Goal: Task Accomplishment & Management: Manage account settings

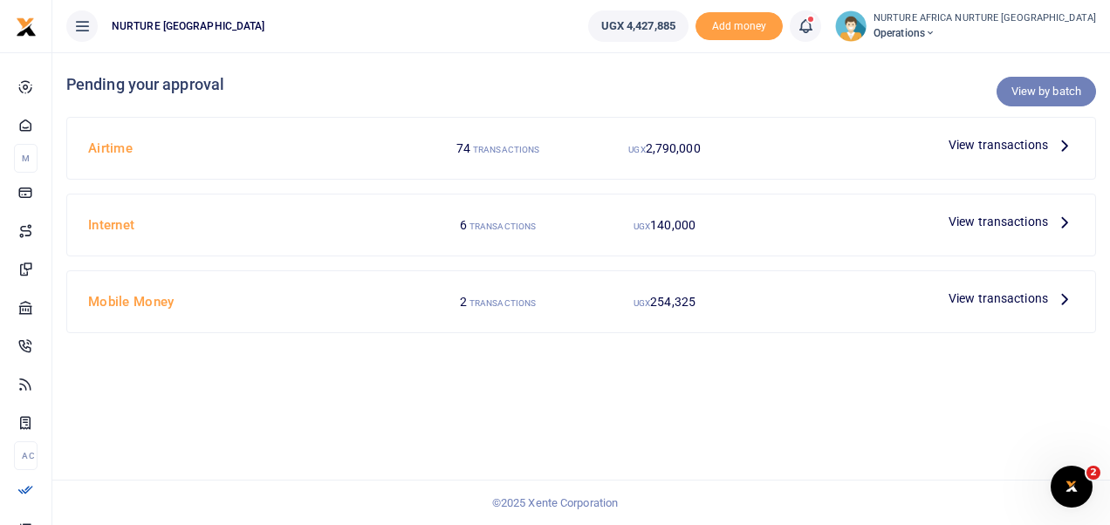
click at [1026, 96] on link "View by batch" at bounding box center [1045, 92] width 99 height 30
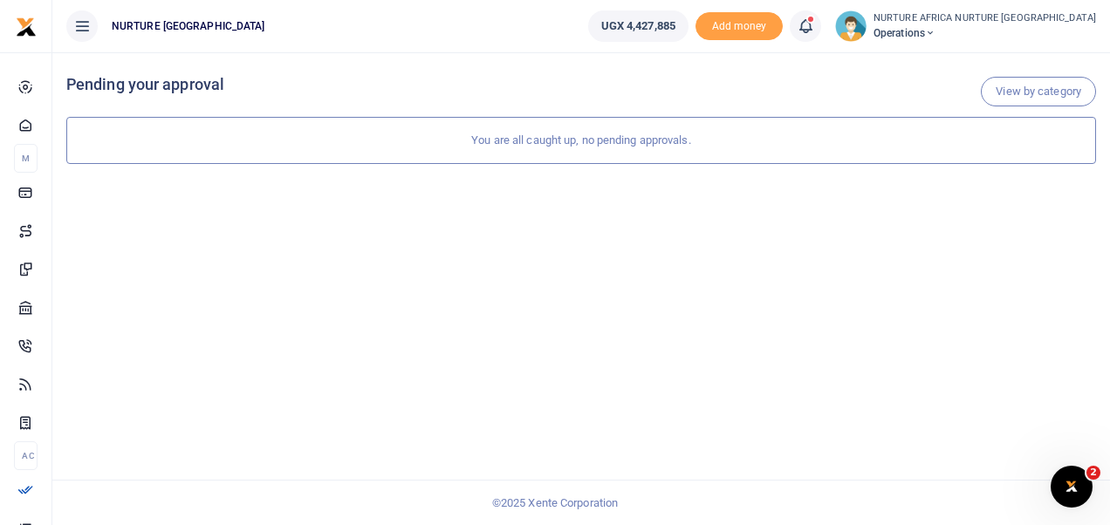
click at [814, 31] on icon at bounding box center [805, 26] width 17 height 19
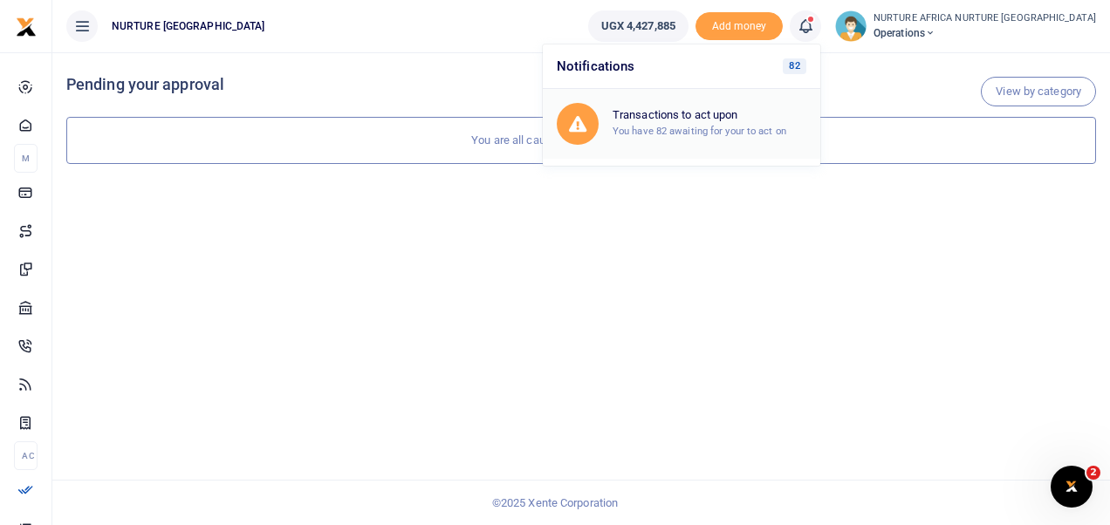
click at [786, 127] on small "You have 82 awaiting for your to act on" at bounding box center [699, 131] width 174 height 12
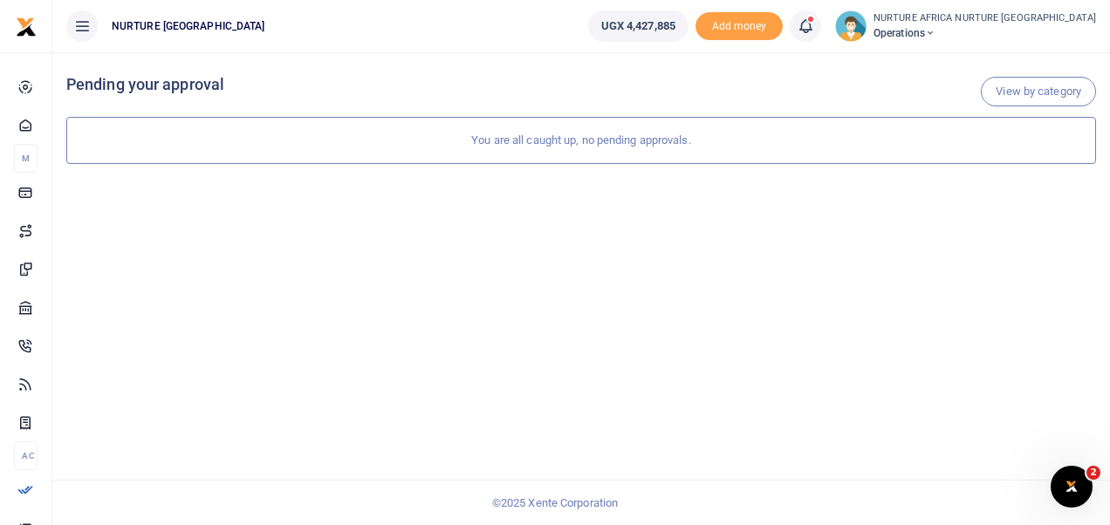
click at [814, 26] on span at bounding box center [814, 26] width 0 height 0
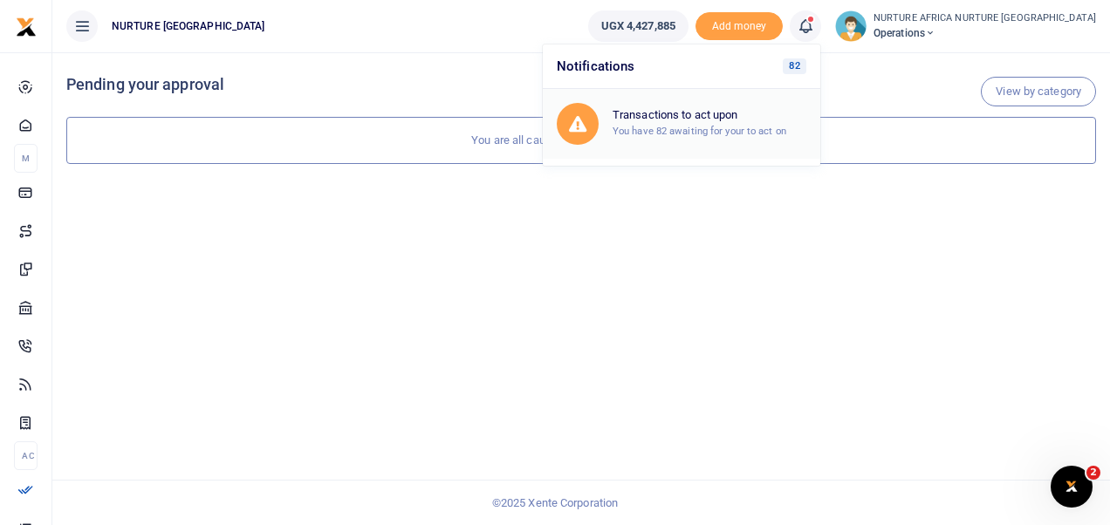
click at [738, 120] on h6 "Transactions to act upon" at bounding box center [709, 115] width 194 height 14
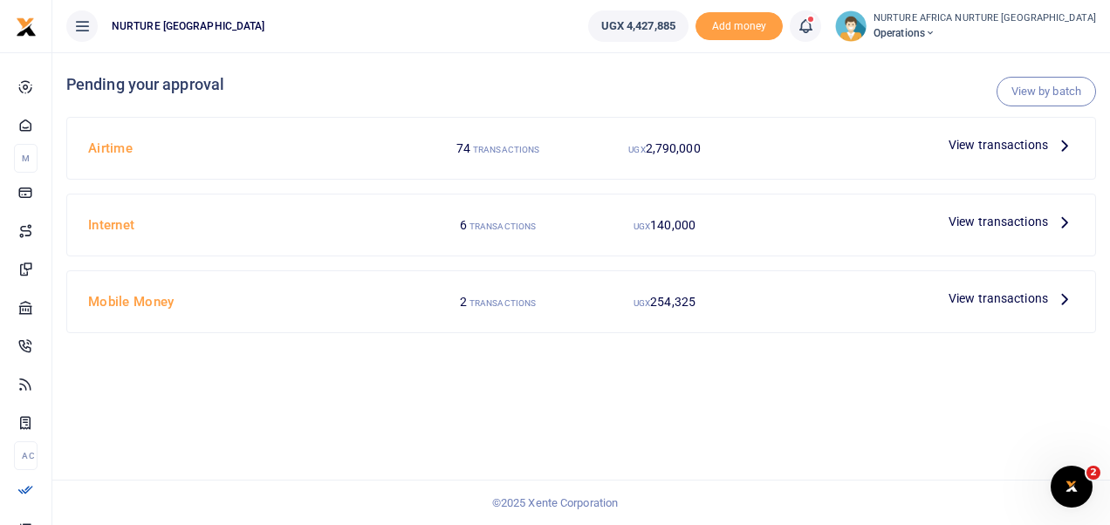
click at [1021, 140] on span "View transactions" at bounding box center [997, 144] width 99 height 19
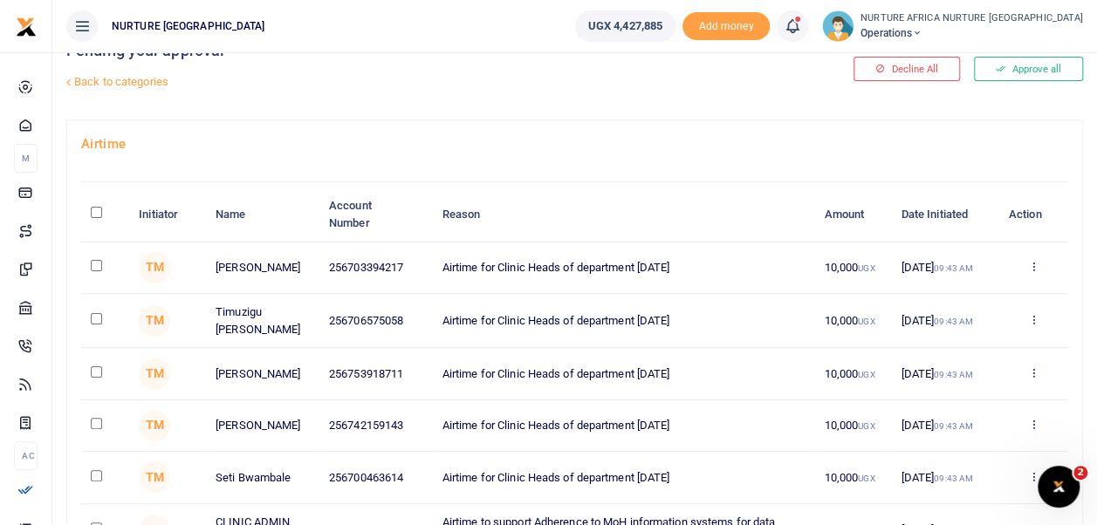
scroll to position [41, 0]
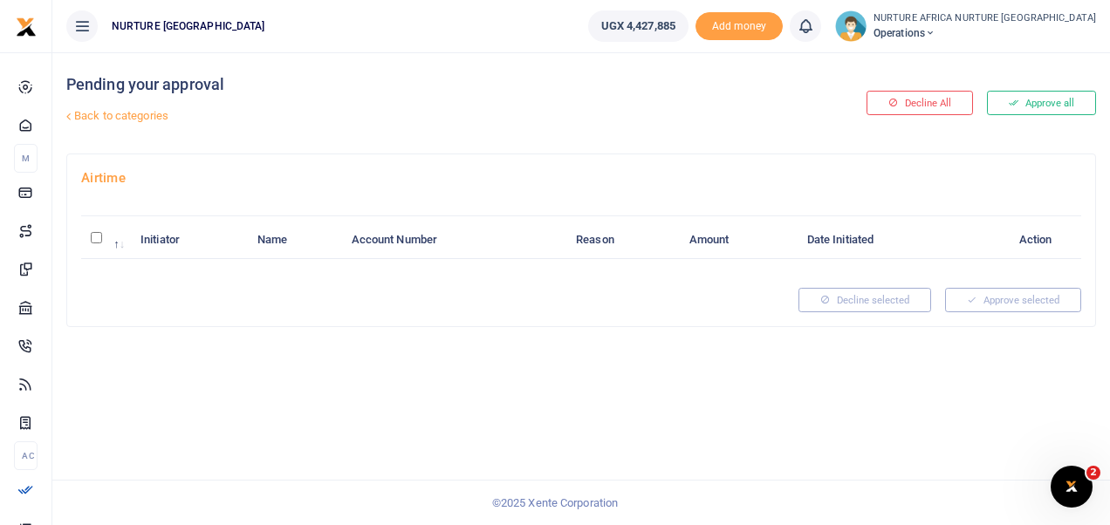
click at [136, 113] on link "Back to categories" at bounding box center [405, 116] width 686 height 30
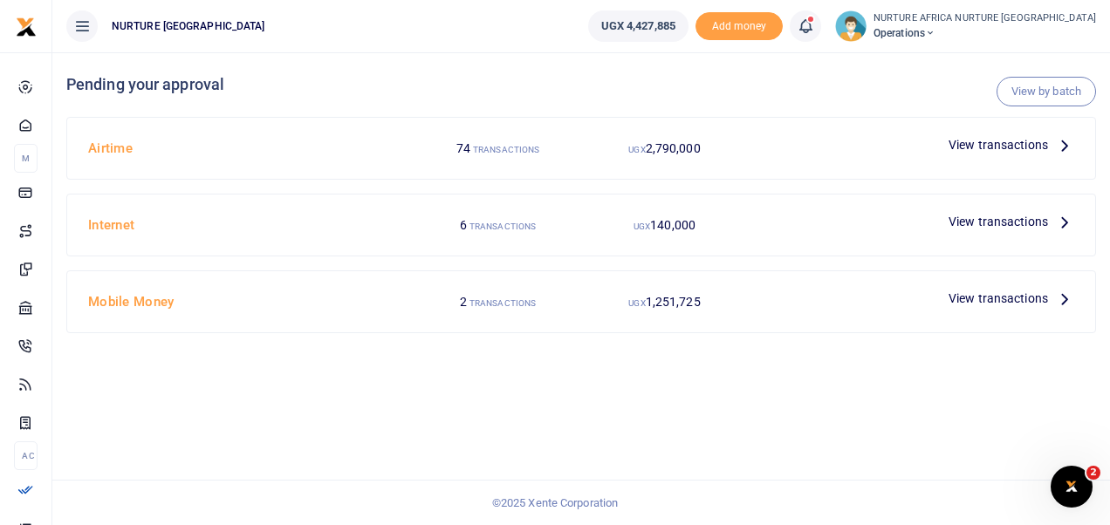
click at [975, 140] on span "View transactions" at bounding box center [997, 144] width 99 height 19
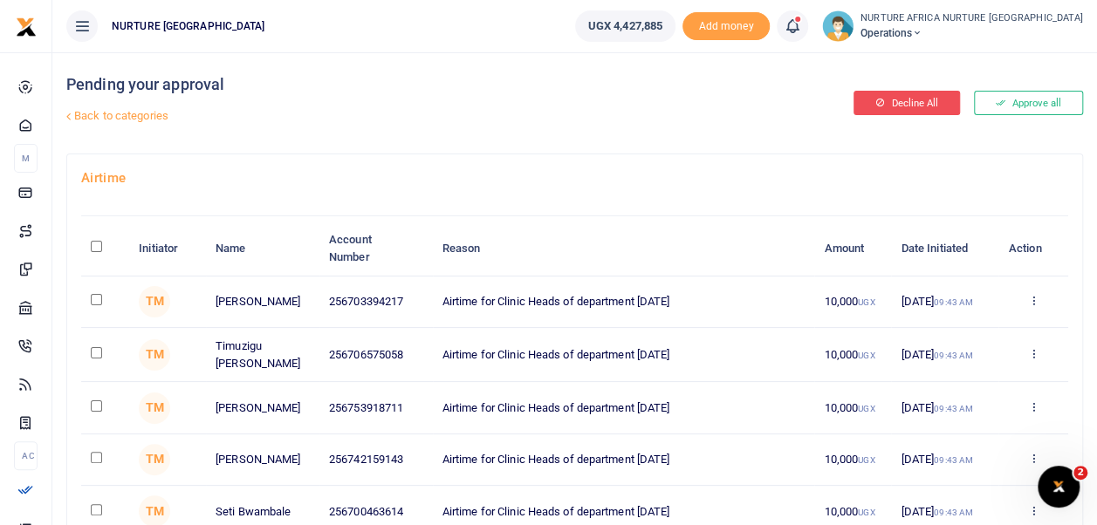
click at [115, 114] on link "Back to categories" at bounding box center [400, 116] width 677 height 30
click at [120, 113] on link "Back to categories" at bounding box center [400, 116] width 677 height 30
click at [140, 113] on link "Back to categories" at bounding box center [400, 116] width 677 height 30
click at [801, 31] on icon at bounding box center [791, 26] width 17 height 19
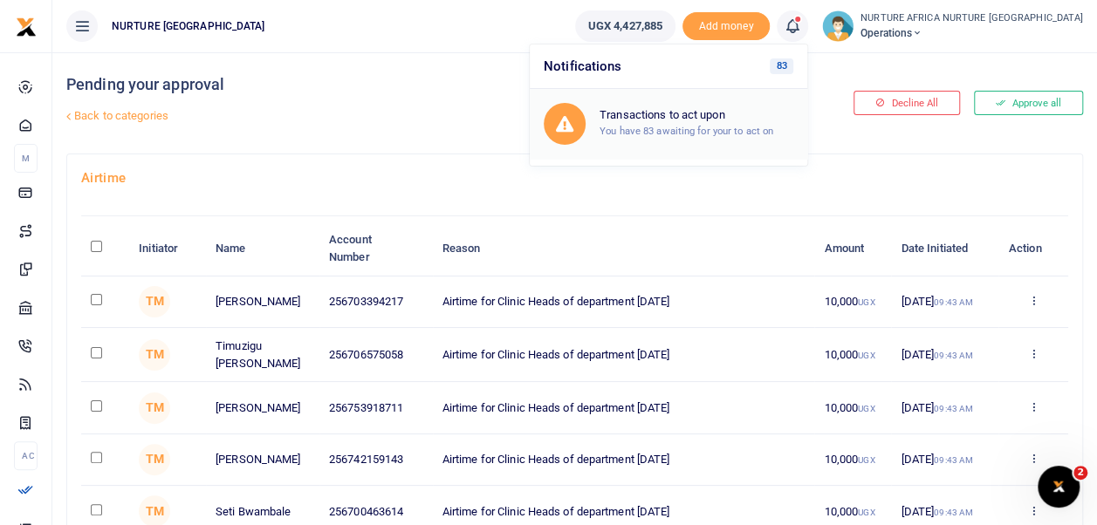
click at [788, 124] on div "Transactions to act upon You have 83 awaiting for your to act on" at bounding box center [696, 123] width 194 height 31
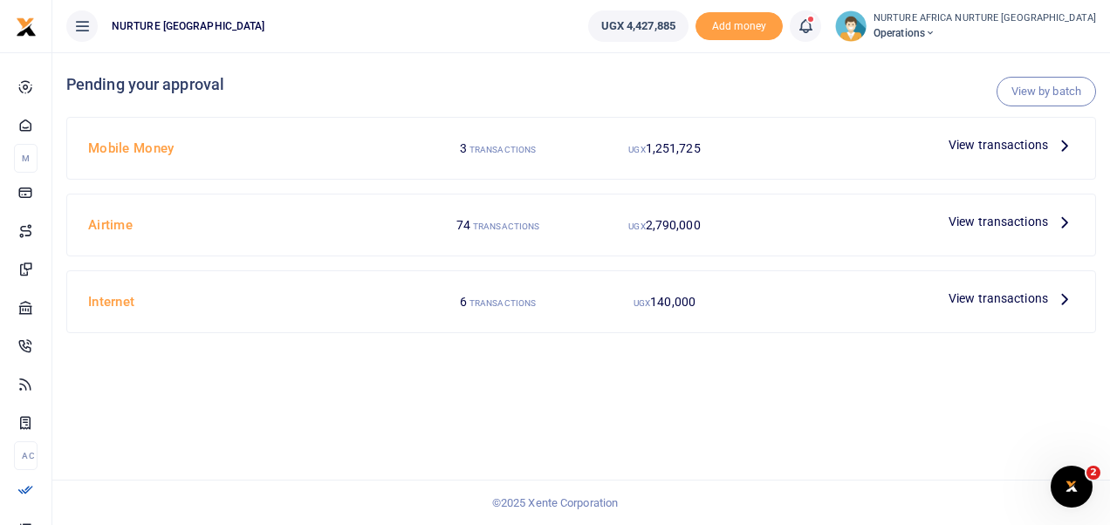
click at [981, 141] on span "View transactions" at bounding box center [997, 144] width 99 height 19
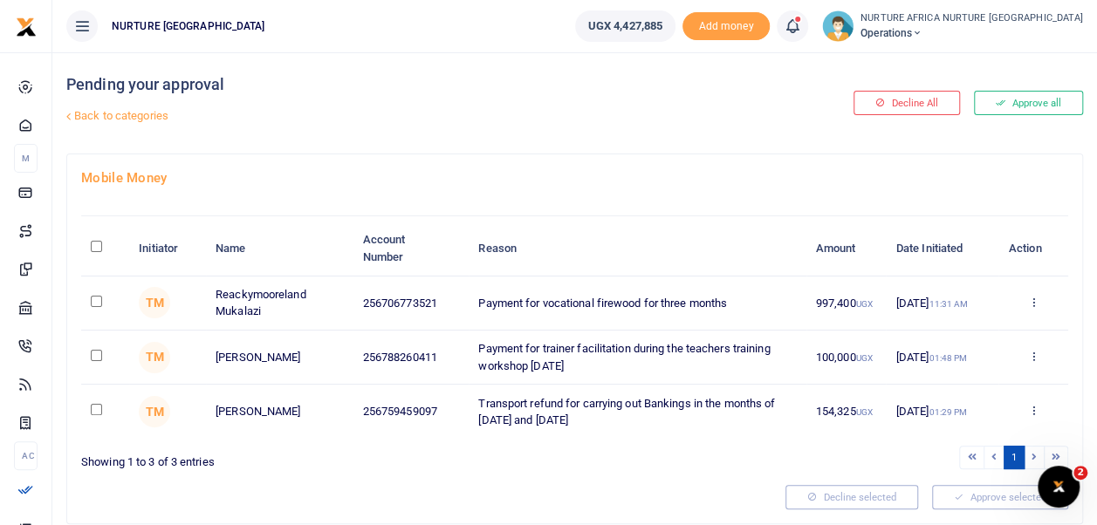
click at [96, 298] on input "checkbox" at bounding box center [96, 301] width 11 height 11
checkbox input "true"
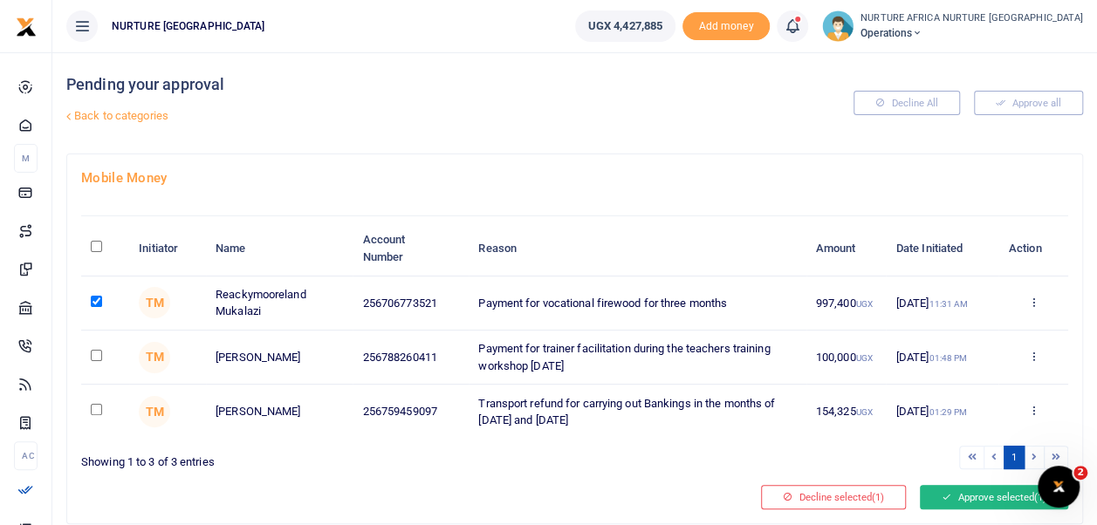
click at [957, 497] on button "Approve selected (1)" at bounding box center [994, 497] width 148 height 24
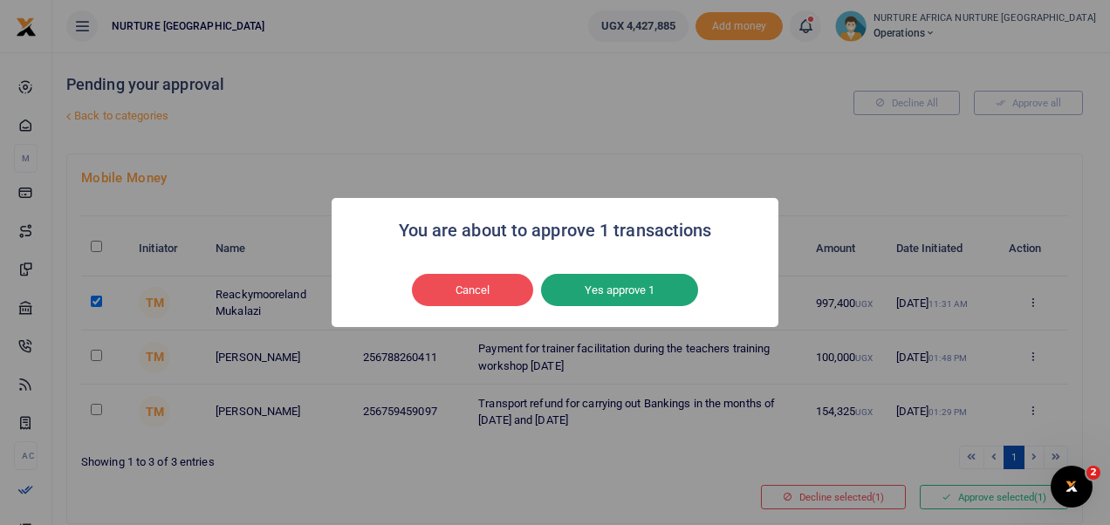
click at [631, 291] on button "Yes approve 1" at bounding box center [619, 290] width 157 height 33
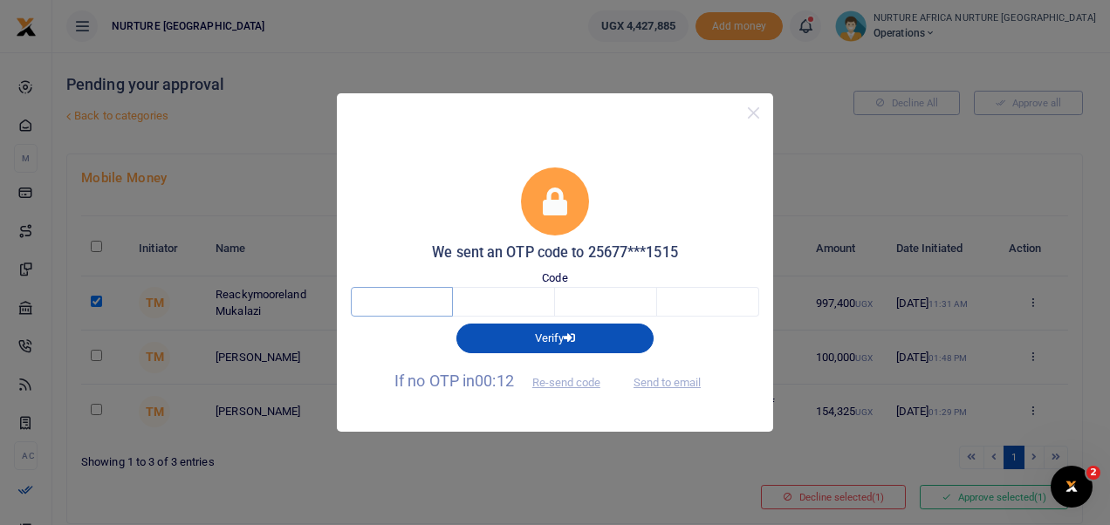
click at [414, 305] on input "text" at bounding box center [402, 302] width 102 height 30
type input "9"
type input "4"
type input "0"
type input "7"
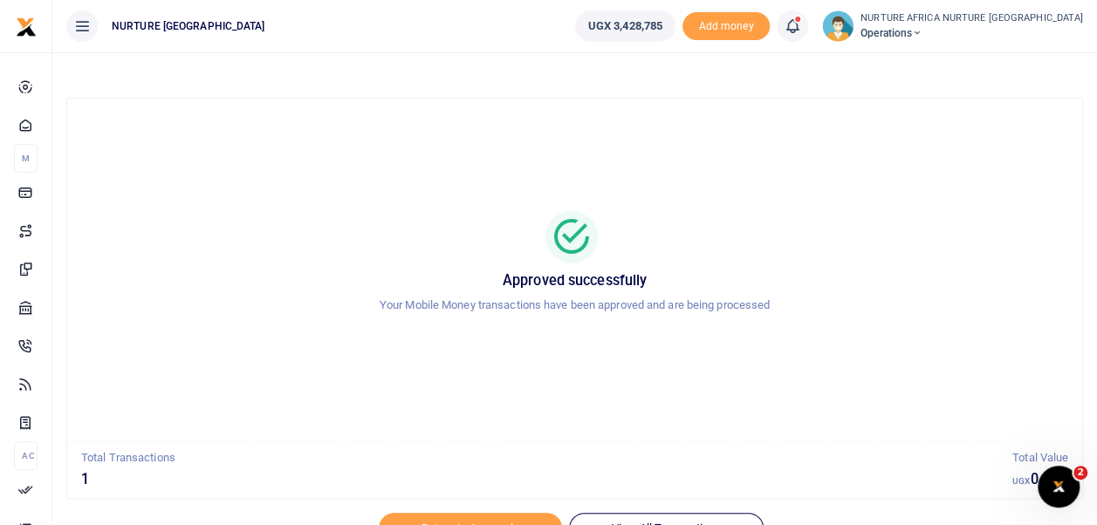
click at [801, 25] on icon at bounding box center [791, 26] width 17 height 19
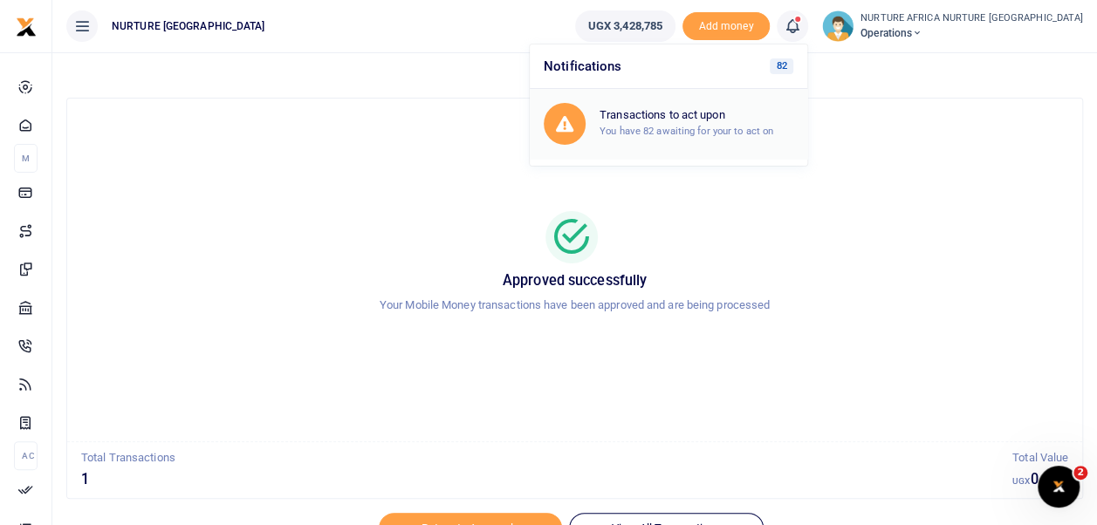
click at [747, 125] on small "You have 82 awaiting for your to act on" at bounding box center [686, 131] width 174 height 12
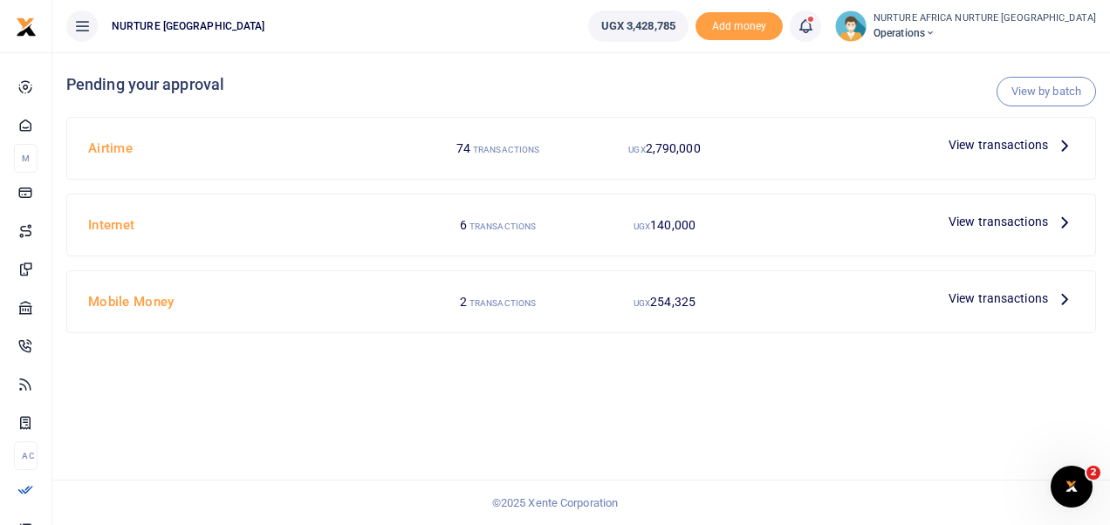
click at [984, 295] on span "View transactions" at bounding box center [997, 298] width 99 height 19
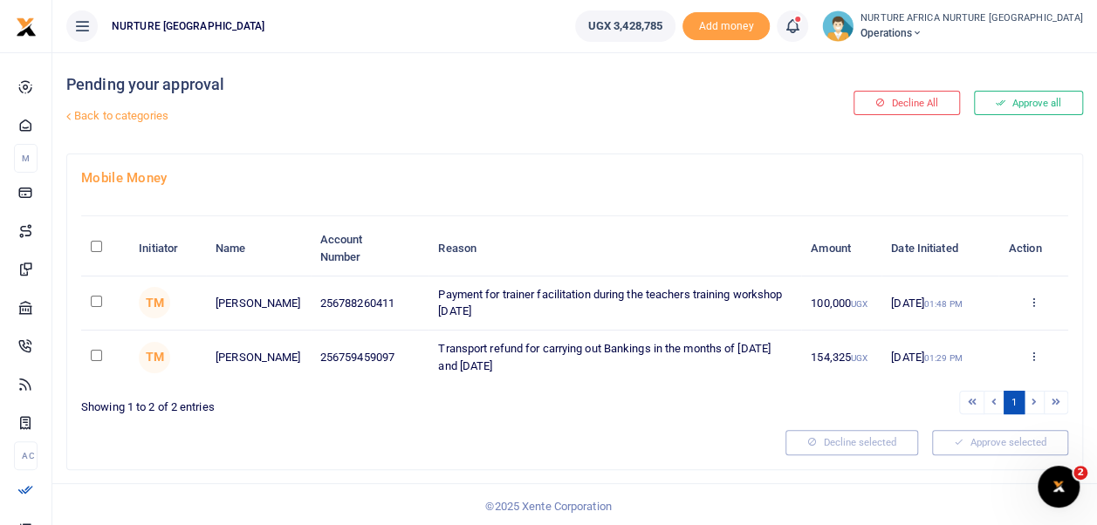
click at [106, 107] on link "Back to categories" at bounding box center [400, 116] width 677 height 30
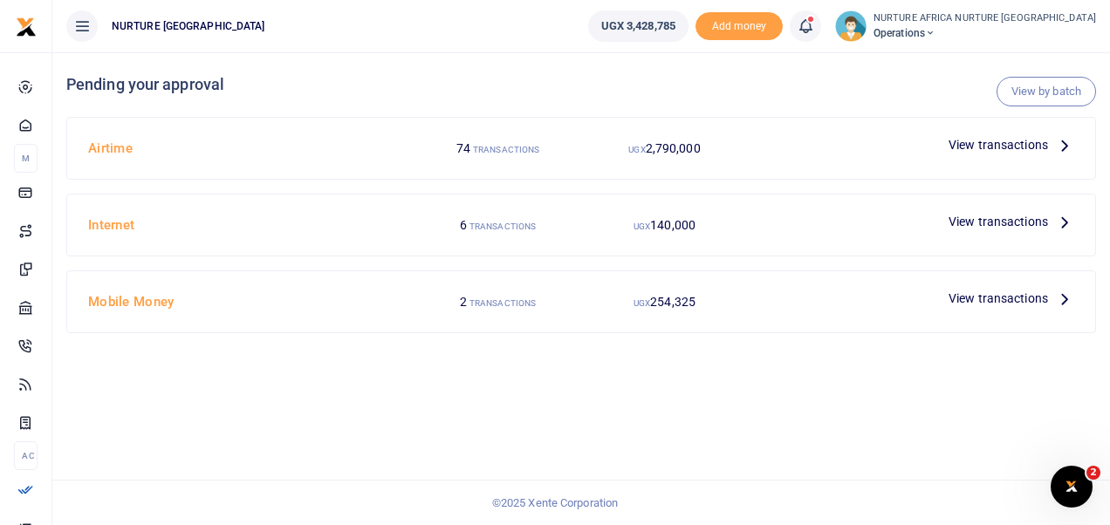
click at [1000, 143] on span "View transactions" at bounding box center [997, 144] width 99 height 19
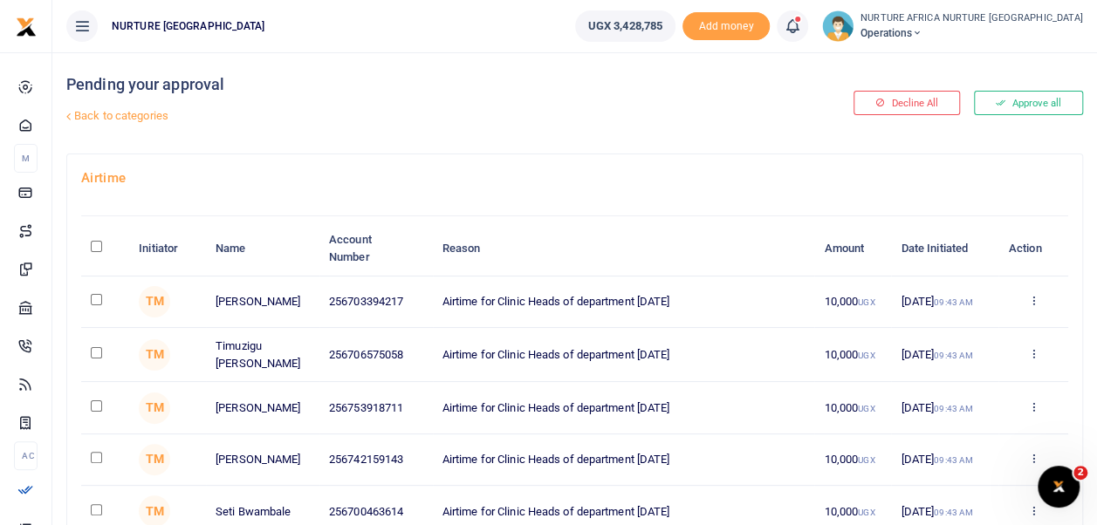
click at [107, 111] on link "Back to categories" at bounding box center [400, 116] width 677 height 30
click at [123, 120] on link "Back to categories" at bounding box center [400, 116] width 677 height 30
click at [163, 113] on link "Back to categories" at bounding box center [400, 116] width 677 height 30
click at [801, 30] on icon at bounding box center [791, 26] width 17 height 19
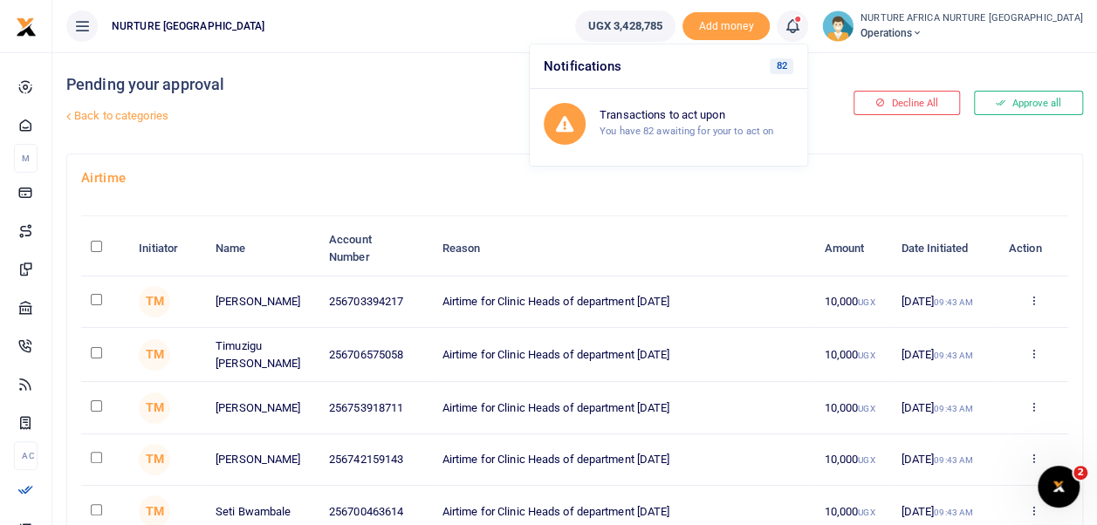
click at [370, 38] on ul "NURTURE [GEOGRAPHIC_DATA]" at bounding box center [306, 26] width 509 height 52
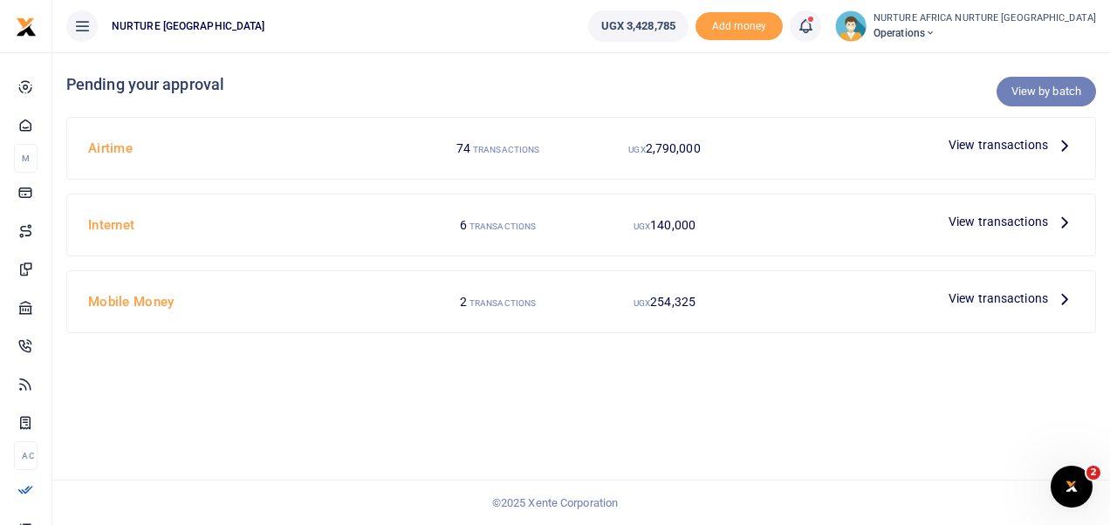
click at [1026, 87] on link "View by batch" at bounding box center [1045, 92] width 99 height 30
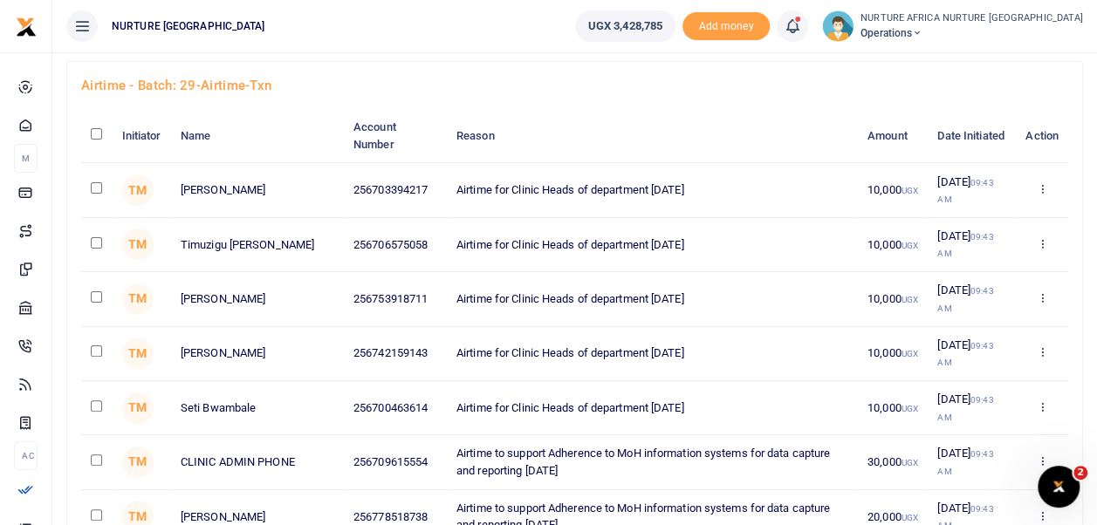
scroll to position [2213, 0]
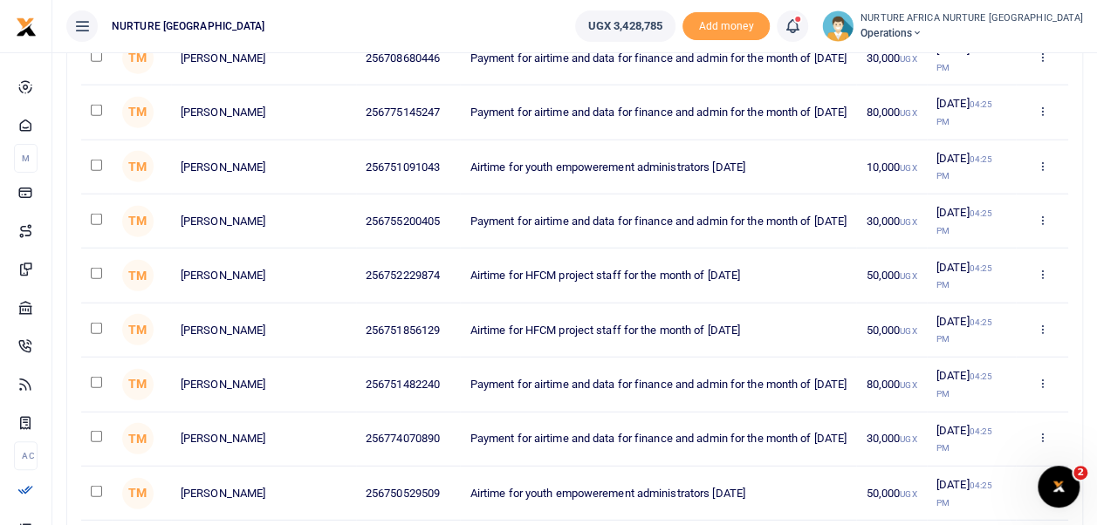
click at [99, 268] on input "checkbox" at bounding box center [96, 273] width 11 height 11
checkbox input "true"
click at [93, 323] on input "checkbox" at bounding box center [96, 328] width 11 height 11
checkbox input "true"
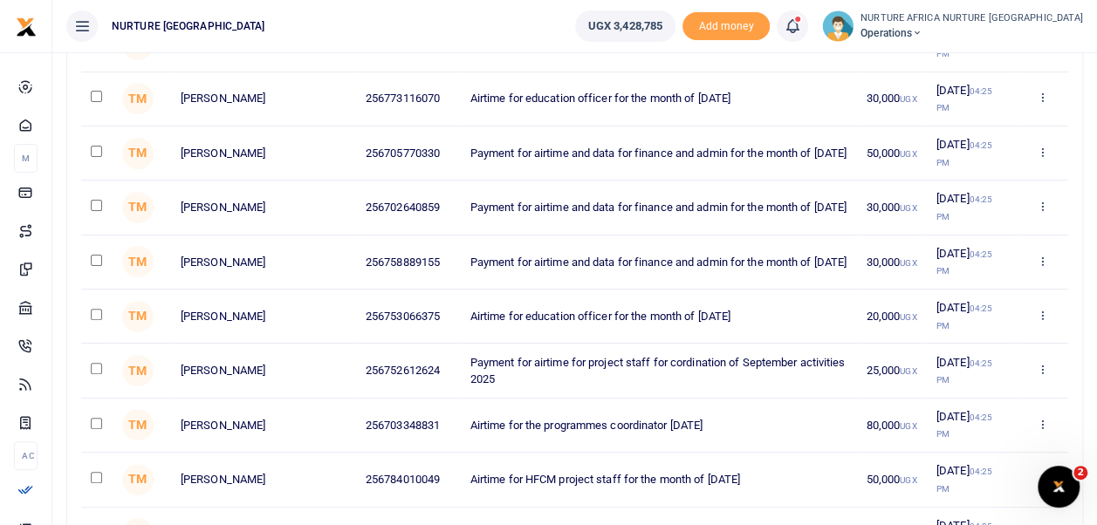
scroll to position [3424, 0]
click at [91, 362] on input "checkbox" at bounding box center [96, 367] width 11 height 11
checkbox input "true"
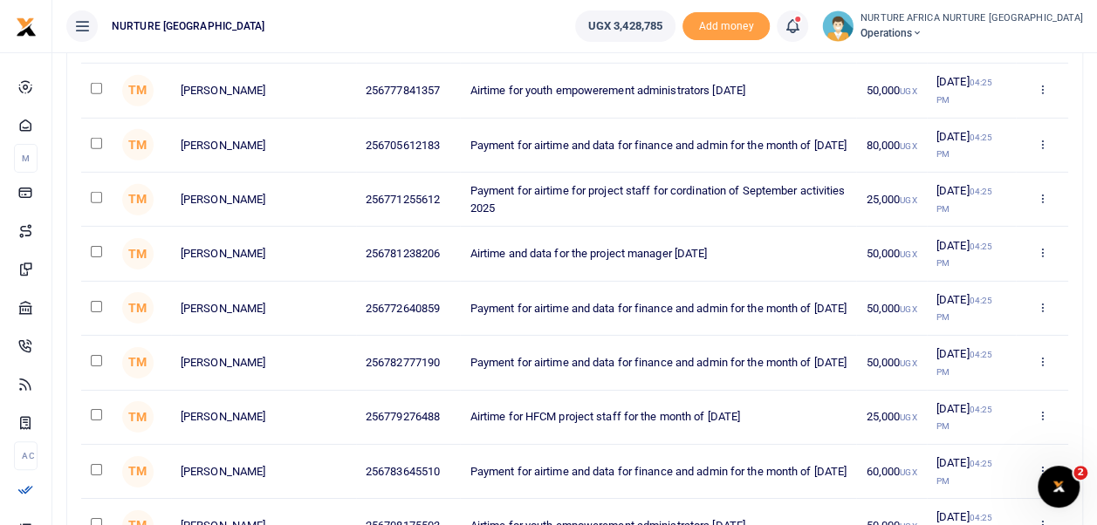
scroll to position [2666, 0]
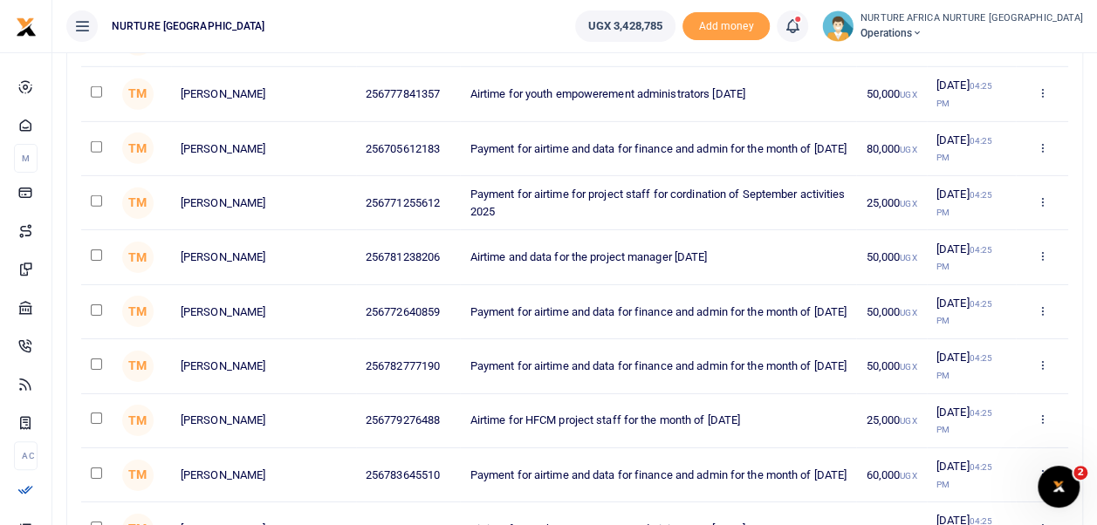
click at [96, 195] on input "checkbox" at bounding box center [96, 200] width 11 height 11
checkbox input "true"
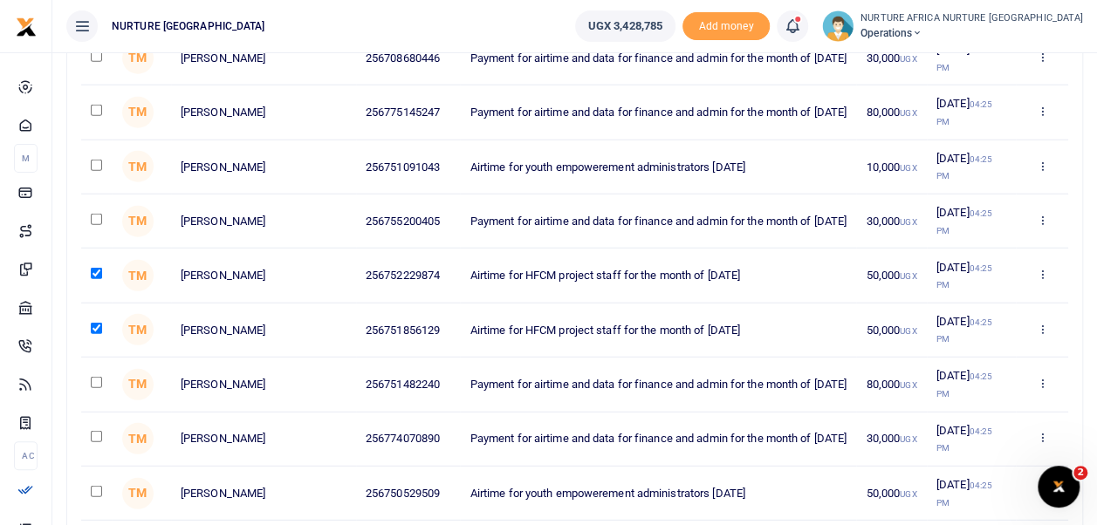
scroll to position [4216, 0]
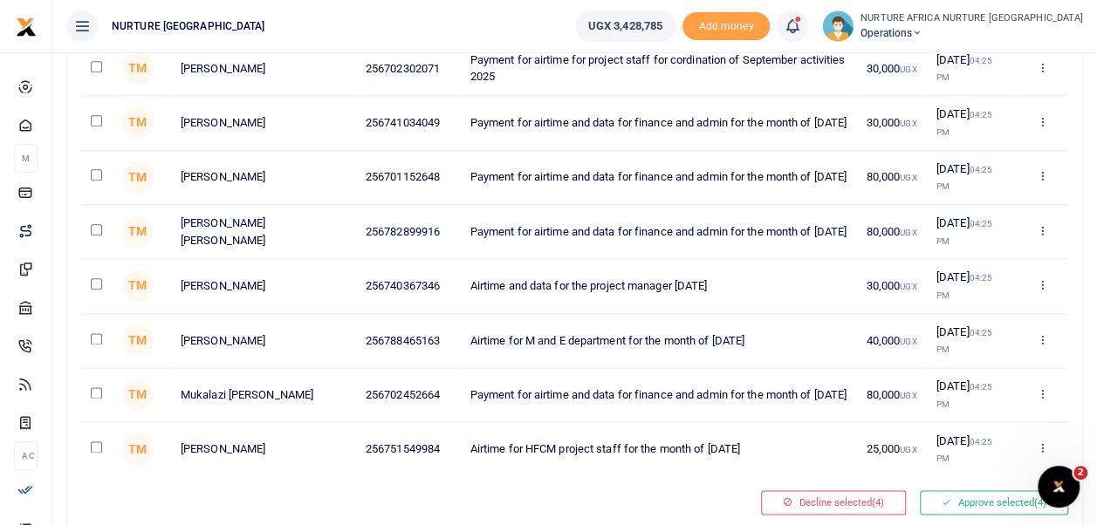
click at [93, 278] on input "checkbox" at bounding box center [96, 283] width 11 height 11
checkbox input "true"
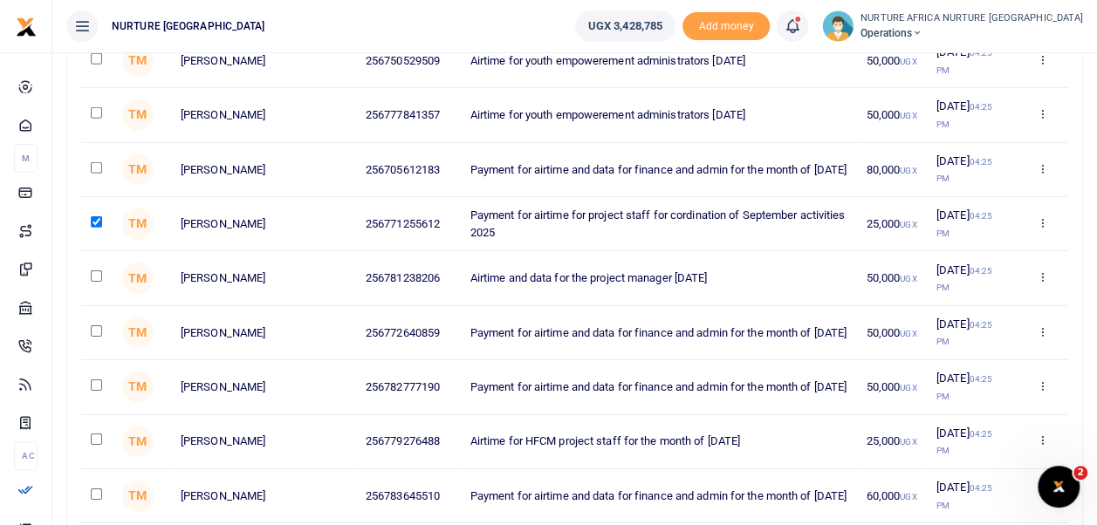
click at [91, 270] on input "checkbox" at bounding box center [96, 275] width 11 height 11
checkbox input "true"
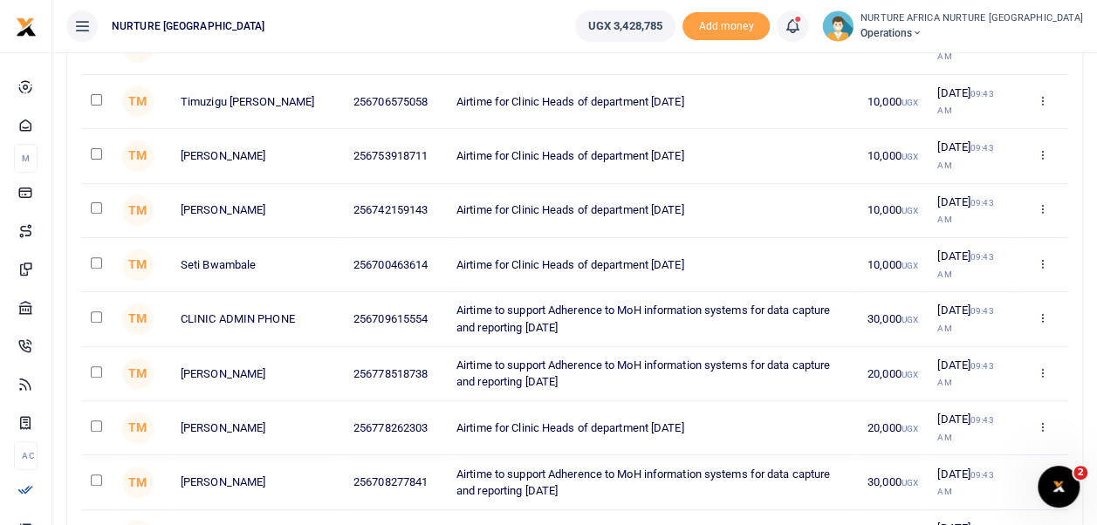
scroll to position [3620, 0]
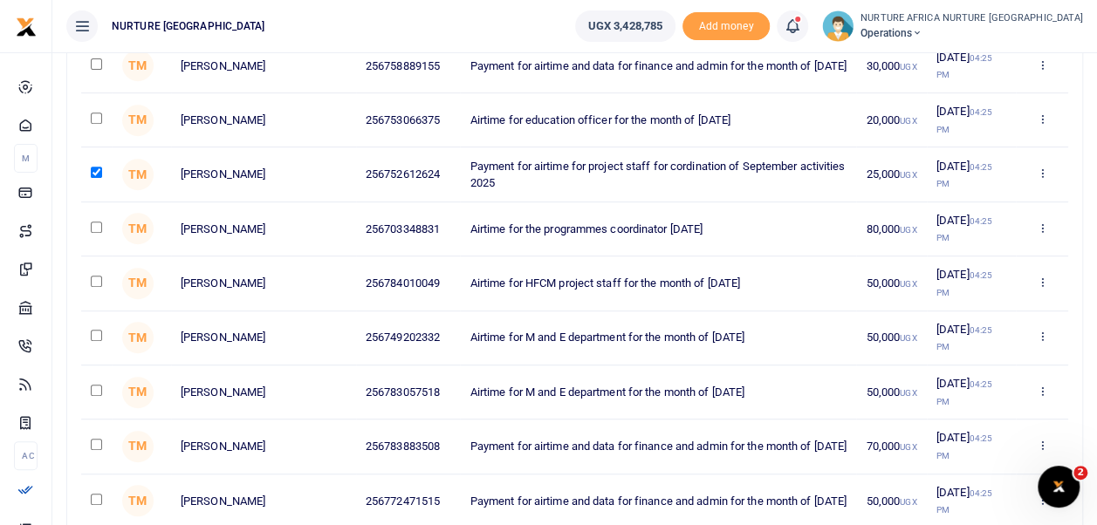
click at [91, 276] on input "checkbox" at bounding box center [96, 281] width 11 height 11
checkbox input "true"
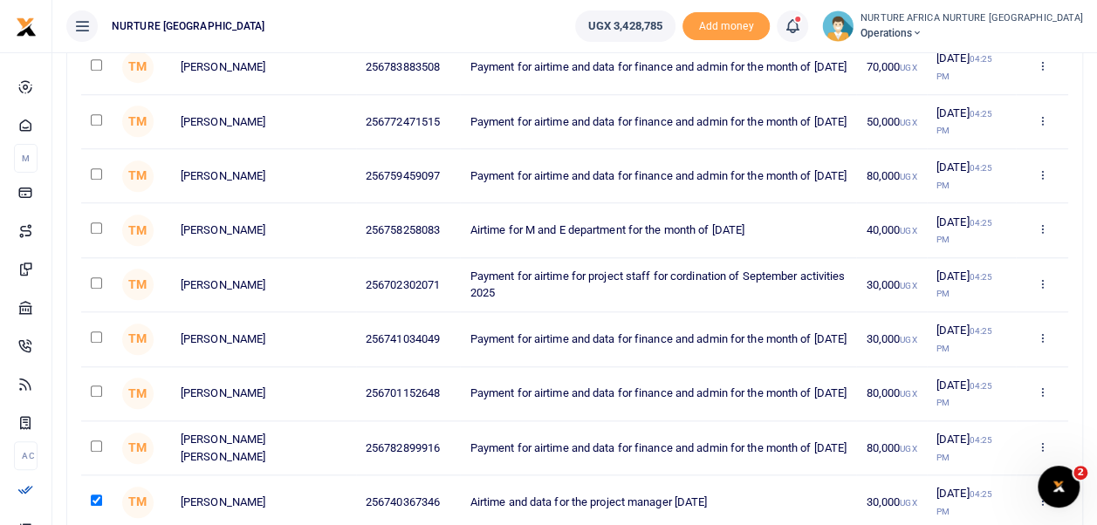
click at [92, 277] on input "checkbox" at bounding box center [96, 282] width 11 height 11
checkbox input "true"
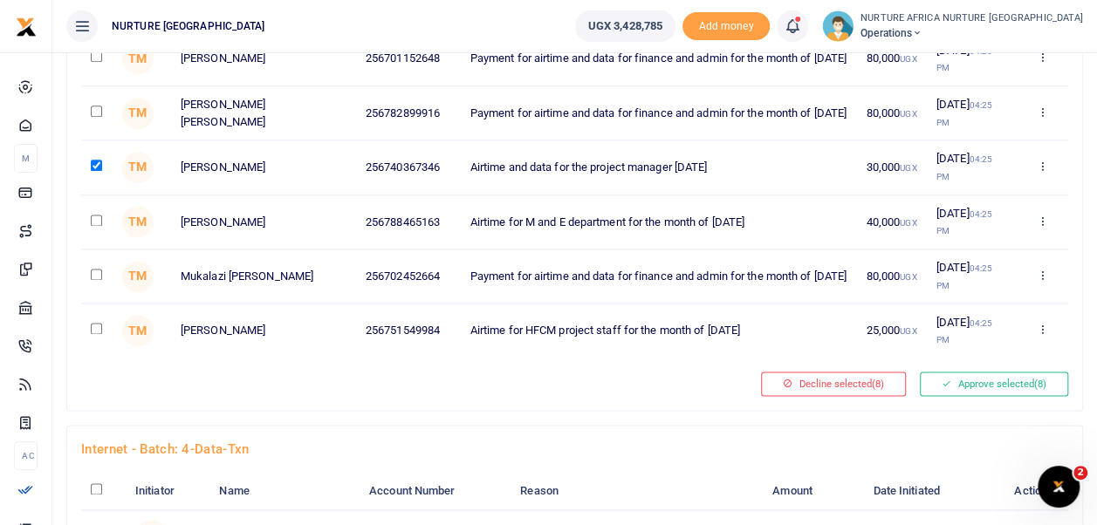
scroll to position [4345, 0]
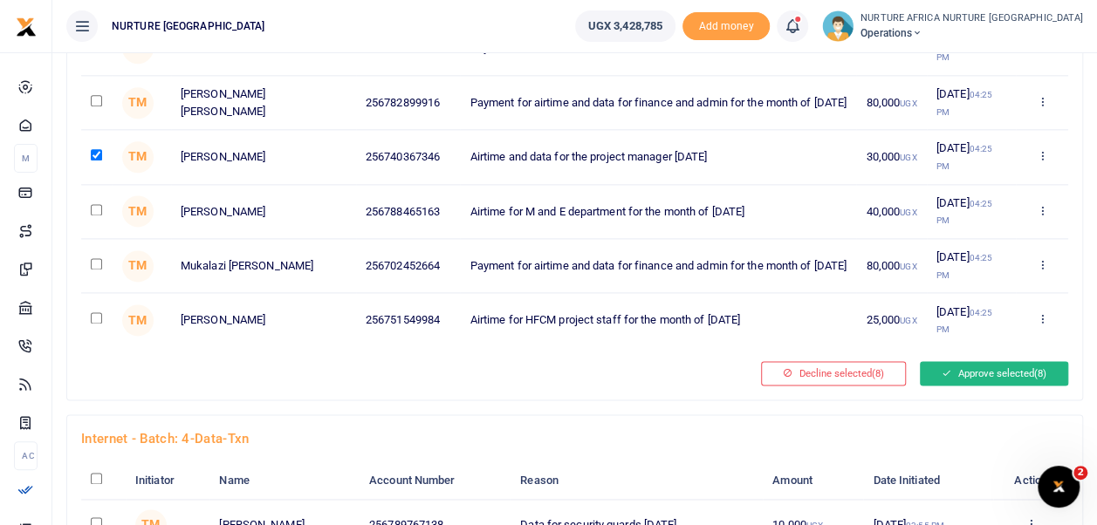
click at [1019, 361] on button "Approve selected (8)" at bounding box center [994, 373] width 148 height 24
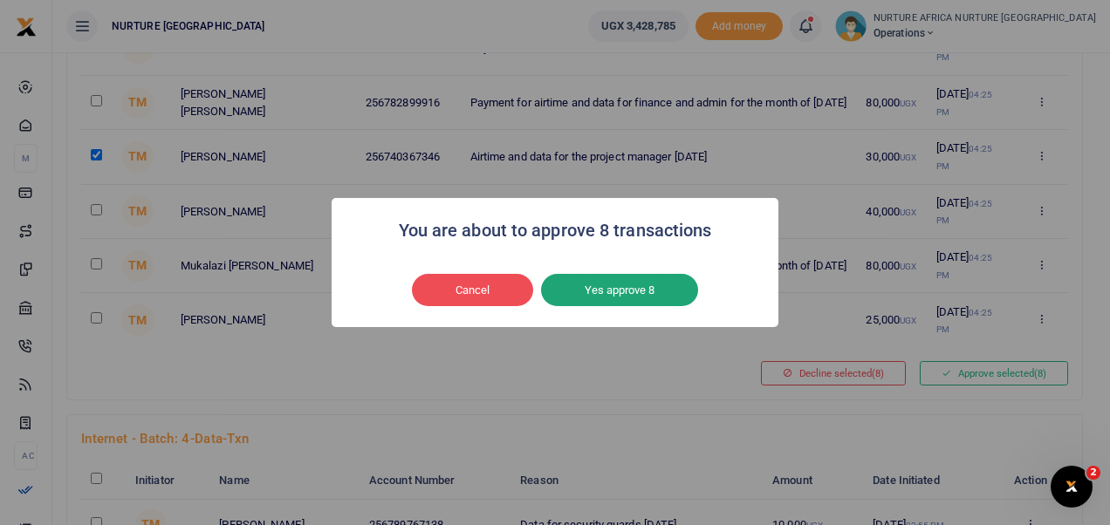
click at [632, 291] on button "Yes approve 8" at bounding box center [619, 290] width 157 height 33
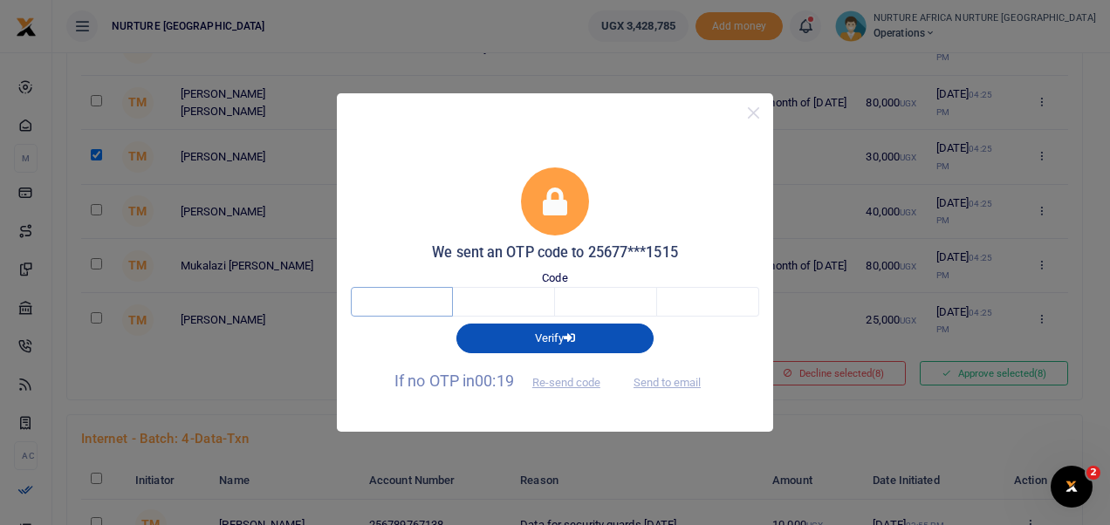
click at [394, 304] on input "text" at bounding box center [402, 302] width 102 height 30
type input "2"
type input "4"
type input "6"
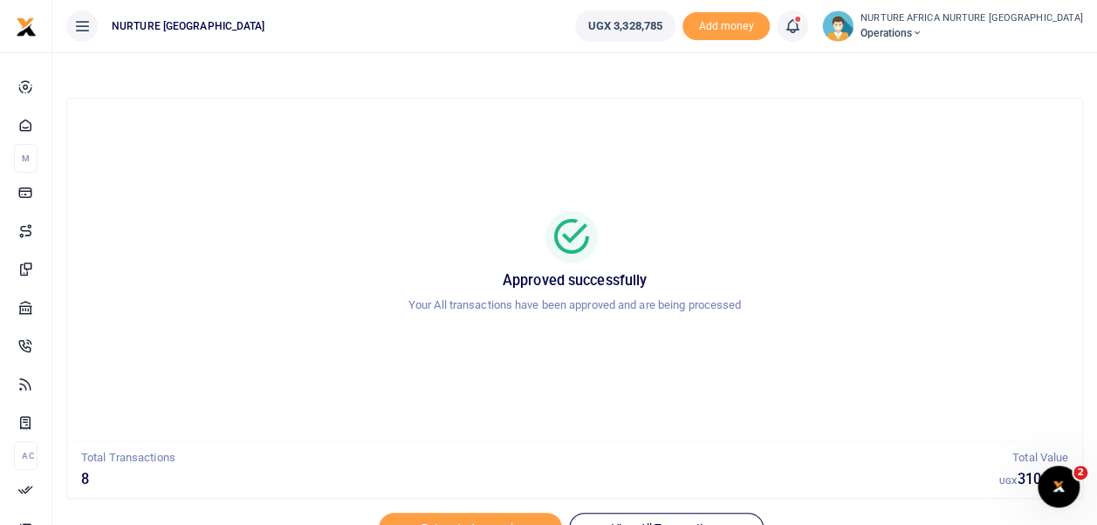
click at [801, 24] on icon at bounding box center [791, 26] width 17 height 19
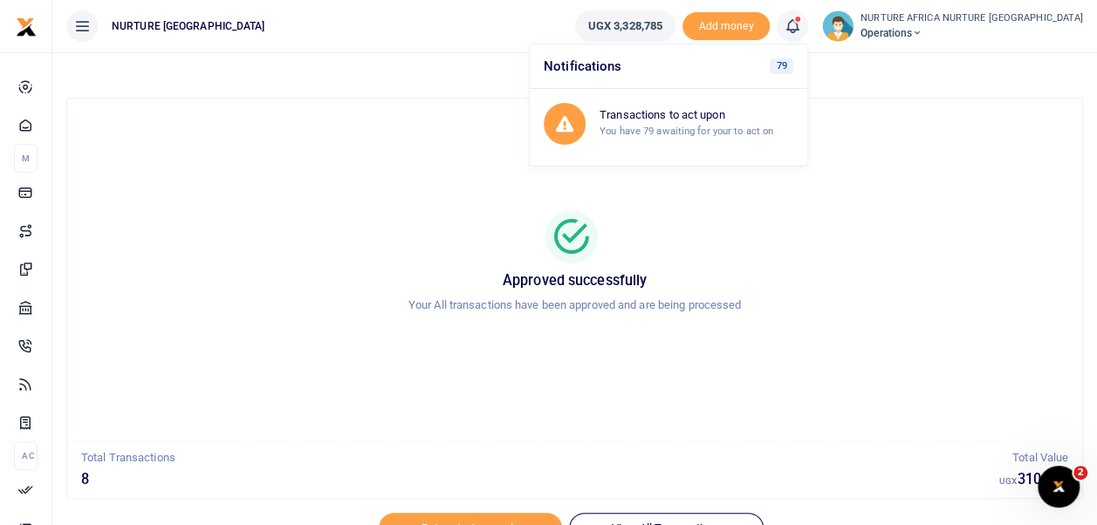
drag, startPoint x: 881, startPoint y: 251, endPoint x: 1020, endPoint y: 198, distance: 148.6
click at [1020, 198] on div "Approved successfully Your All transactions have been approved and are being pr…" at bounding box center [574, 270] width 973 height 315
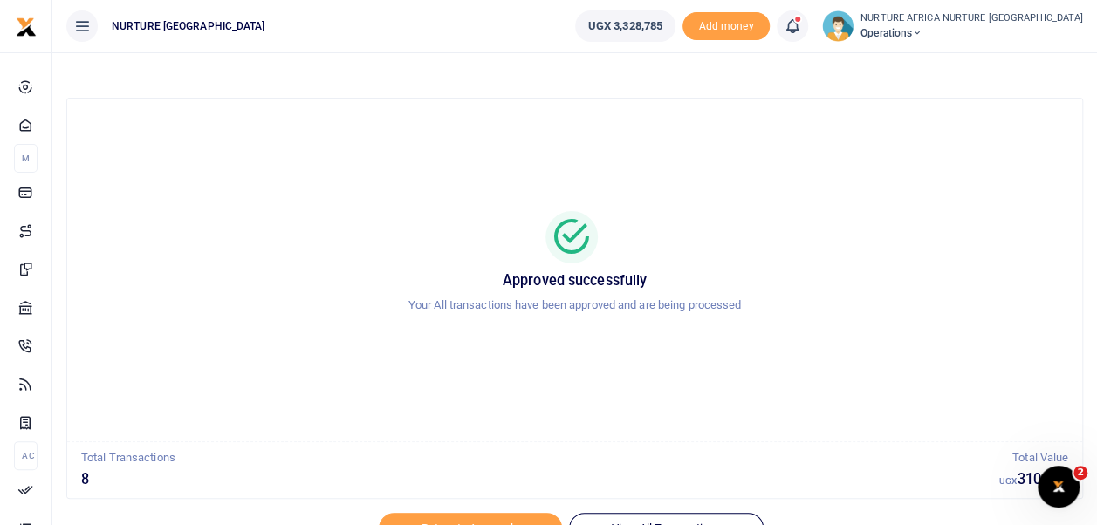
scroll to position [83, 0]
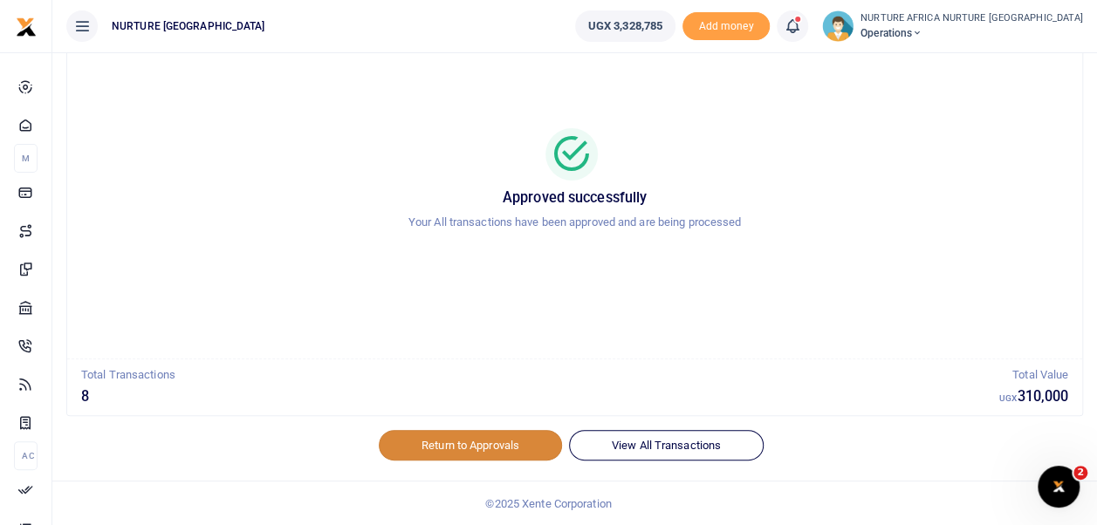
click at [470, 441] on link "Return to Approvals" at bounding box center [470, 445] width 183 height 30
click at [472, 441] on link "Return to Approvals" at bounding box center [470, 445] width 183 height 30
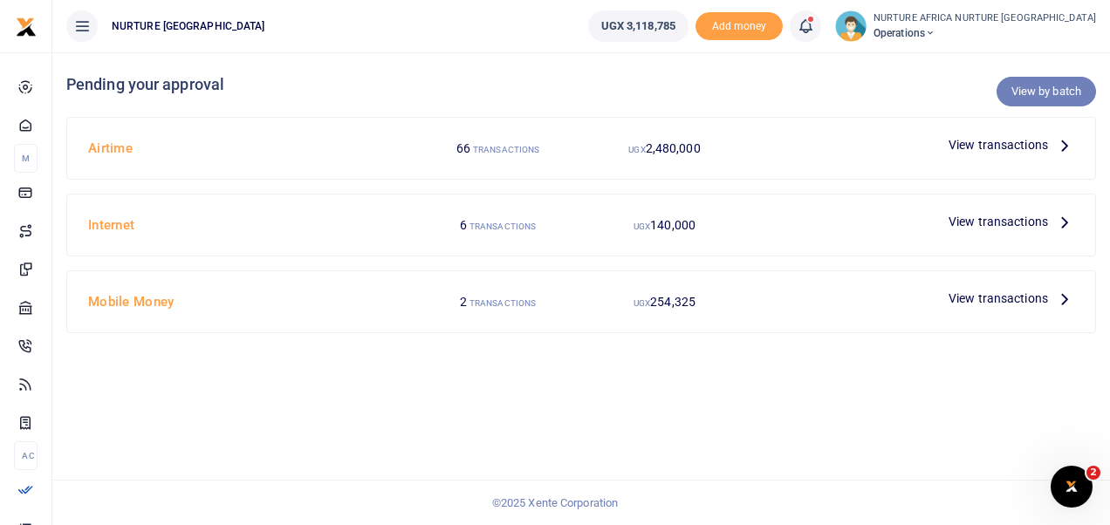
click at [1036, 86] on link "View by batch" at bounding box center [1045, 92] width 99 height 30
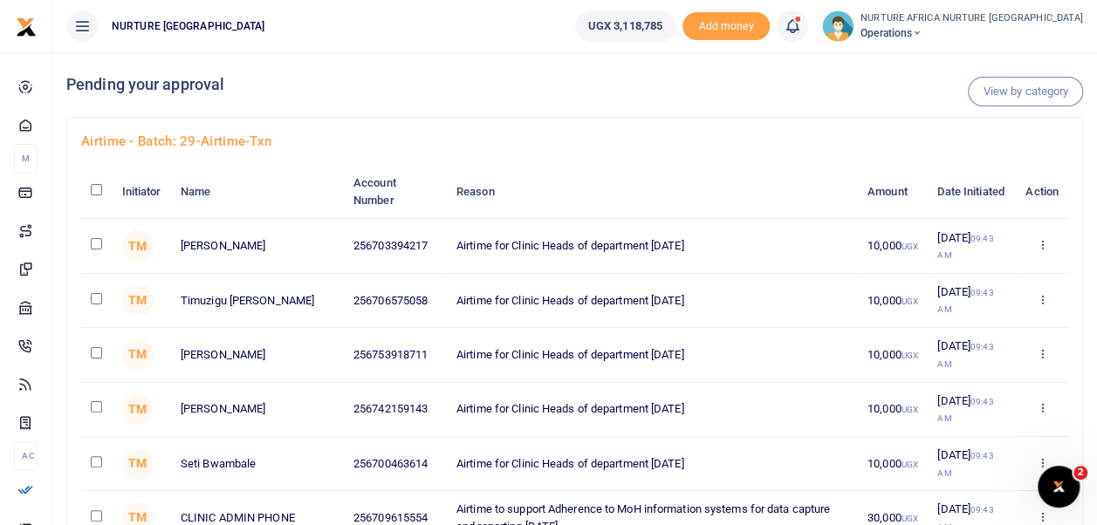
scroll to position [2591, 0]
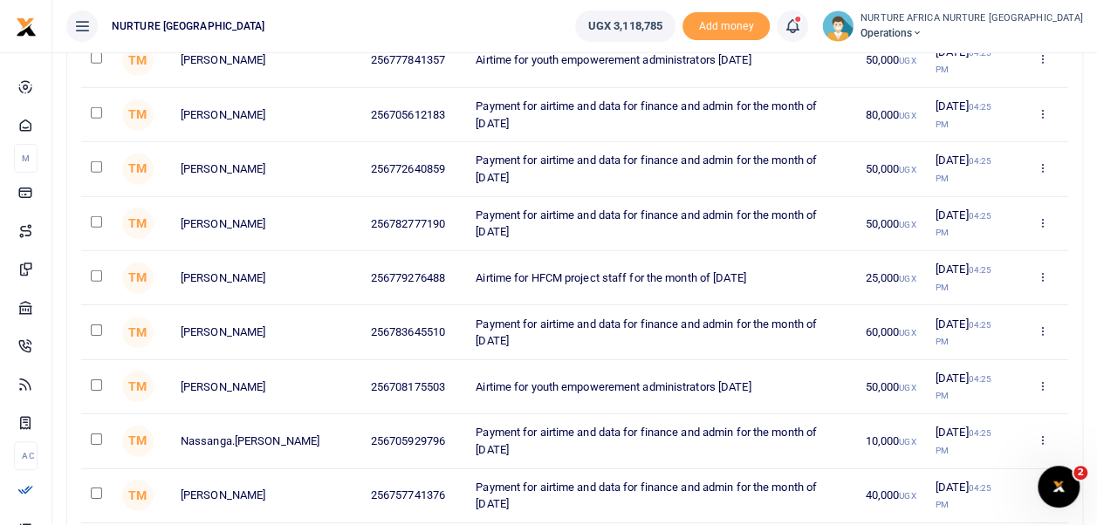
click at [96, 270] on input "checkbox" at bounding box center [96, 275] width 11 height 11
checkbox input "true"
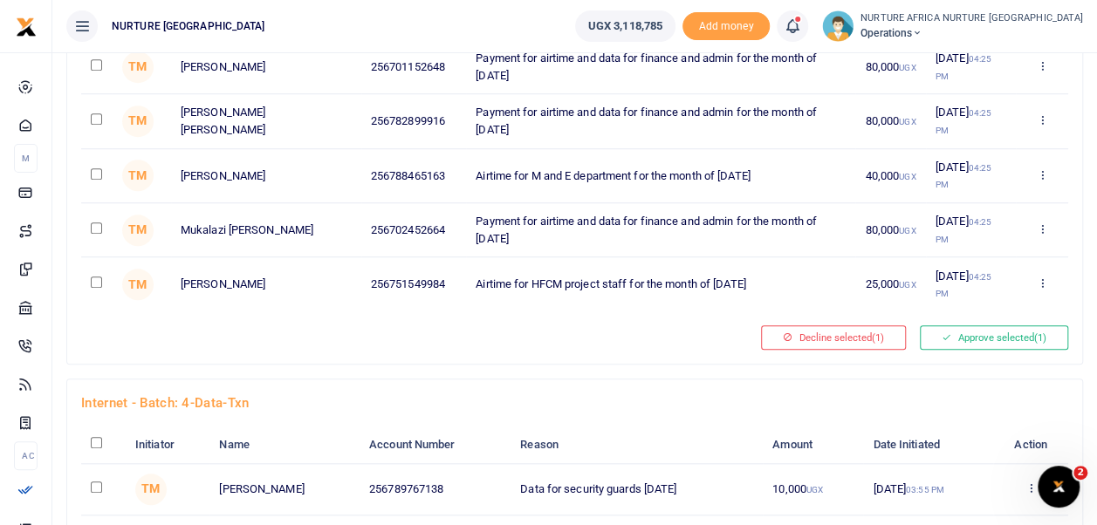
click at [98, 277] on input "checkbox" at bounding box center [96, 282] width 11 height 11
checkbox input "true"
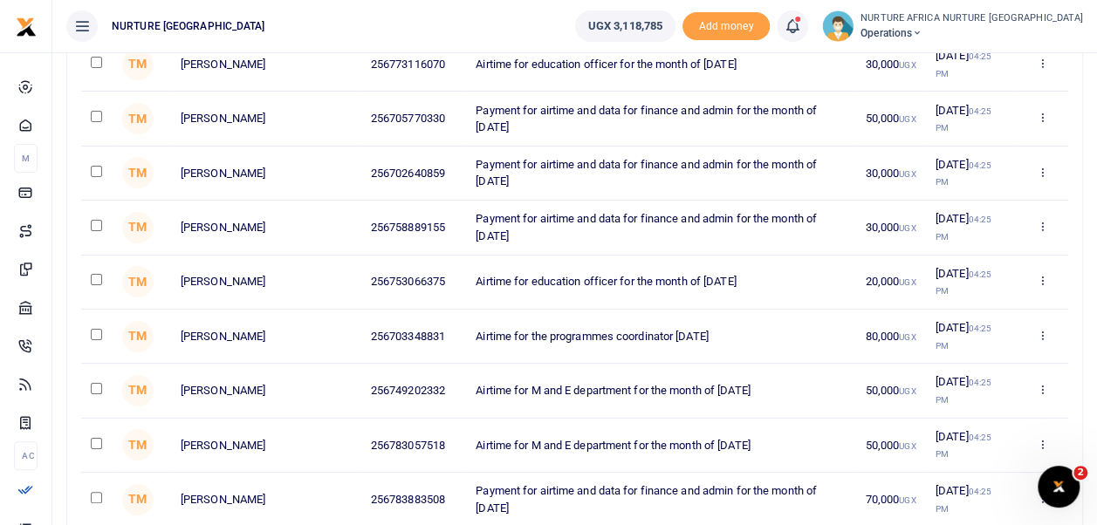
click at [98, 274] on input "checkbox" at bounding box center [96, 279] width 11 height 11
checkbox input "true"
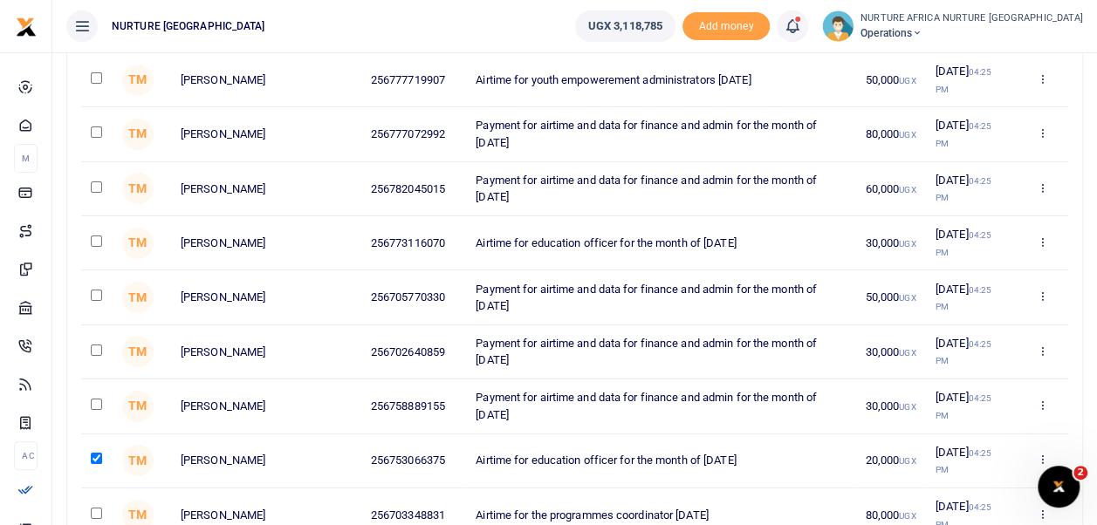
scroll to position [3060, 0]
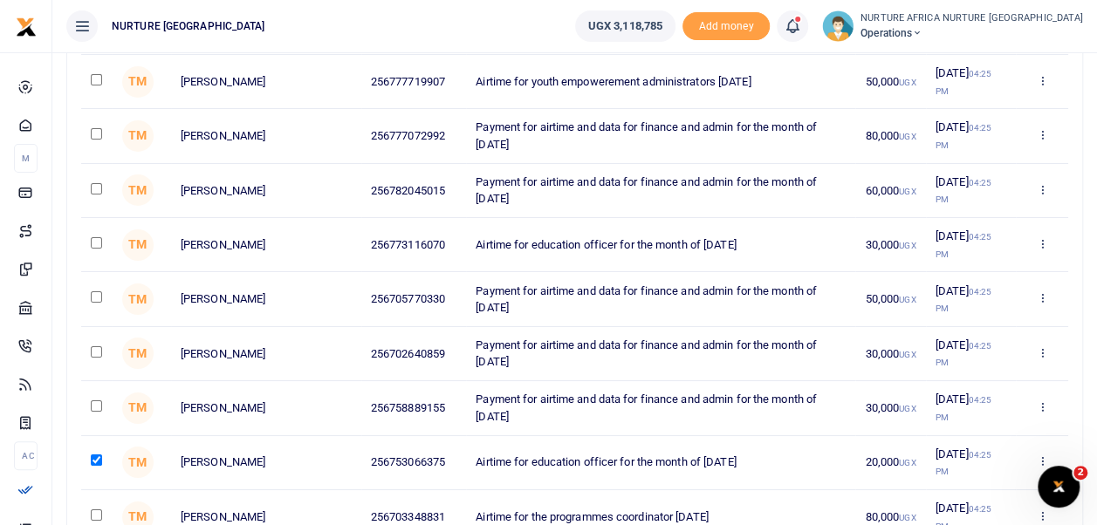
click at [96, 237] on input "checkbox" at bounding box center [96, 242] width 11 height 11
checkbox input "true"
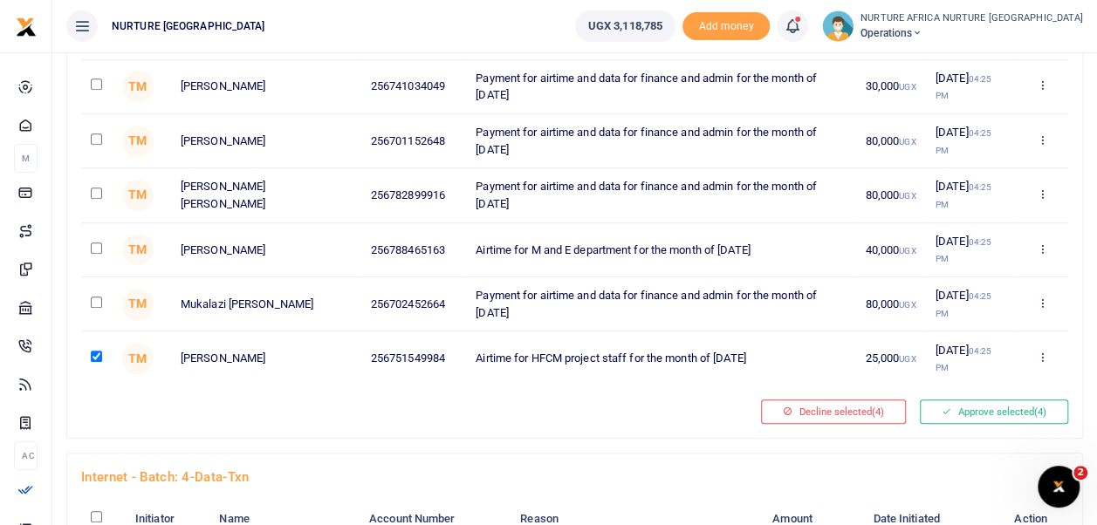
scroll to position [3875, 0]
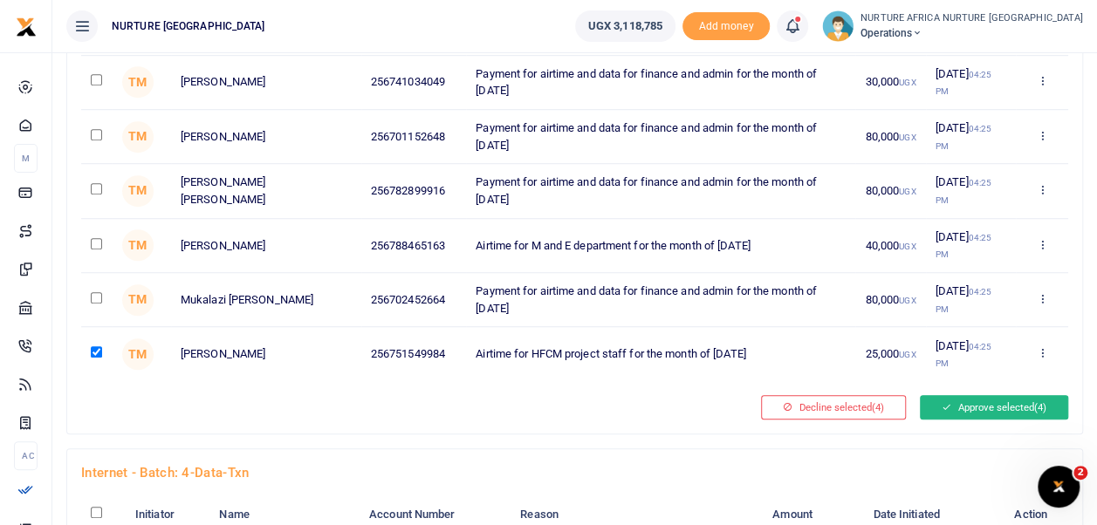
click at [958, 395] on button "Approve selected (4)" at bounding box center [994, 407] width 148 height 24
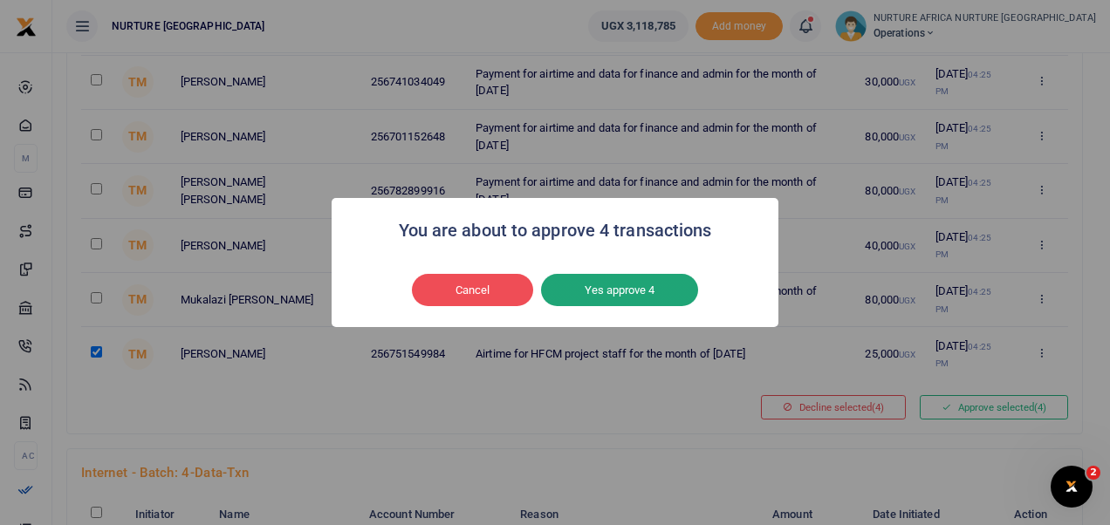
click at [624, 290] on button "Yes approve 4" at bounding box center [619, 290] width 157 height 33
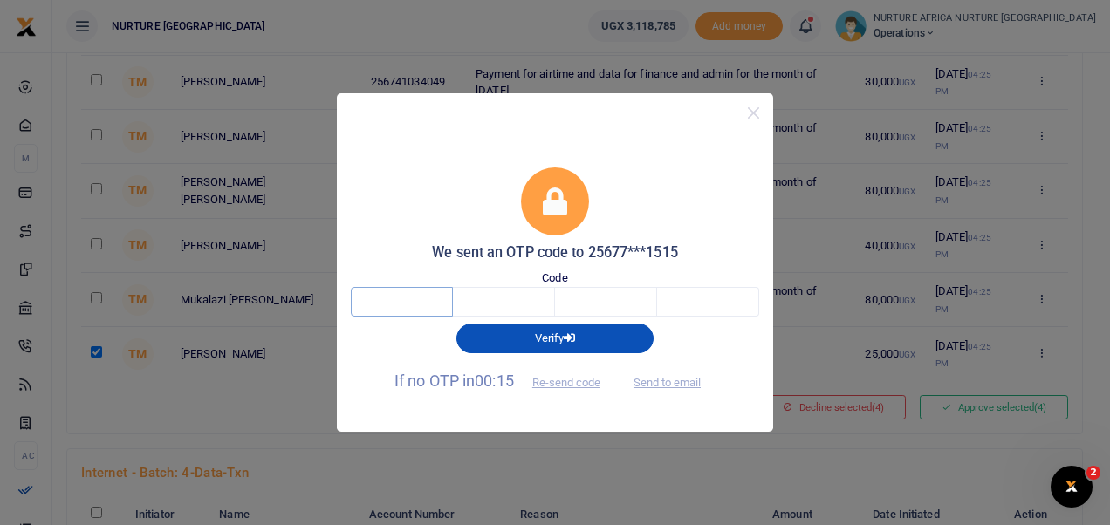
click at [392, 299] on input "text" at bounding box center [402, 302] width 102 height 30
type input "9"
type input "4"
type input "2"
type input "3"
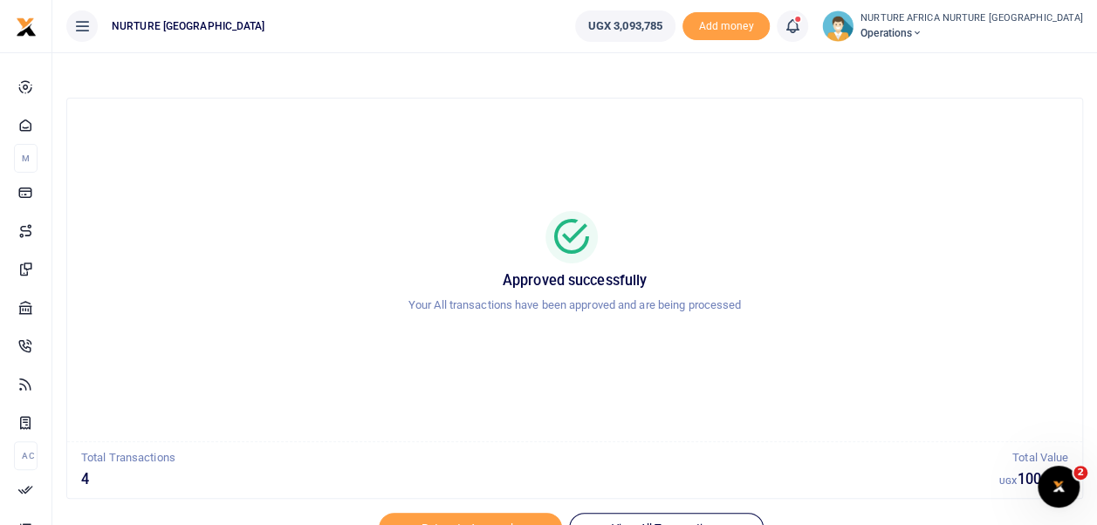
click at [801, 30] on icon at bounding box center [791, 26] width 17 height 19
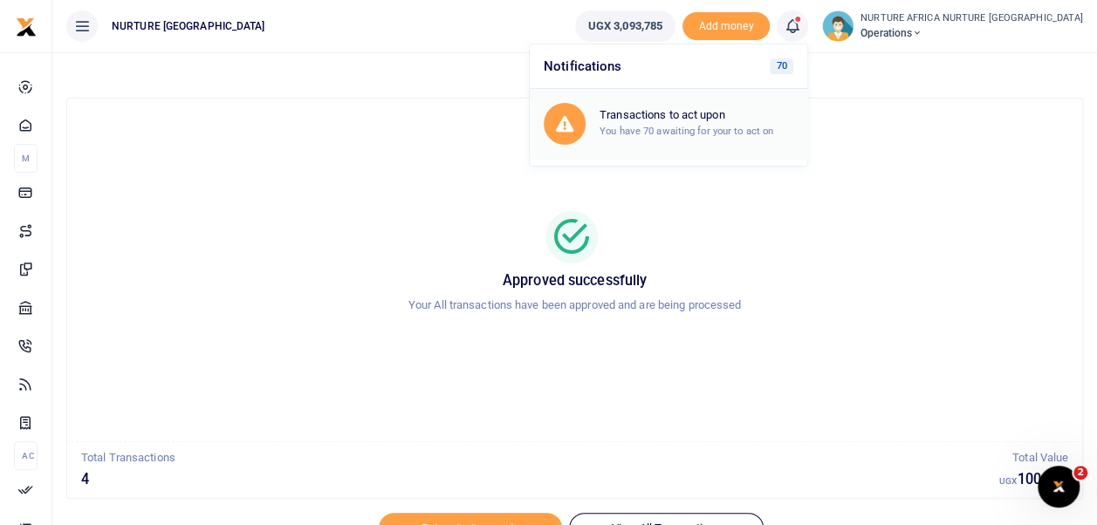
click at [744, 129] on small "You have 70 awaiting for your to act on" at bounding box center [686, 131] width 174 height 12
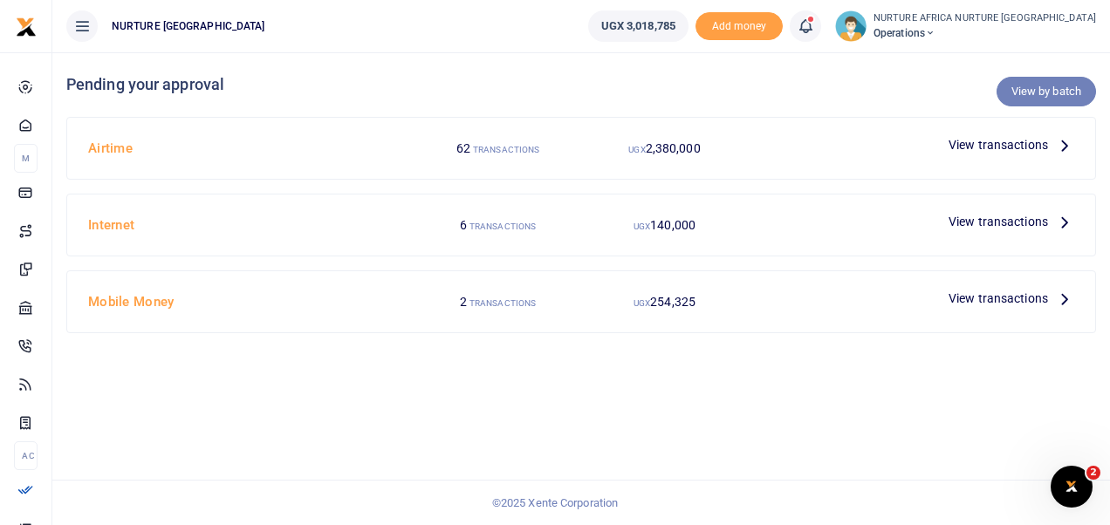
click at [1043, 89] on link "View by batch" at bounding box center [1045, 92] width 99 height 30
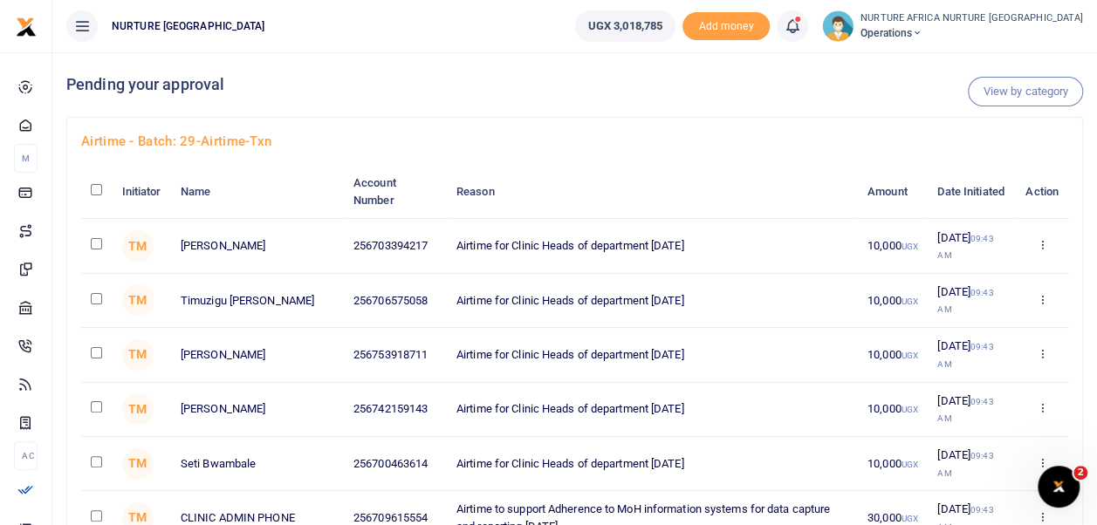
scroll to position [3458, 0]
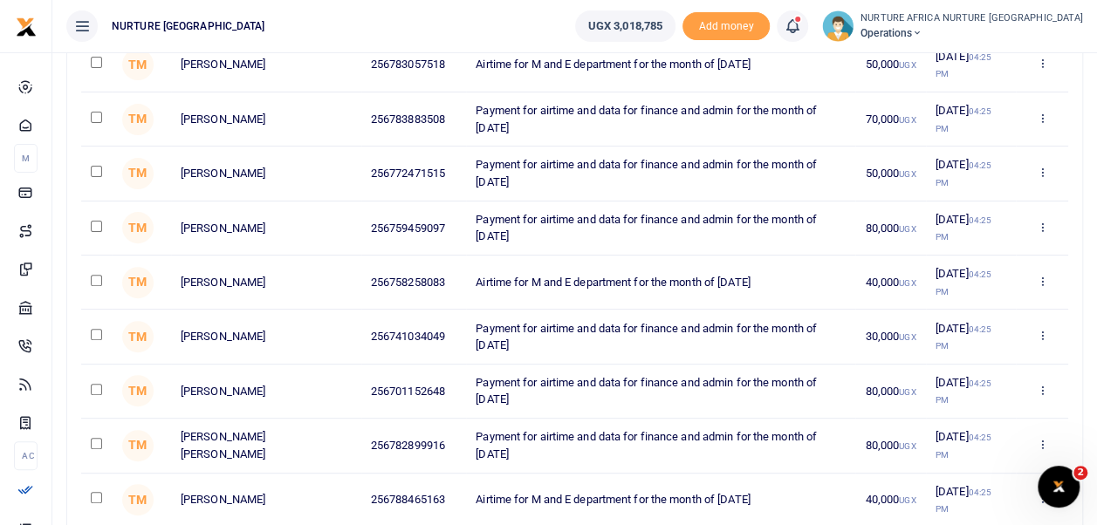
click at [99, 275] on input "checkbox" at bounding box center [96, 280] width 11 height 11
checkbox input "true"
click at [96, 492] on input "checkbox" at bounding box center [96, 497] width 11 height 11
checkbox input "true"
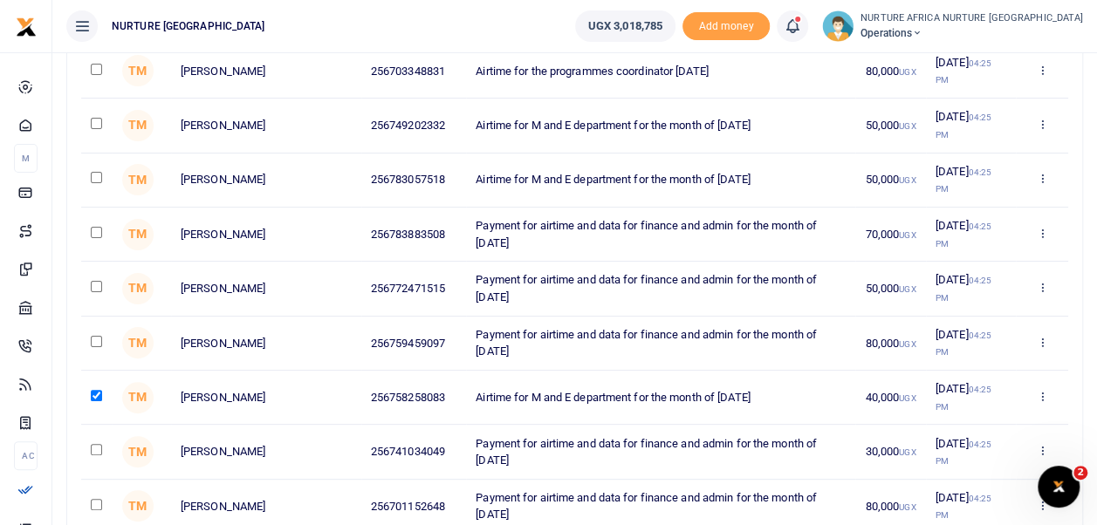
scroll to position [3291, 0]
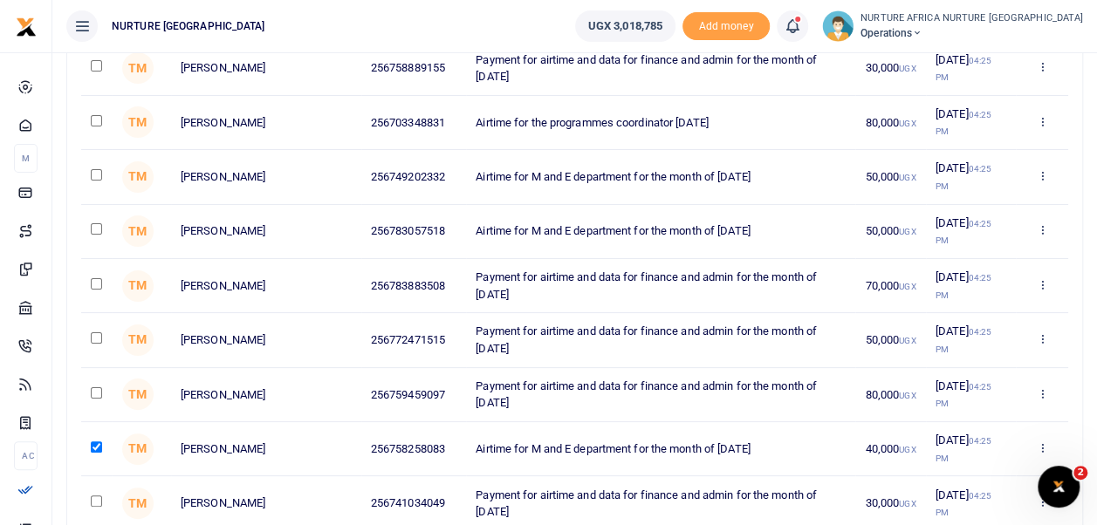
click at [97, 223] on input "checkbox" at bounding box center [96, 228] width 11 height 11
checkbox input "true"
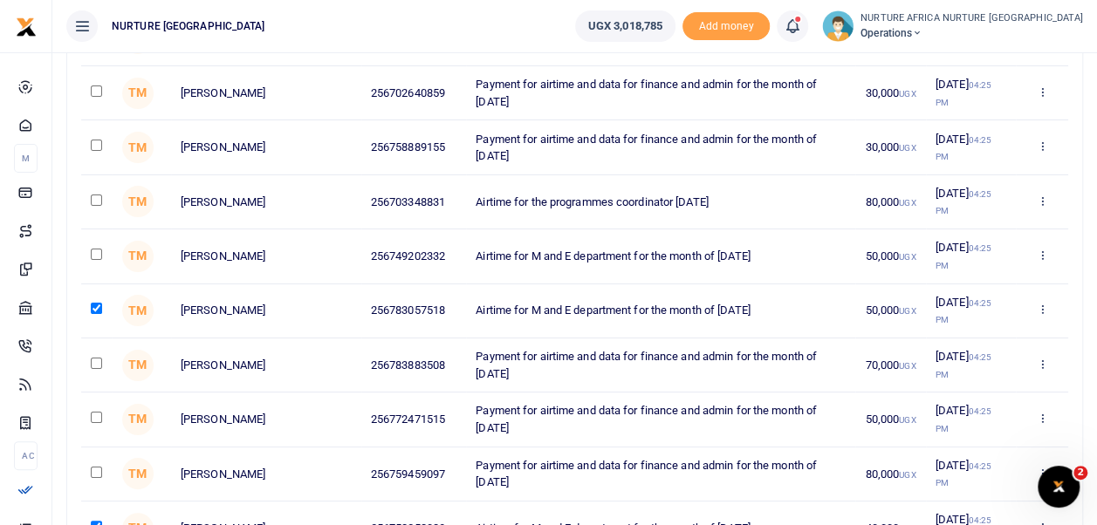
scroll to position [3205, 0]
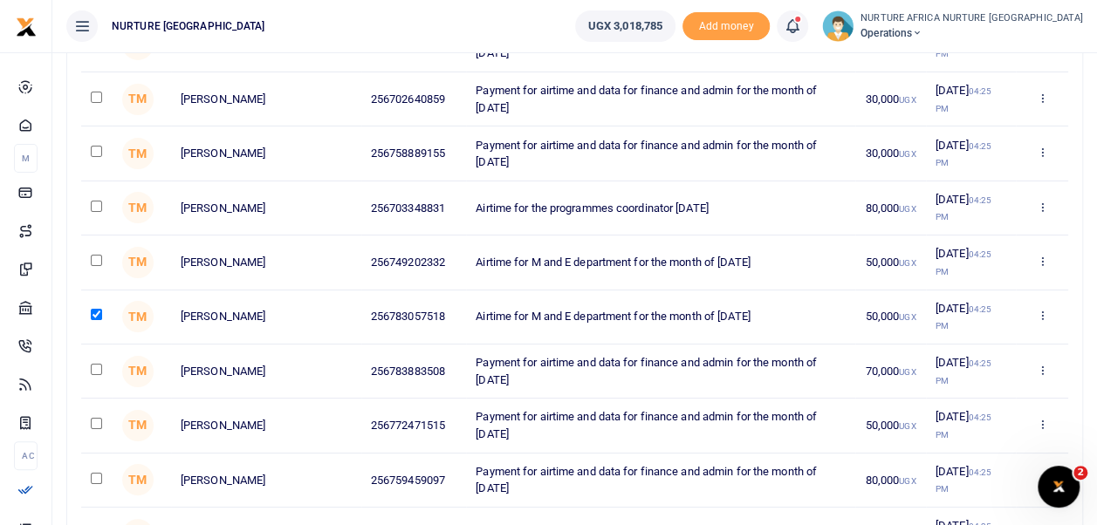
click at [96, 201] on input "checkbox" at bounding box center [96, 206] width 11 height 11
checkbox input "true"
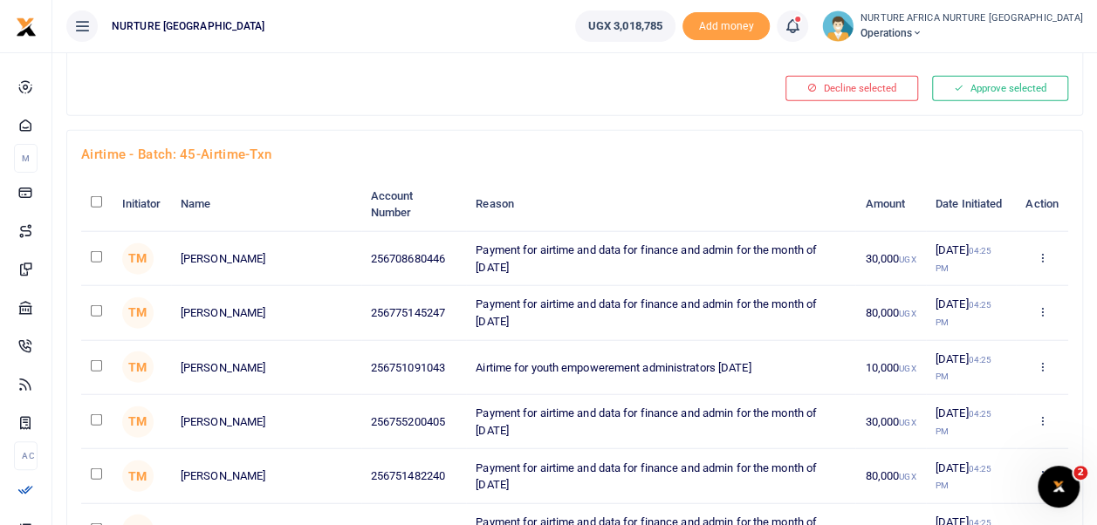
scroll to position [3186, 0]
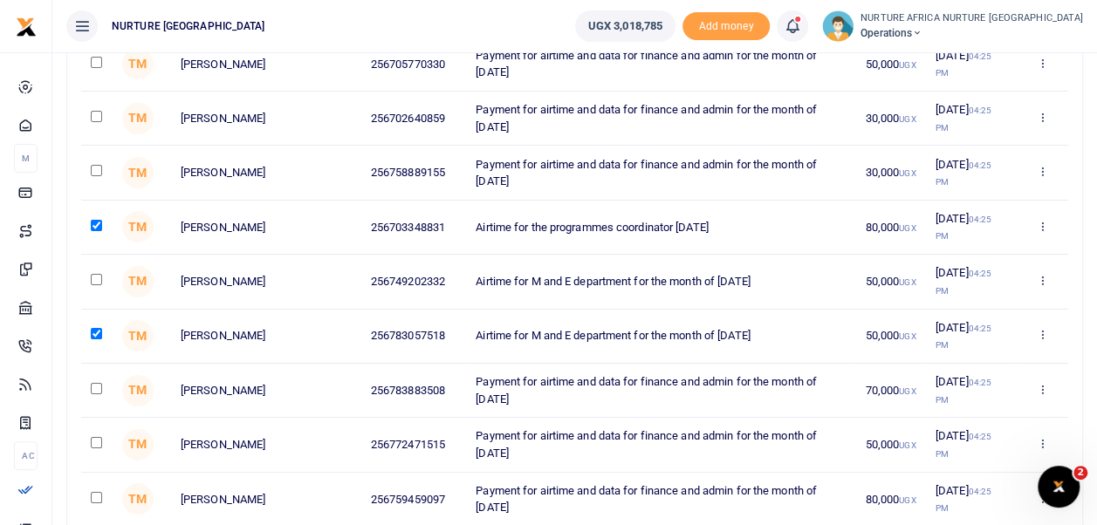
click at [98, 274] on input "checkbox" at bounding box center [96, 279] width 11 height 11
checkbox input "true"
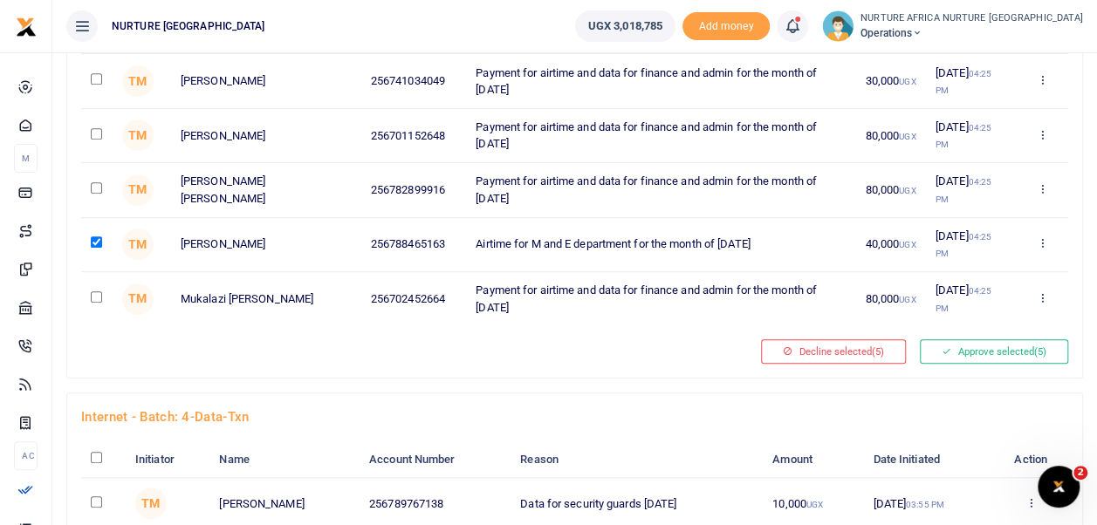
scroll to position [3724, 0]
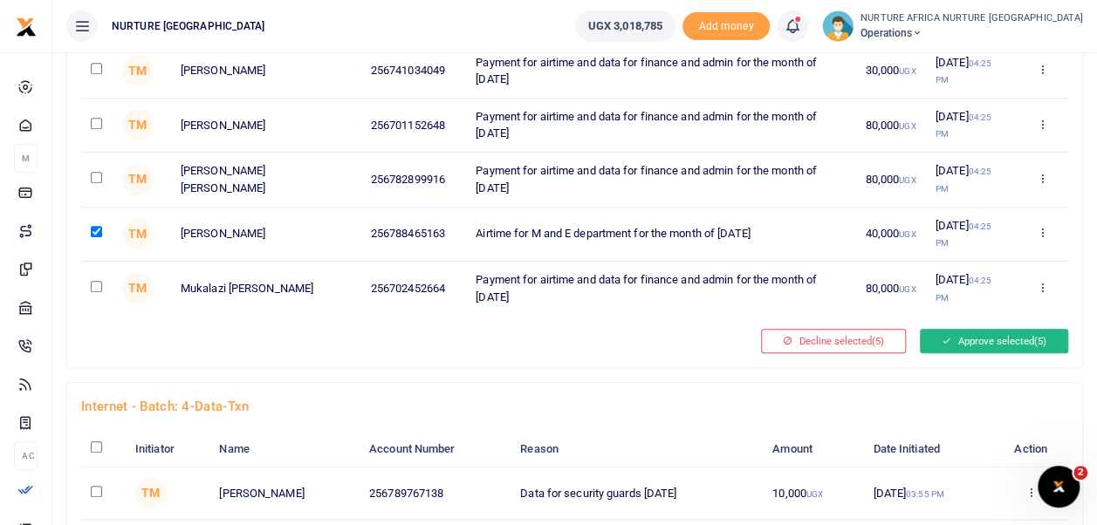
click at [1002, 329] on button "Approve selected (5)" at bounding box center [994, 341] width 148 height 24
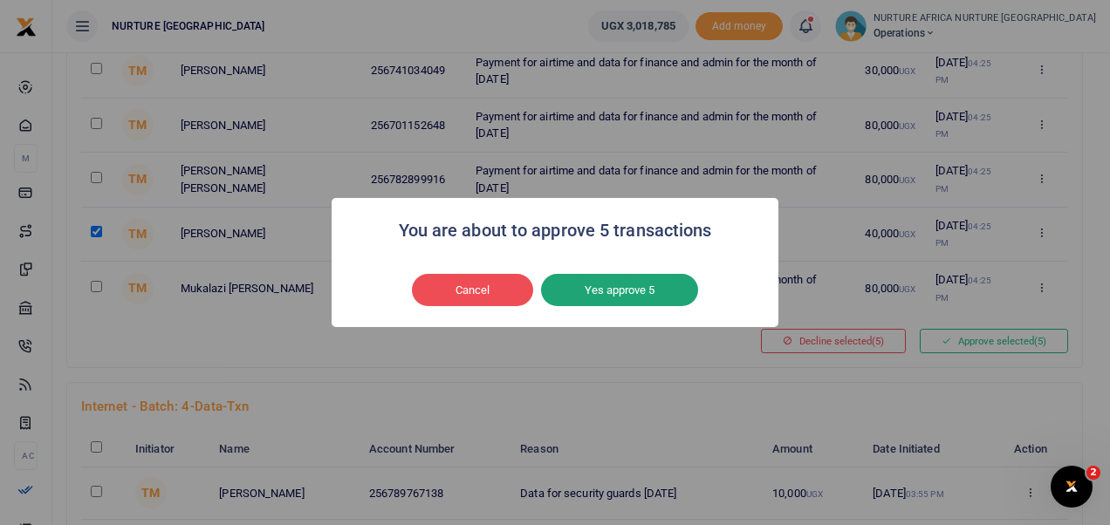
click at [656, 294] on button "Yes approve 5" at bounding box center [619, 290] width 157 height 33
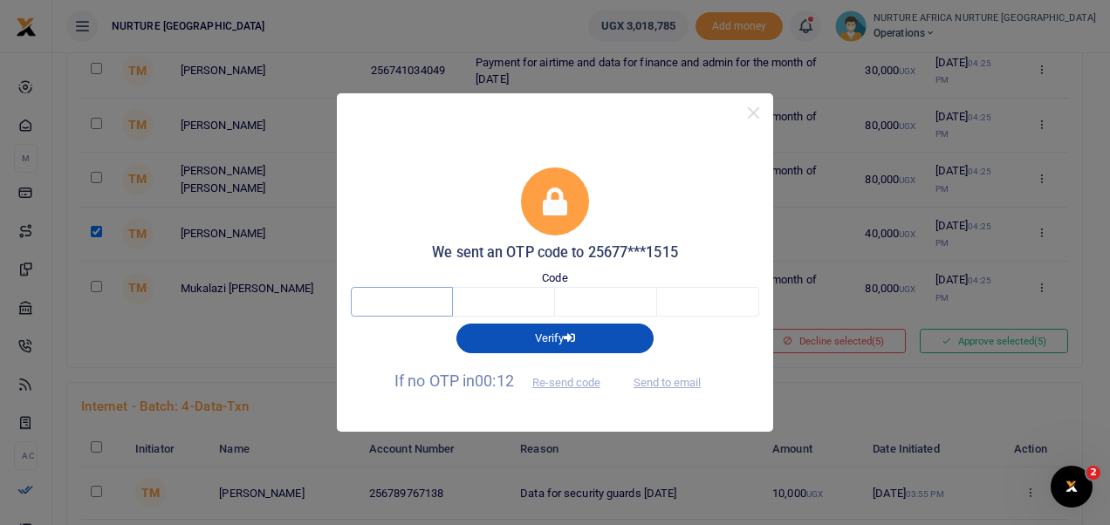
click at [394, 304] on input "text" at bounding box center [402, 302] width 102 height 30
type input "3"
type input "2"
type input "8"
type input "1"
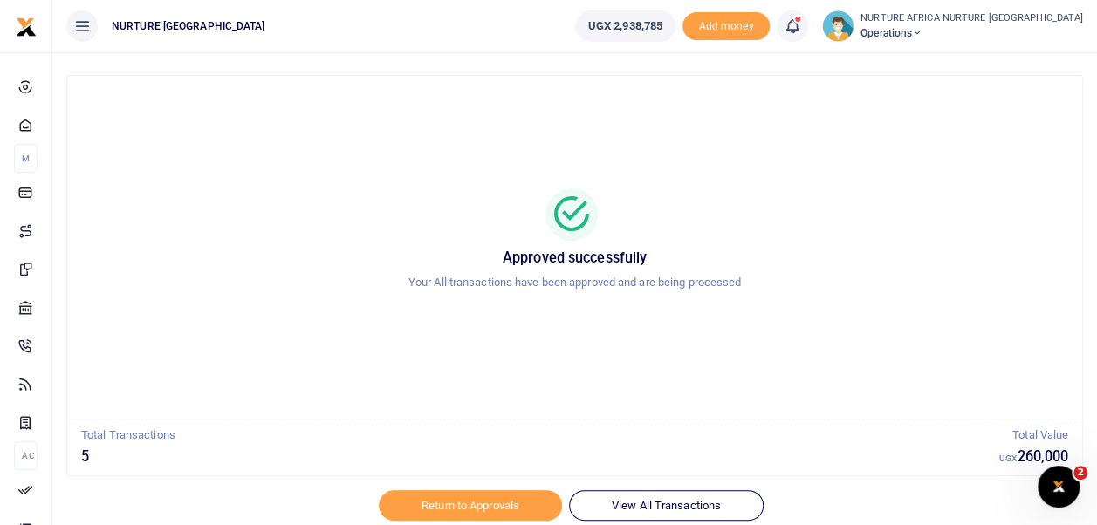
scroll to position [83, 0]
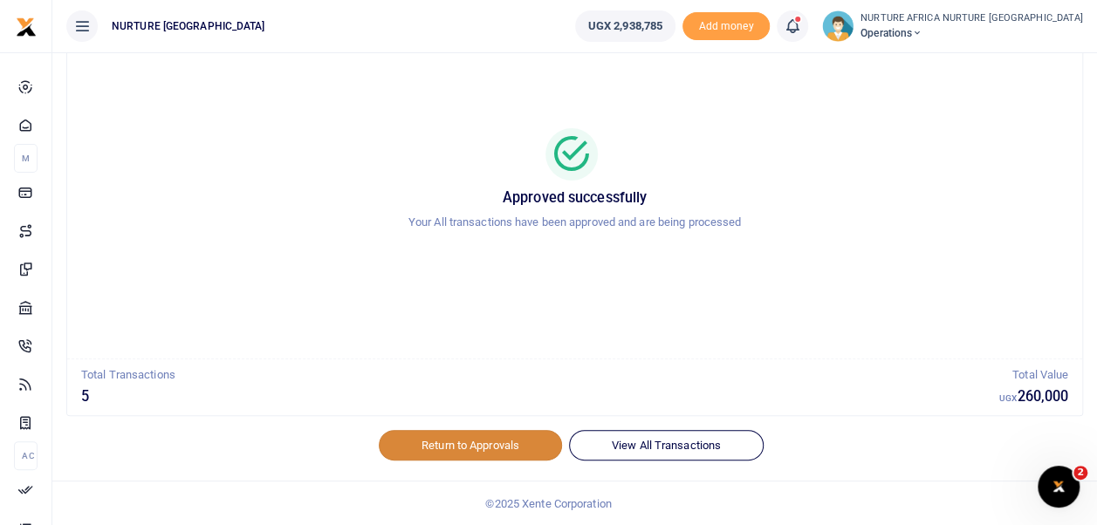
click at [470, 445] on link "Return to Approvals" at bounding box center [470, 445] width 183 height 30
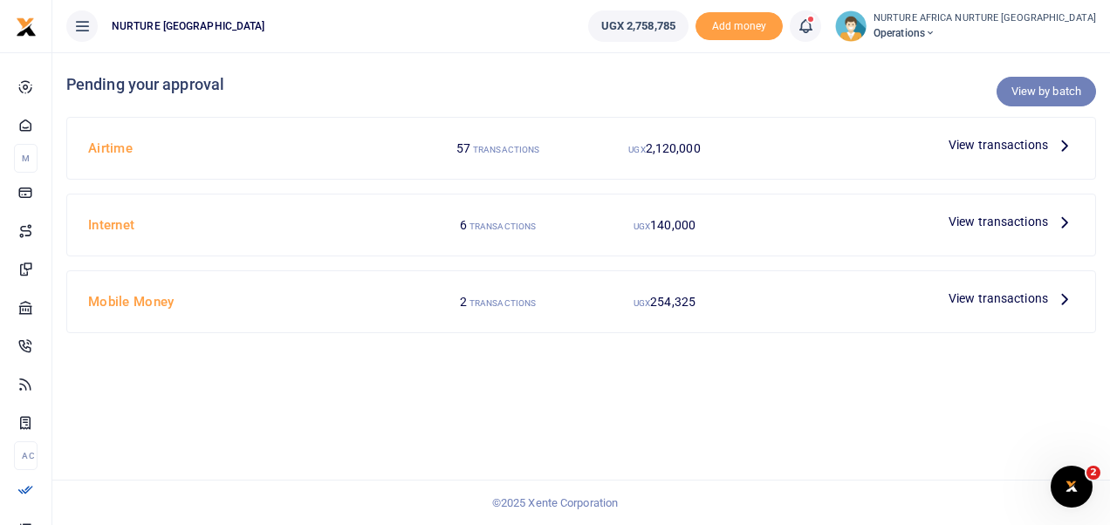
click at [1045, 86] on link "View by batch" at bounding box center [1045, 92] width 99 height 30
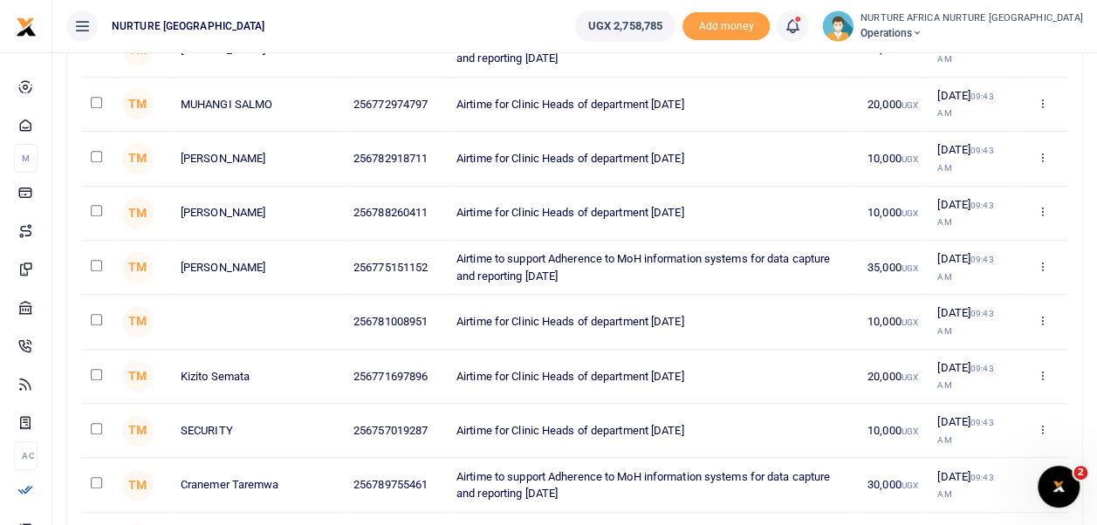
scroll to position [2808, 0]
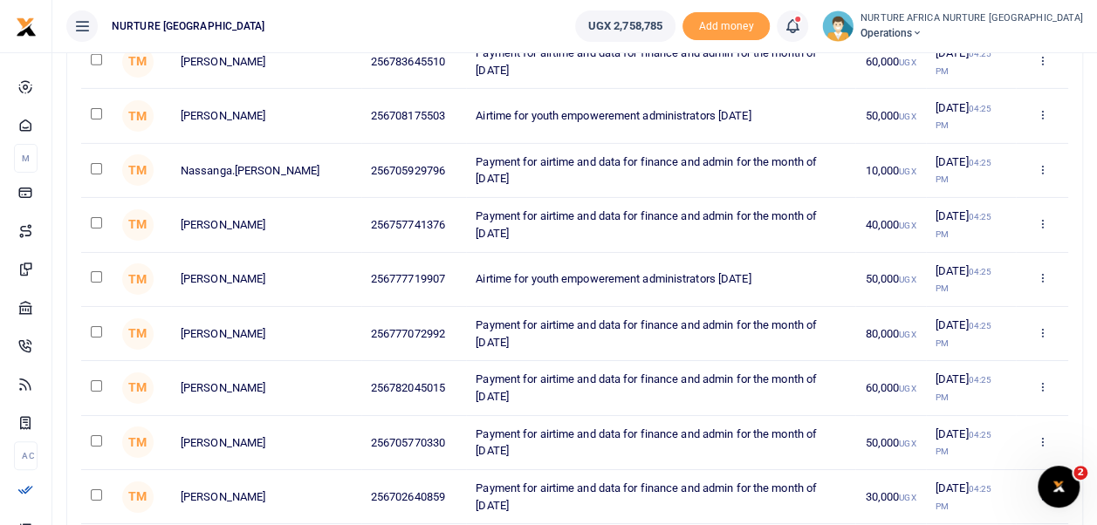
click at [99, 271] on input "checkbox" at bounding box center [96, 276] width 11 height 11
checkbox input "true"
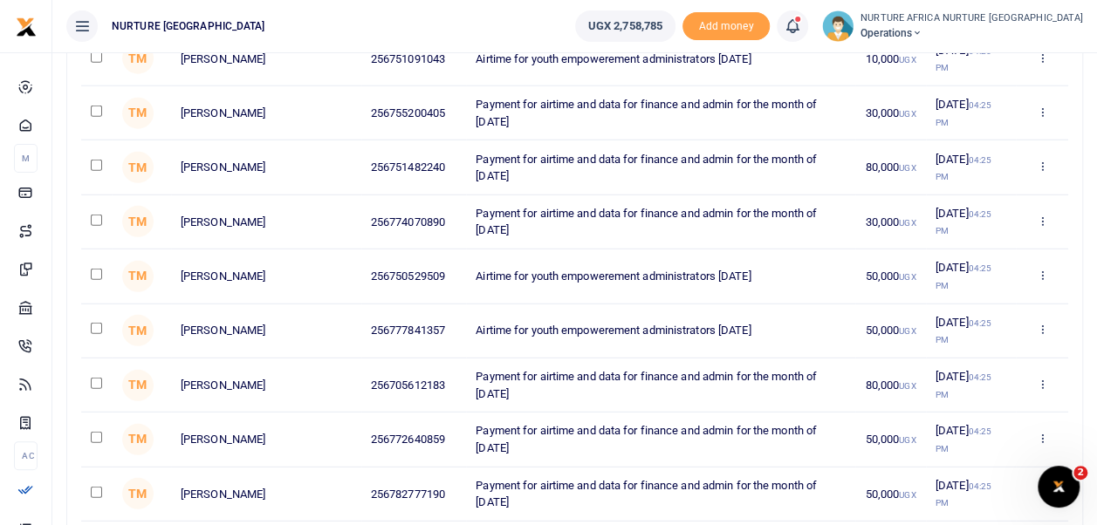
click at [97, 269] on input "checkbox" at bounding box center [96, 274] width 11 height 11
checkbox input "true"
click at [96, 323] on input "checkbox" at bounding box center [96, 328] width 11 height 11
checkbox input "true"
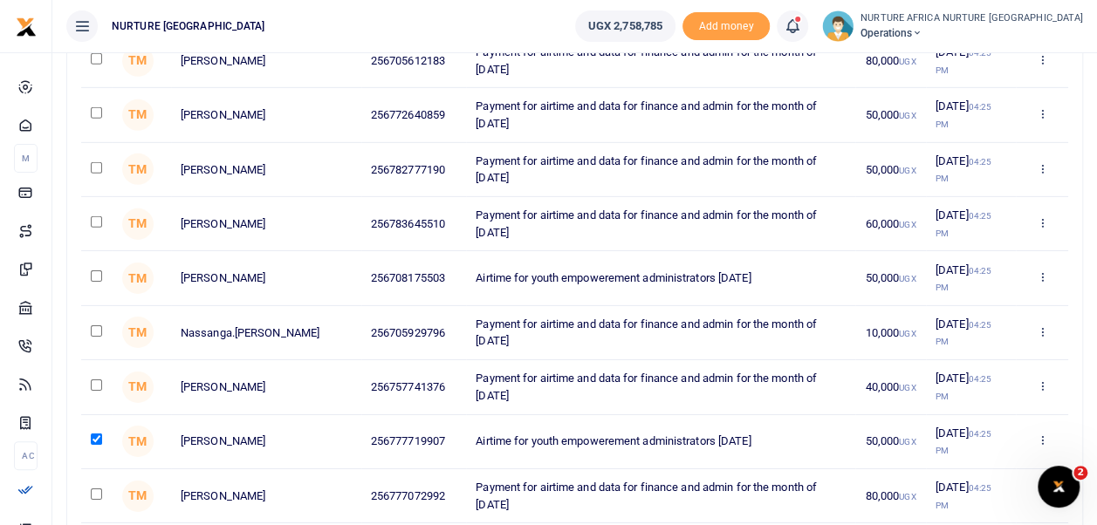
click at [99, 270] on input "checkbox" at bounding box center [96, 275] width 11 height 11
checkbox input "true"
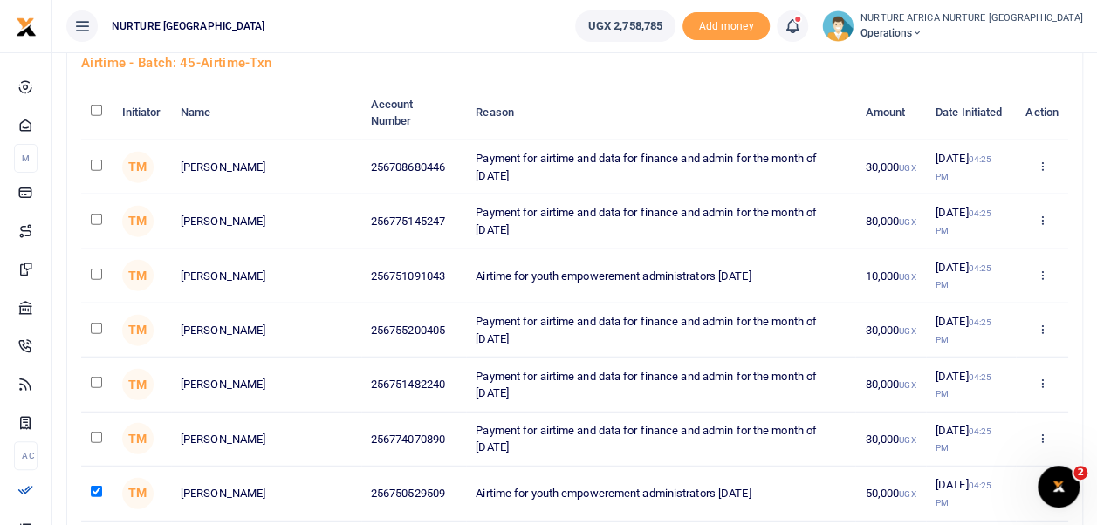
click at [96, 269] on input "checkbox" at bounding box center [96, 274] width 11 height 11
checkbox input "true"
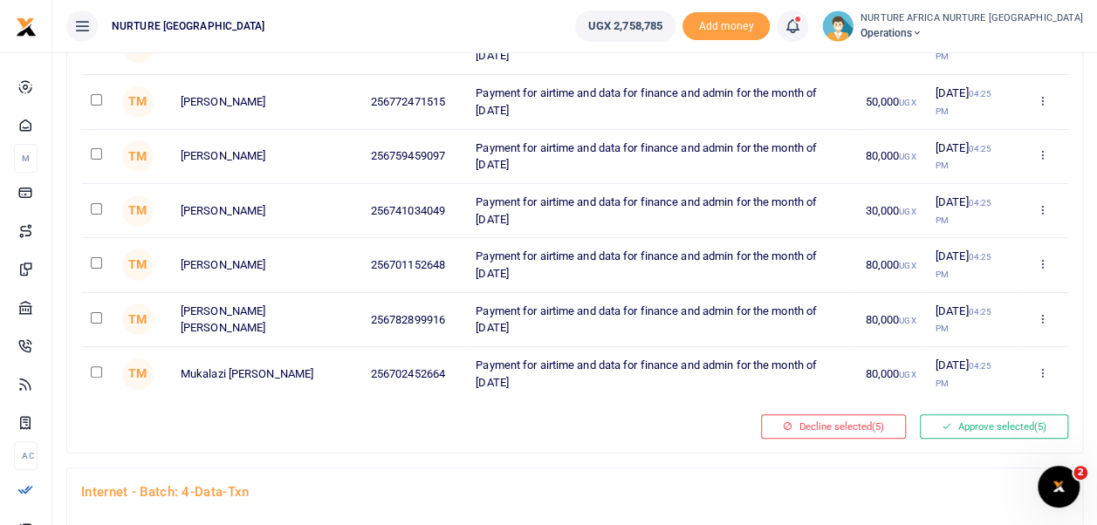
scroll to position [3368, 0]
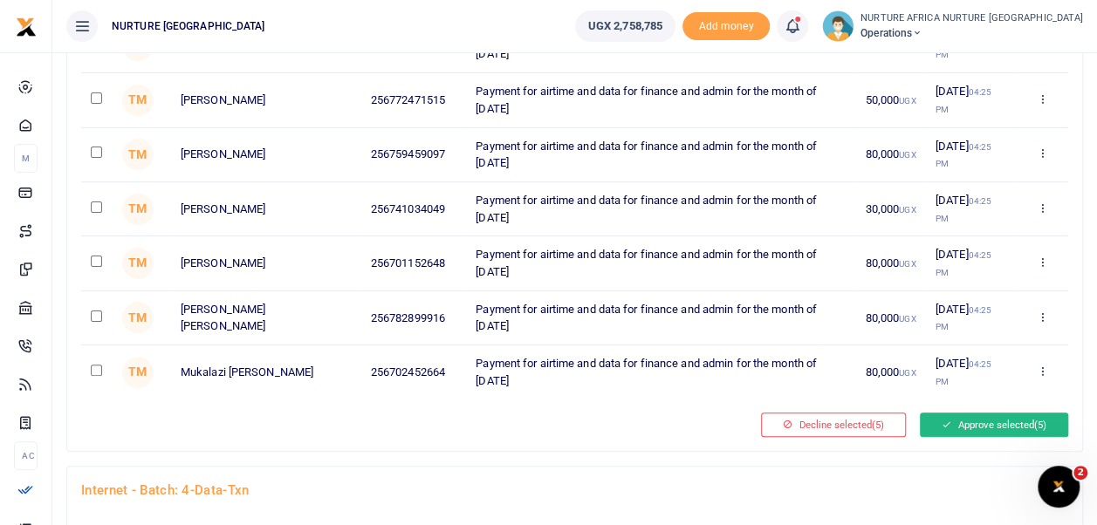
click at [985, 413] on button "Approve selected (5)" at bounding box center [994, 425] width 148 height 24
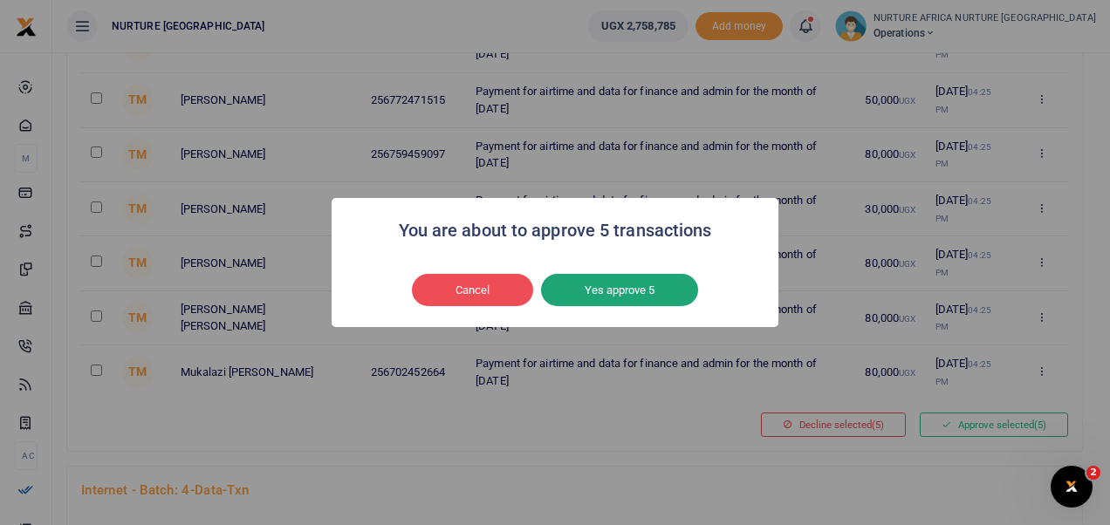
click at [660, 293] on button "Yes approve 5" at bounding box center [619, 290] width 157 height 33
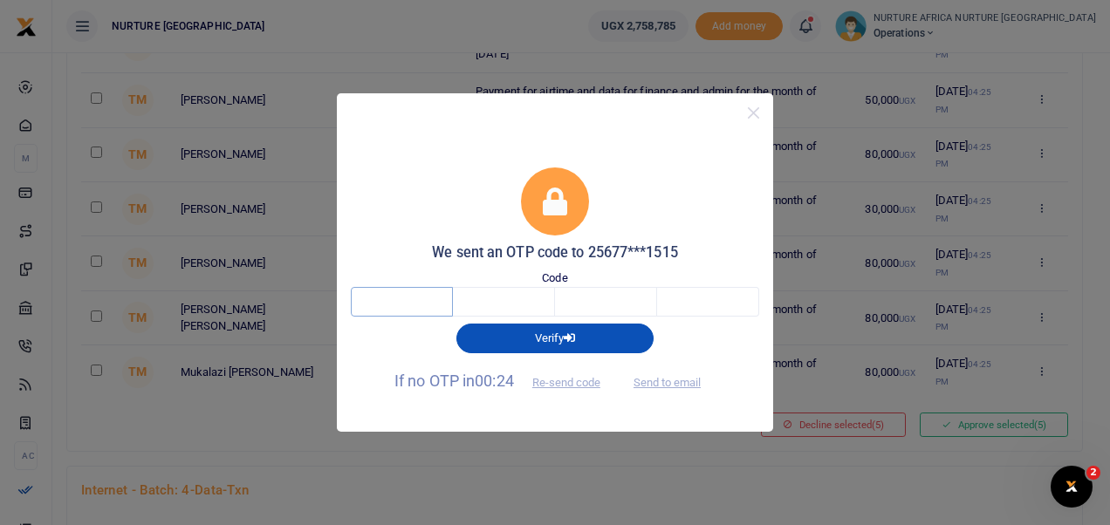
click at [414, 299] on input "text" at bounding box center [402, 302] width 102 height 30
type input "5"
type input "3"
type input "5"
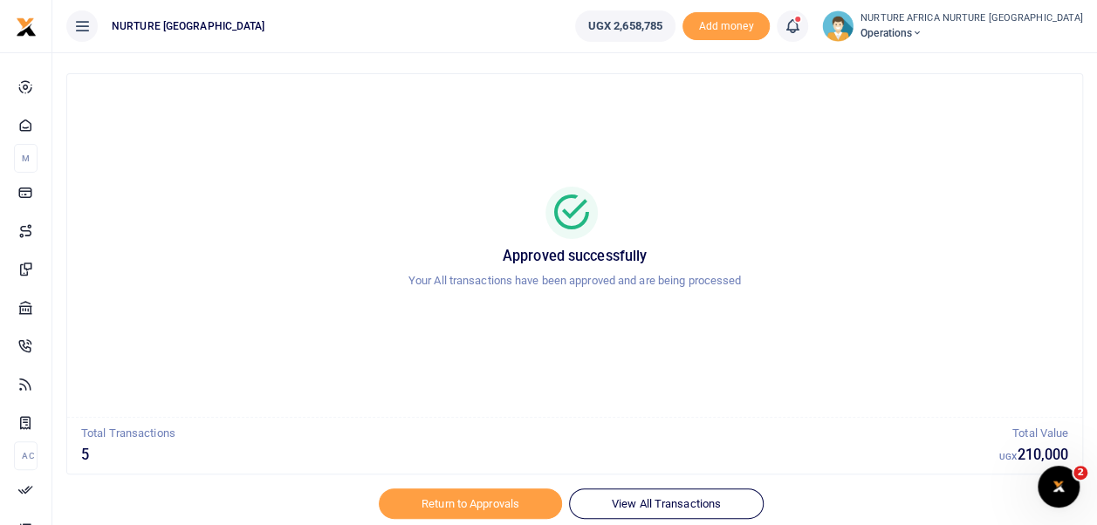
scroll to position [83, 0]
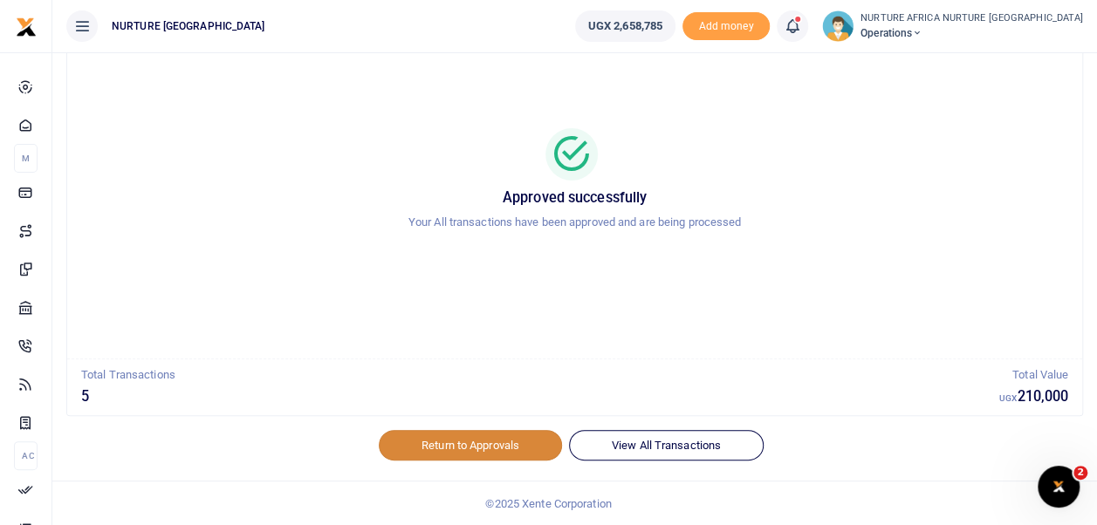
click at [428, 430] on link "Return to Approvals" at bounding box center [470, 445] width 183 height 30
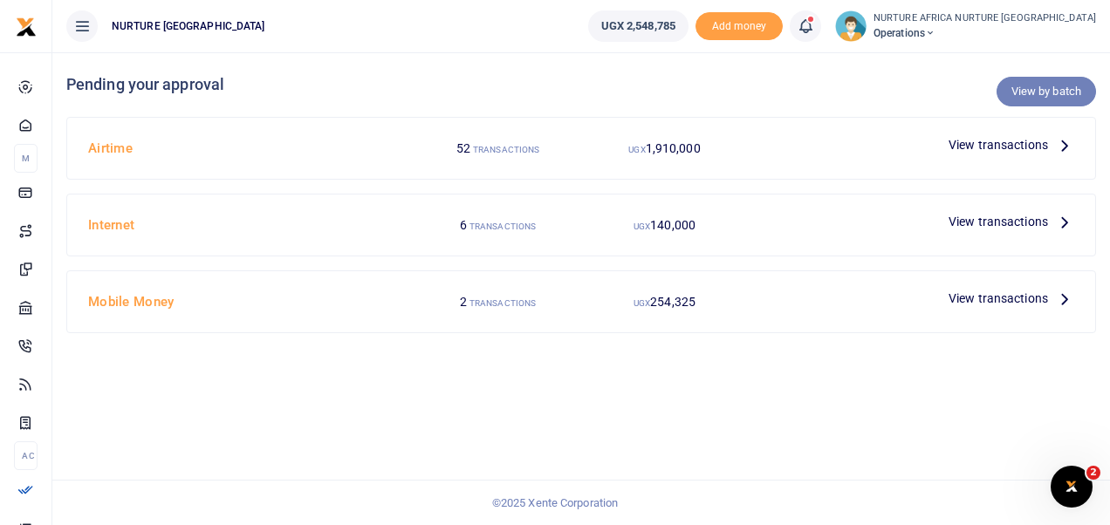
click at [1020, 93] on link "View by batch" at bounding box center [1045, 92] width 99 height 30
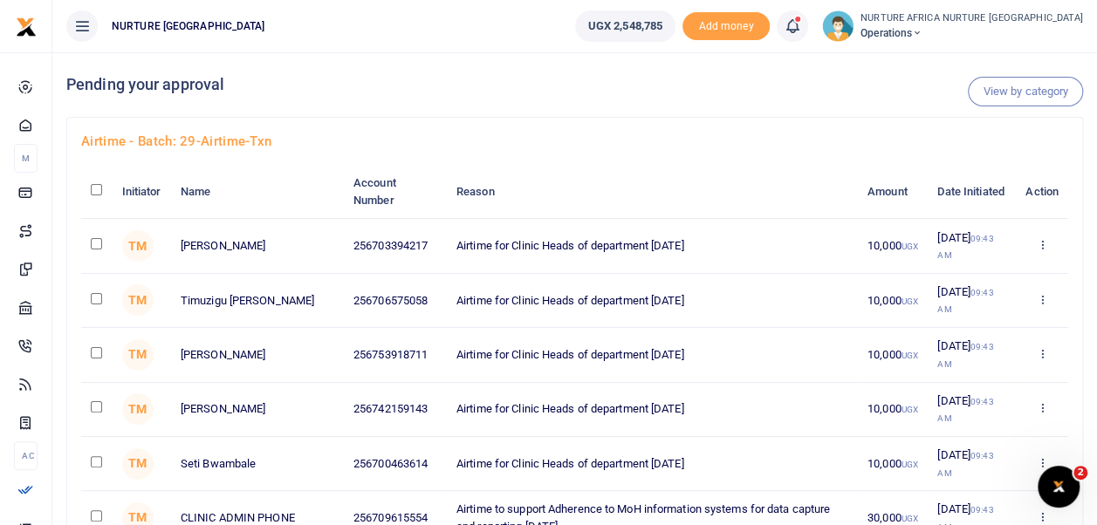
click at [447, 213] on th "Reason" at bounding box center [652, 192] width 411 height 54
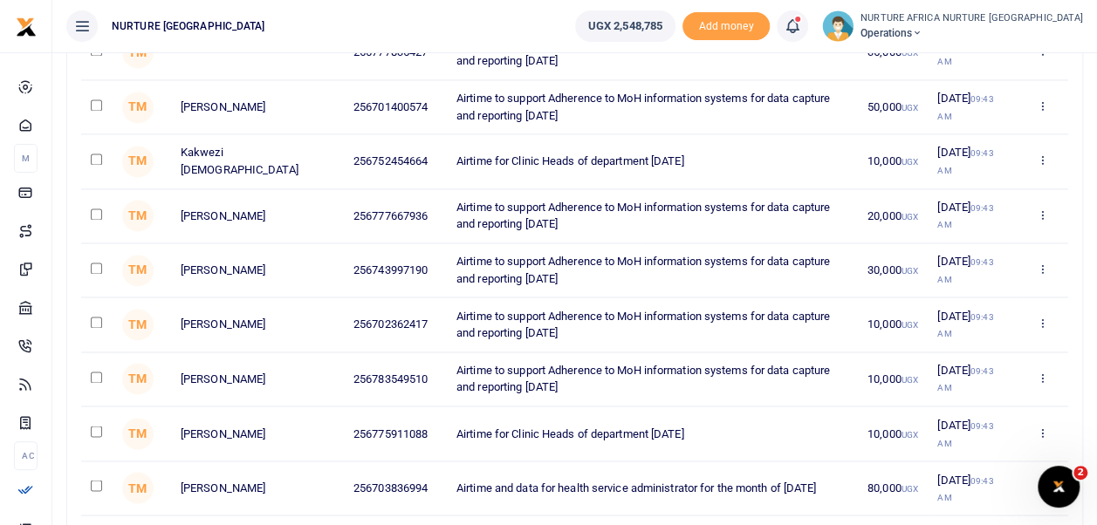
scroll to position [3132, 0]
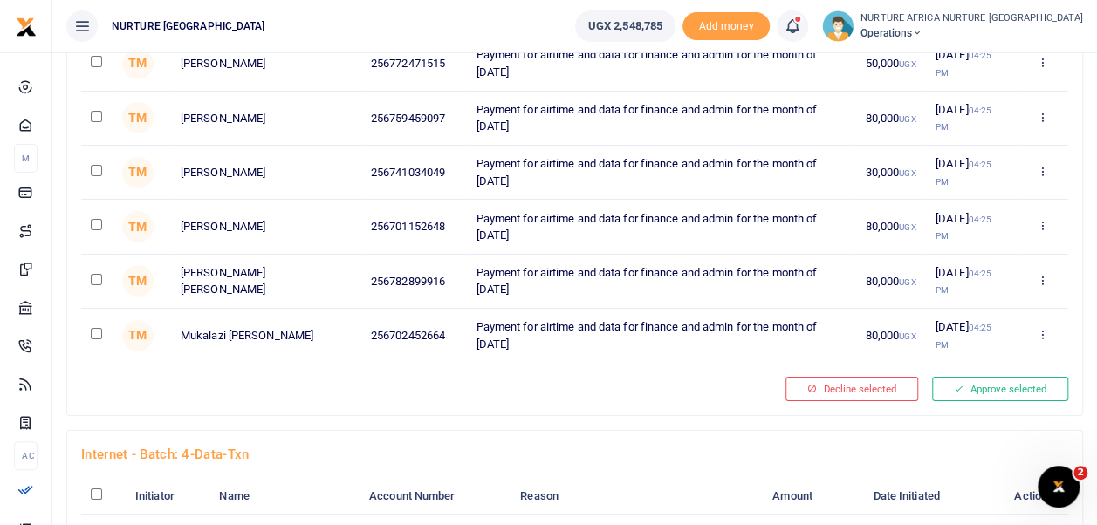
click at [91, 274] on input "checkbox" at bounding box center [96, 279] width 11 height 11
checkbox input "true"
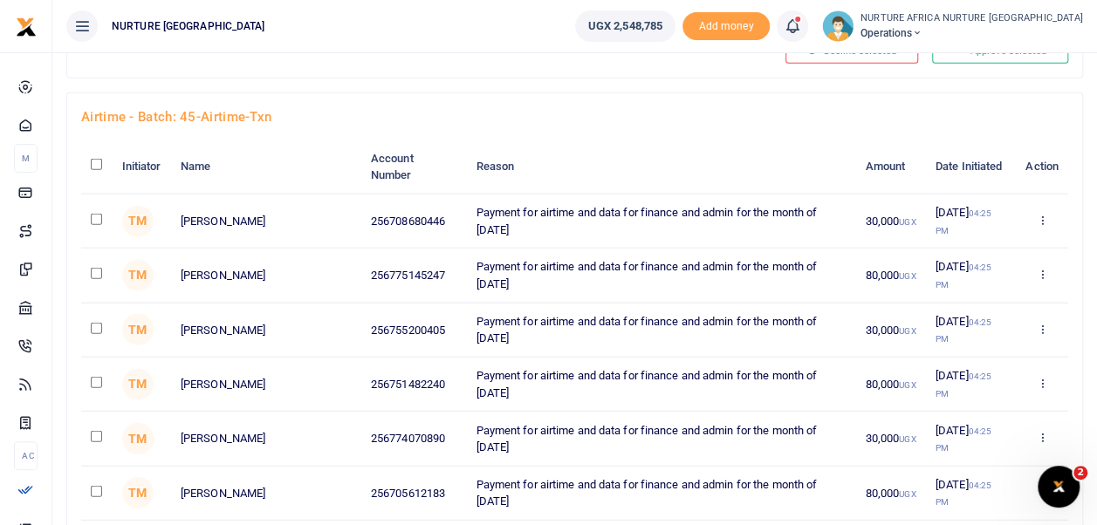
click at [94, 268] on input "checkbox" at bounding box center [96, 273] width 11 height 11
checkbox input "true"
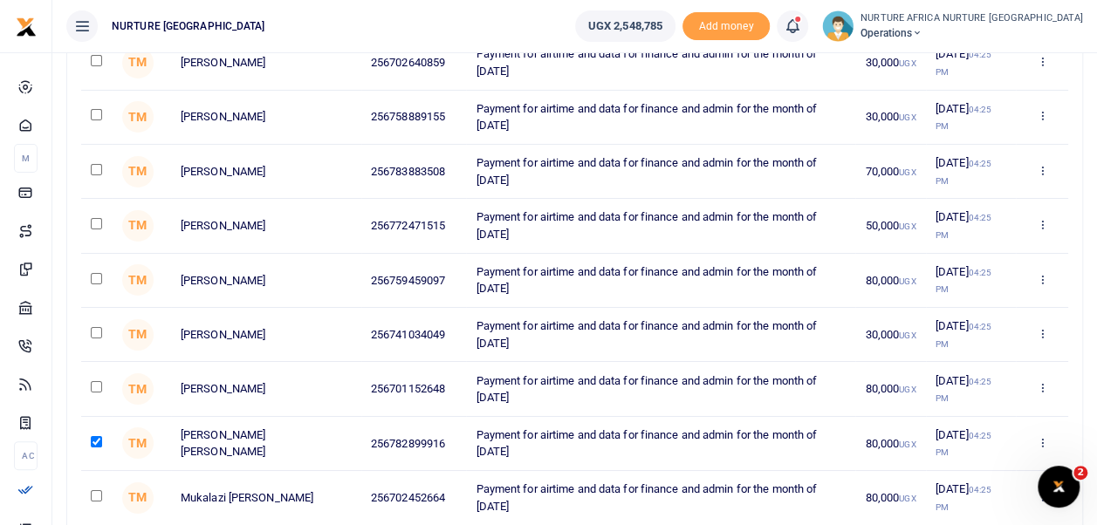
click at [99, 273] on input "checkbox" at bounding box center [96, 278] width 11 height 11
checkbox input "true"
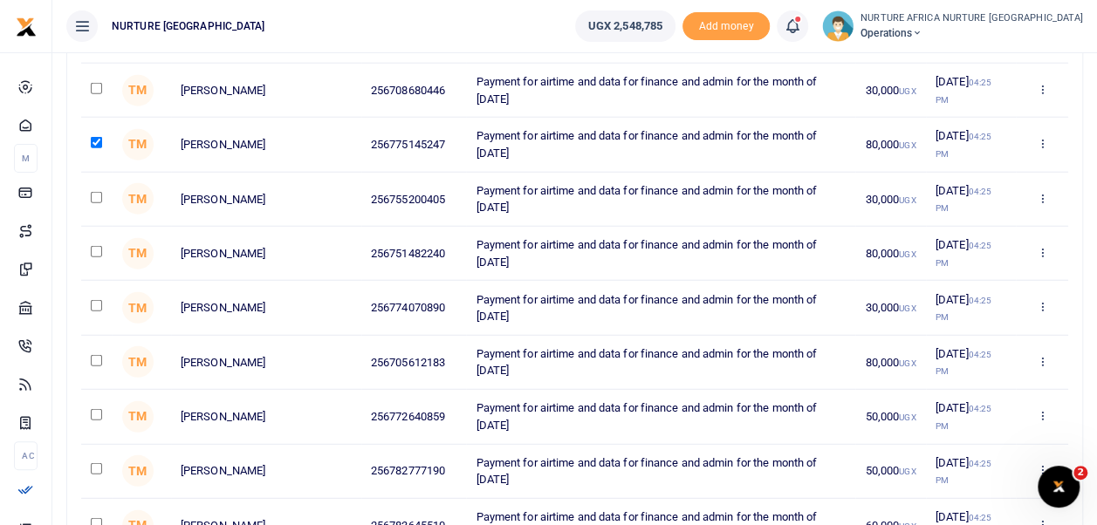
scroll to position [2179, 0]
click at [96, 247] on input "checkbox" at bounding box center [96, 252] width 11 height 11
checkbox input "true"
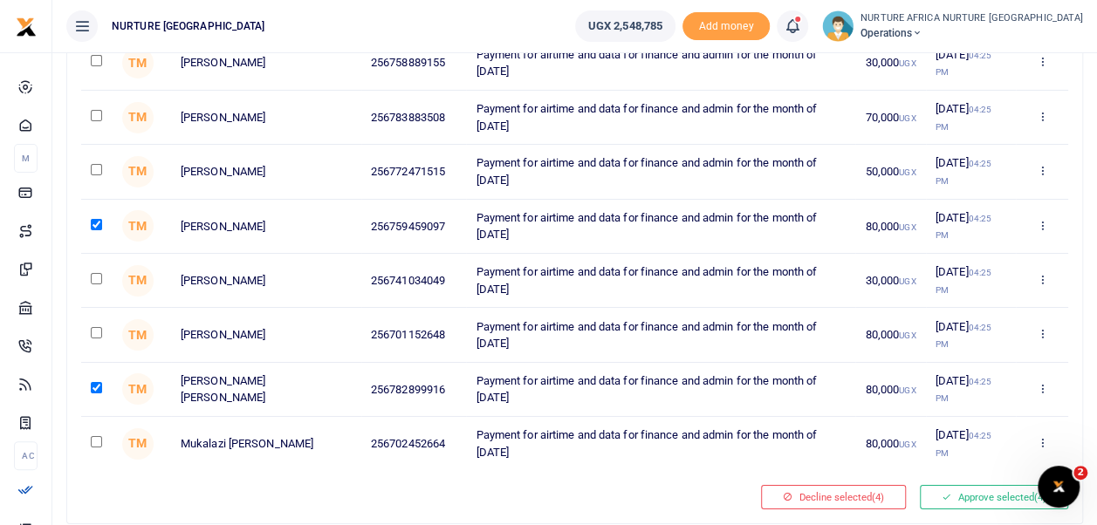
click at [96, 273] on input "checkbox" at bounding box center [96, 278] width 11 height 11
checkbox input "true"
click at [91, 164] on input "checkbox" at bounding box center [96, 169] width 11 height 11
checkbox input "true"
click at [101, 436] on input "checkbox" at bounding box center [96, 441] width 11 height 11
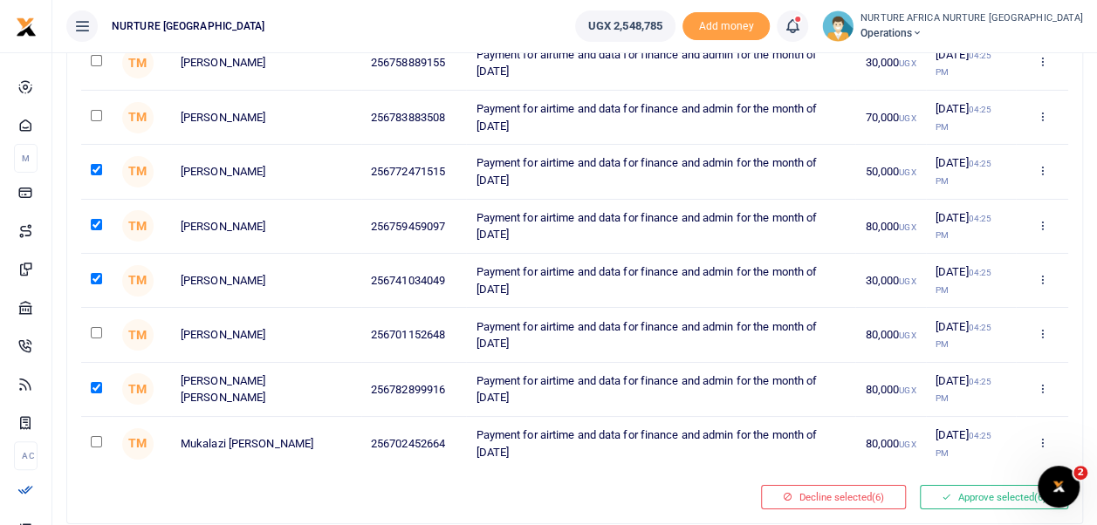
checkbox input "true"
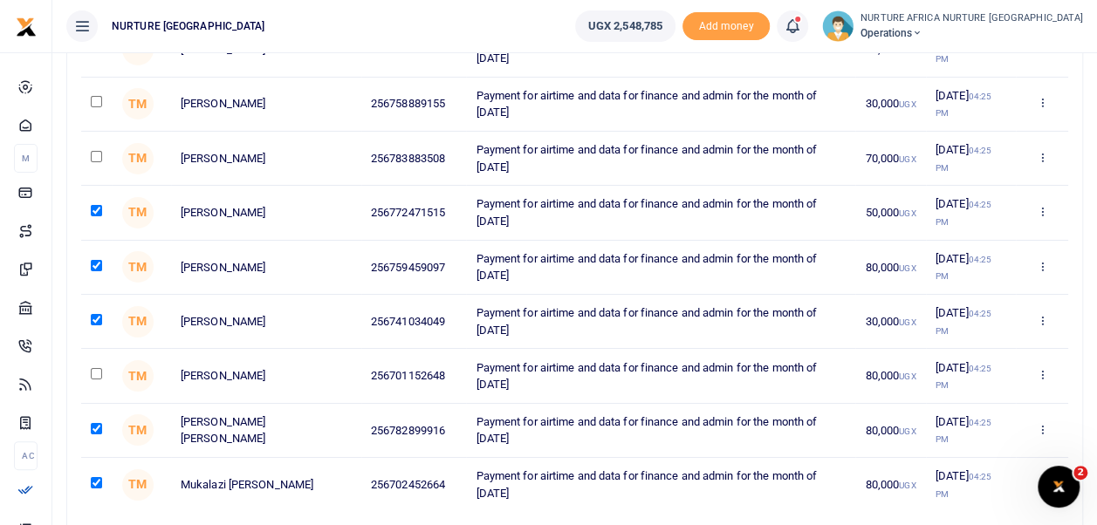
scroll to position [2954, 0]
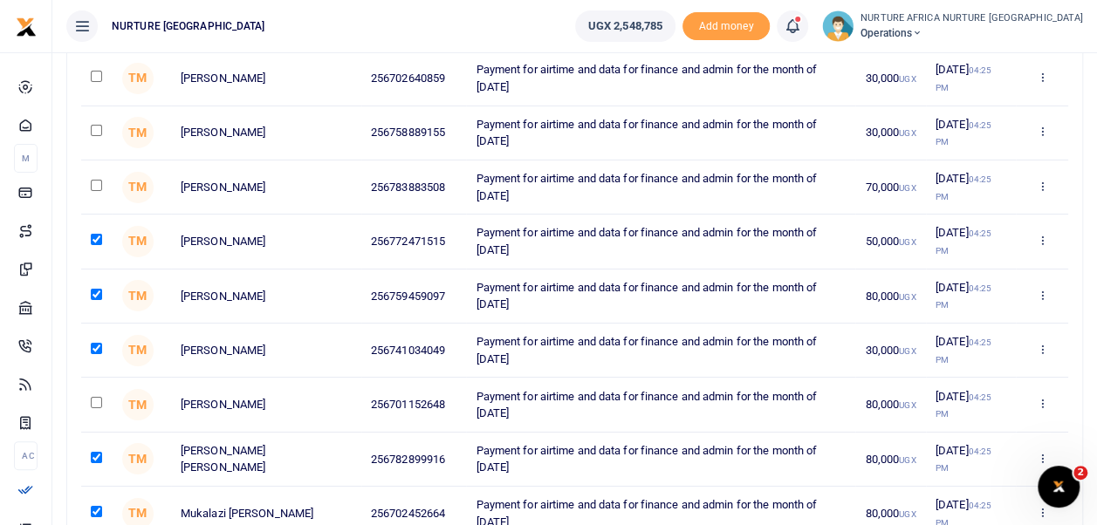
click at [96, 180] on input "checkbox" at bounding box center [96, 185] width 11 height 11
checkbox input "true"
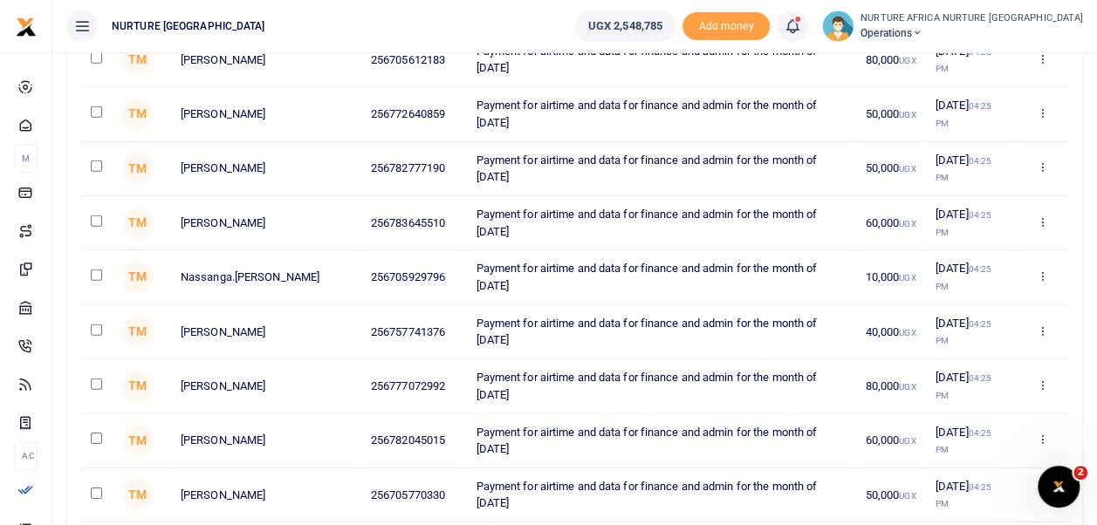
click at [99, 270] on input "checkbox" at bounding box center [96, 275] width 11 height 11
checkbox input "true"
click at [99, 215] on input "checkbox" at bounding box center [96, 220] width 11 height 11
checkbox input "true"
click at [93, 433] on input "checkbox" at bounding box center [96, 438] width 11 height 11
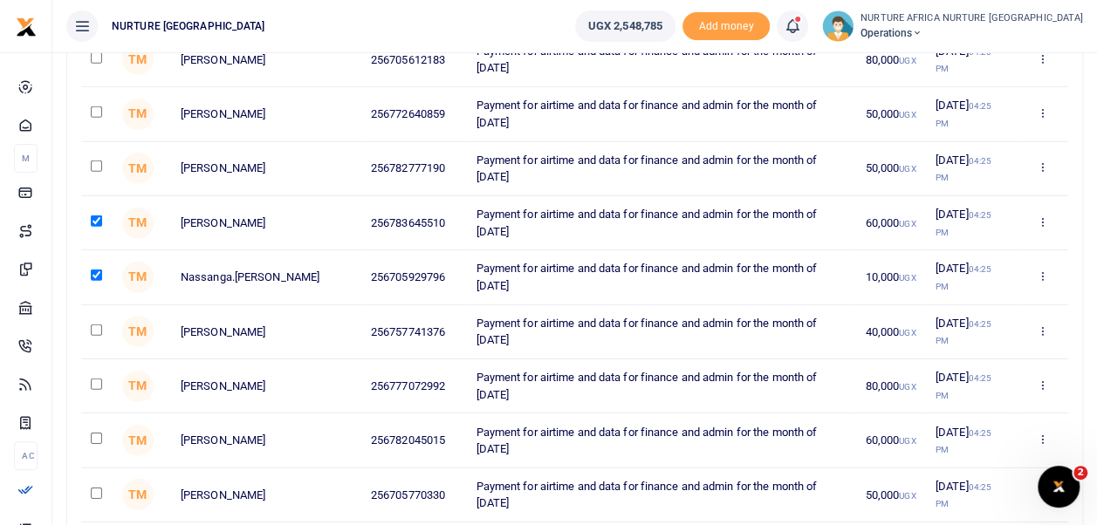
checkbox input "true"
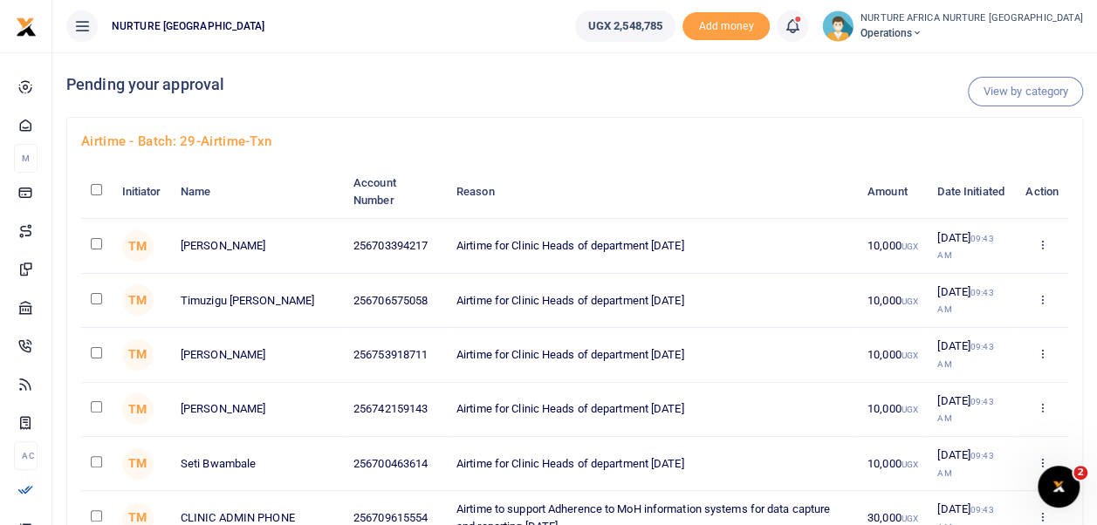
scroll to position [2104, 0]
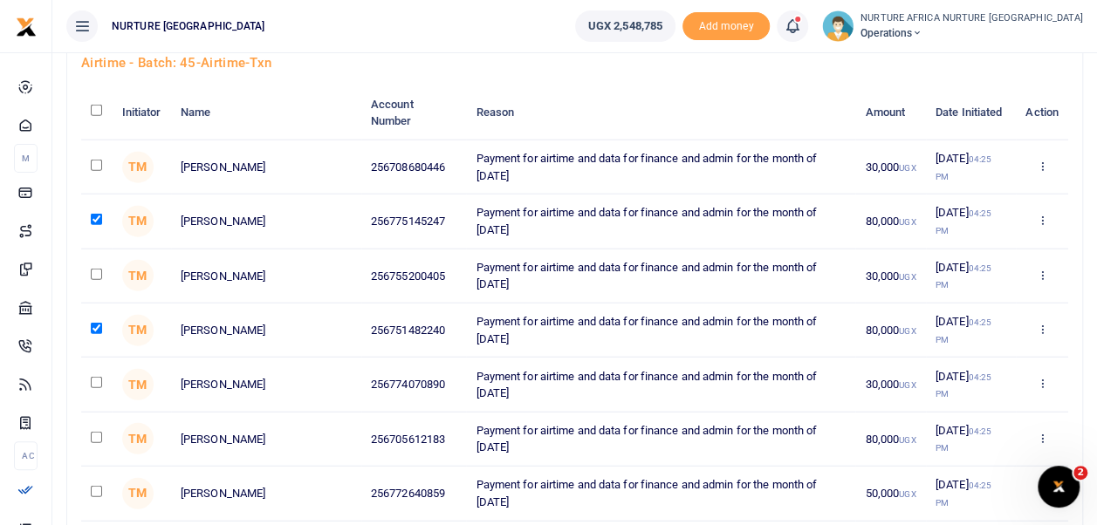
click at [99, 269] on input "checkbox" at bounding box center [96, 274] width 11 height 11
checkbox input "true"
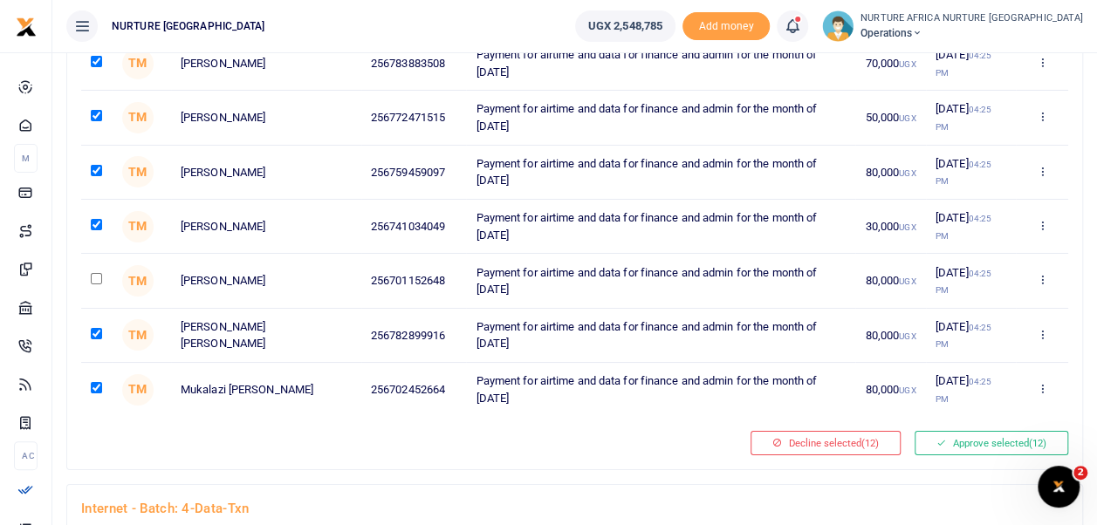
click at [96, 273] on input "checkbox" at bounding box center [96, 278] width 11 height 11
checkbox input "true"
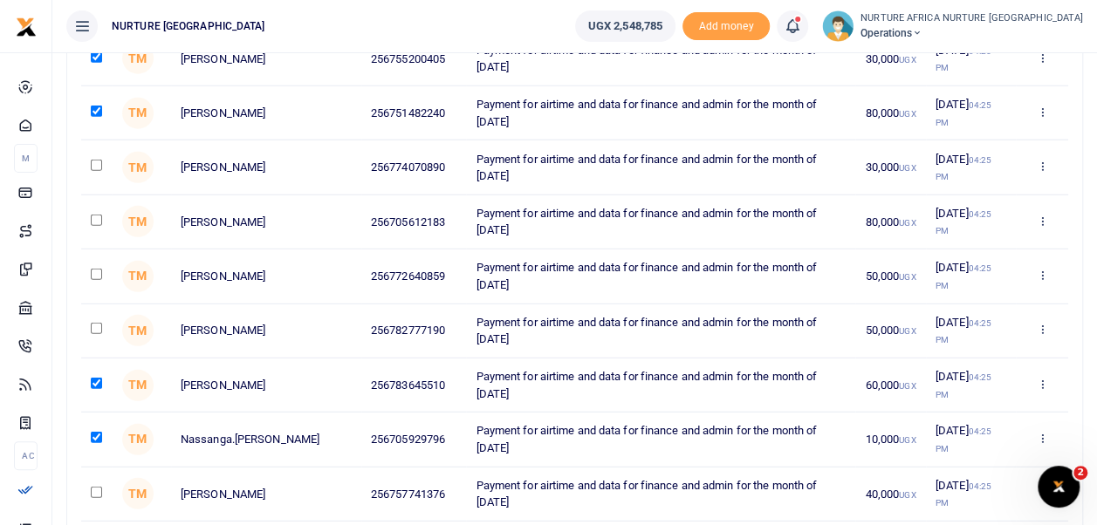
click at [95, 269] on input "checkbox" at bounding box center [96, 274] width 11 height 11
checkbox input "true"
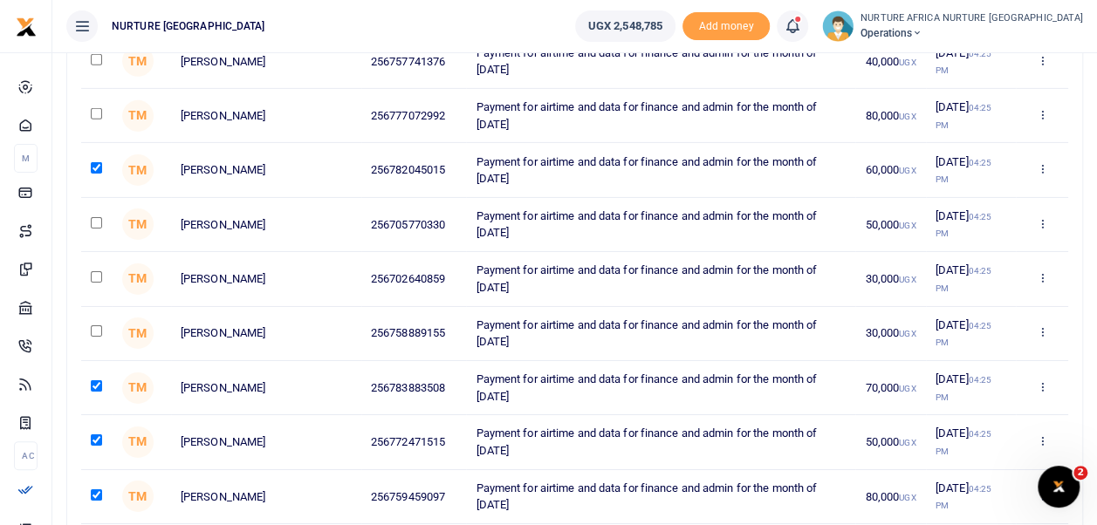
click at [95, 271] on input "checkbox" at bounding box center [96, 276] width 11 height 11
checkbox input "true"
click at [98, 108] on input "checkbox" at bounding box center [96, 113] width 11 height 11
checkbox input "true"
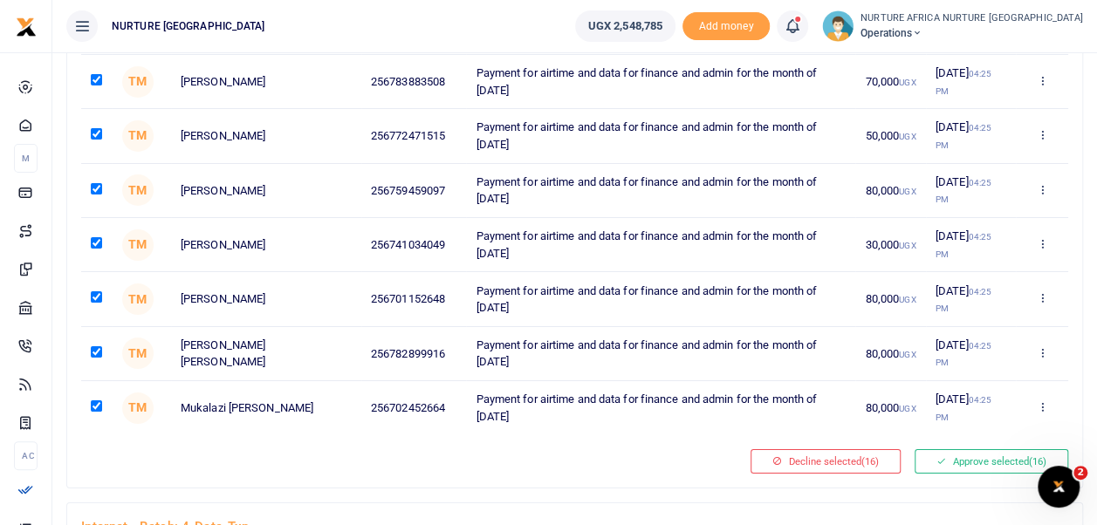
scroll to position [3061, 0]
click at [949, 448] on button "Approve selected (16)" at bounding box center [991, 460] width 154 height 24
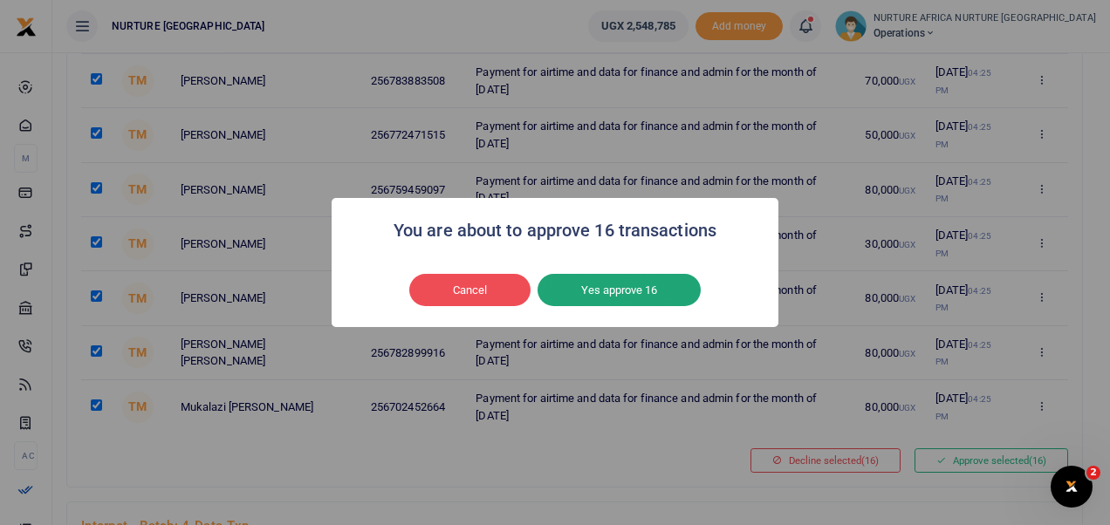
click at [646, 292] on button "Yes approve 16" at bounding box center [618, 290] width 163 height 33
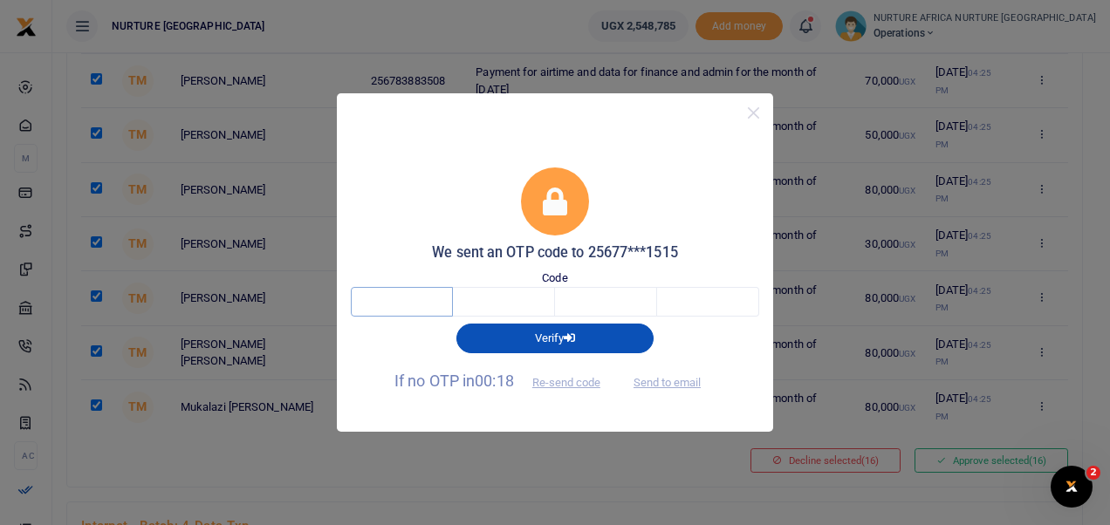
click at [417, 298] on input "text" at bounding box center [402, 302] width 102 height 30
type input "4"
type input "3"
type input "6"
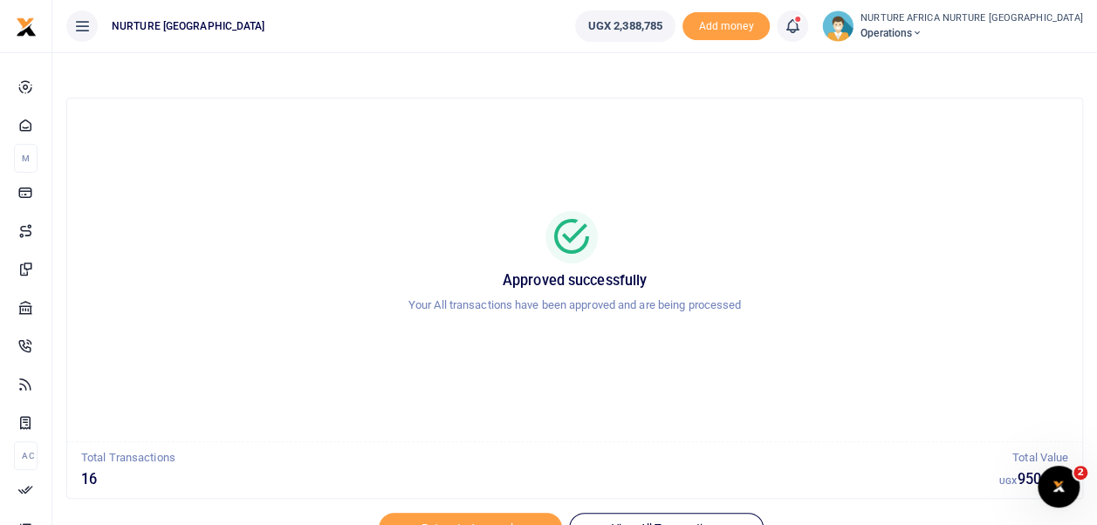
scroll to position [83, 0]
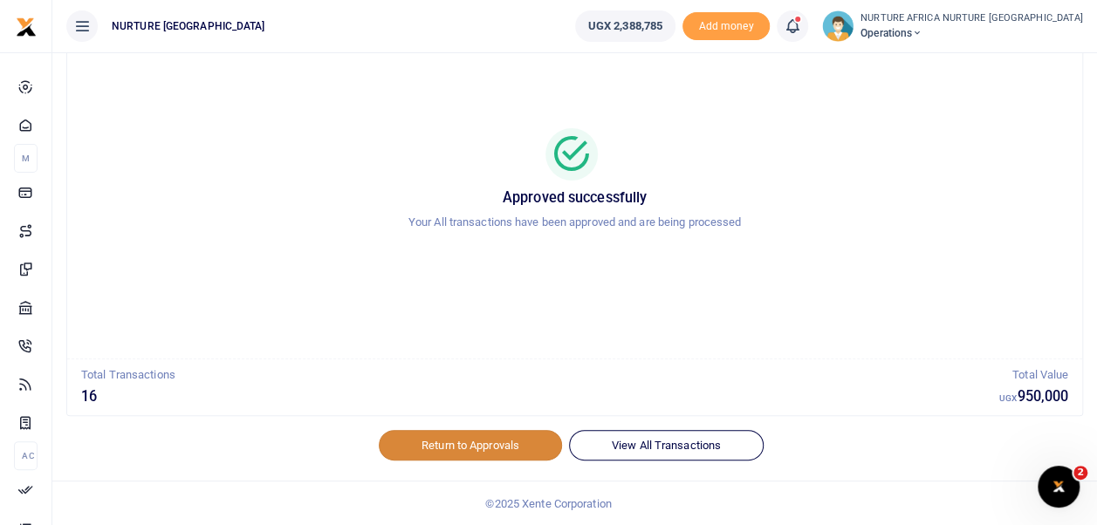
click at [489, 447] on link "Return to Approvals" at bounding box center [470, 445] width 183 height 30
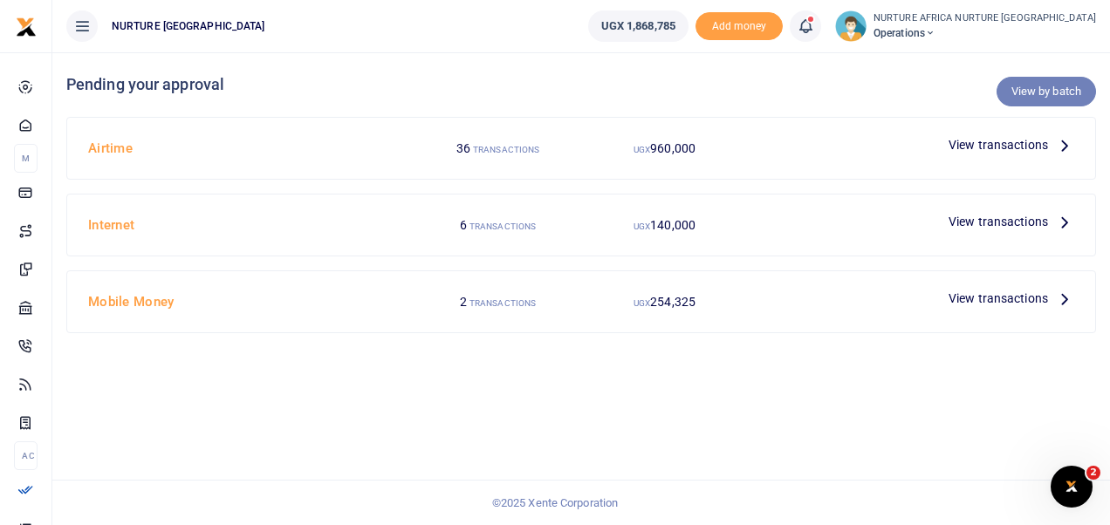
click at [1024, 90] on link "View by batch" at bounding box center [1045, 92] width 99 height 30
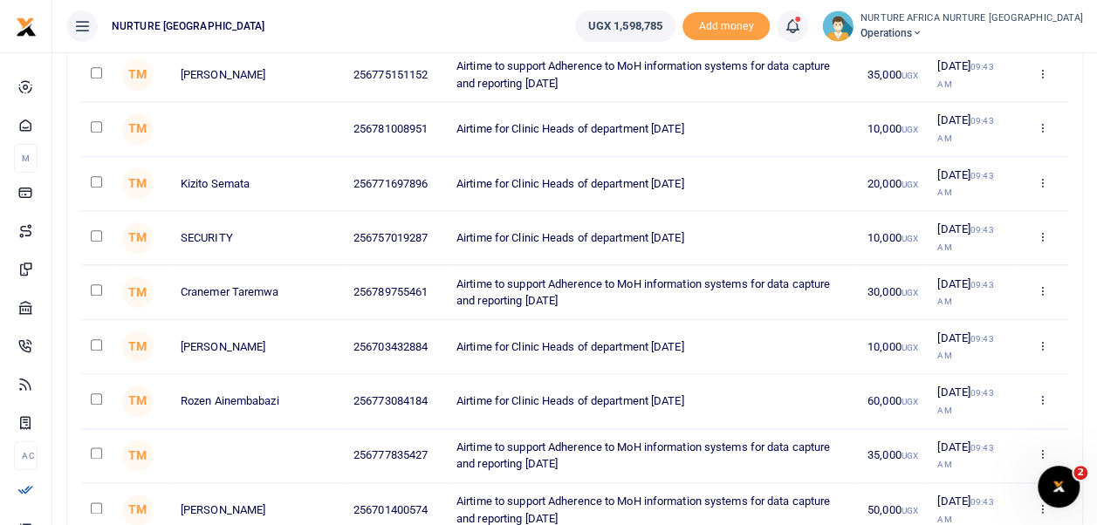
scroll to position [361, 0]
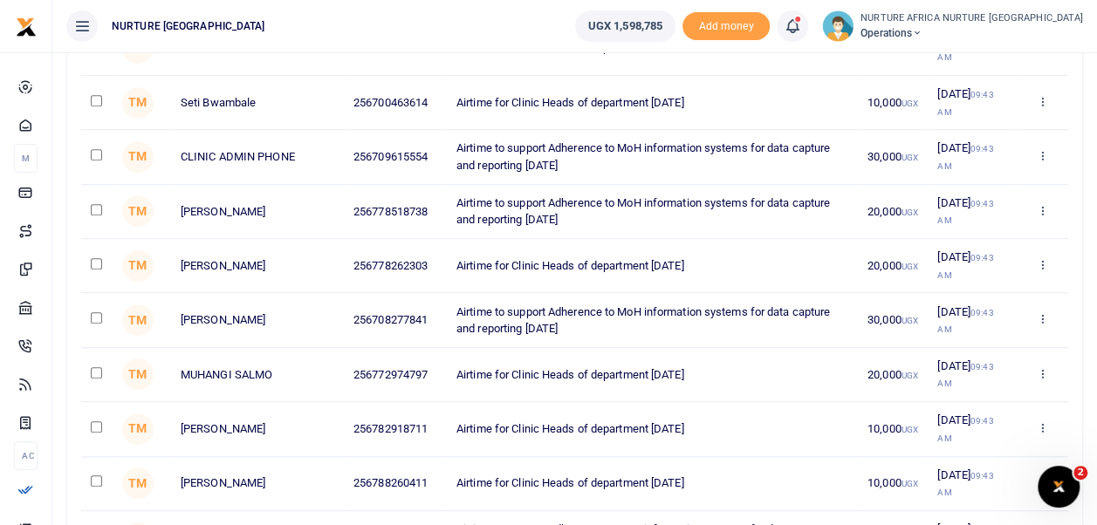
click at [92, 319] on input "checkbox" at bounding box center [96, 317] width 11 height 11
checkbox input "true"
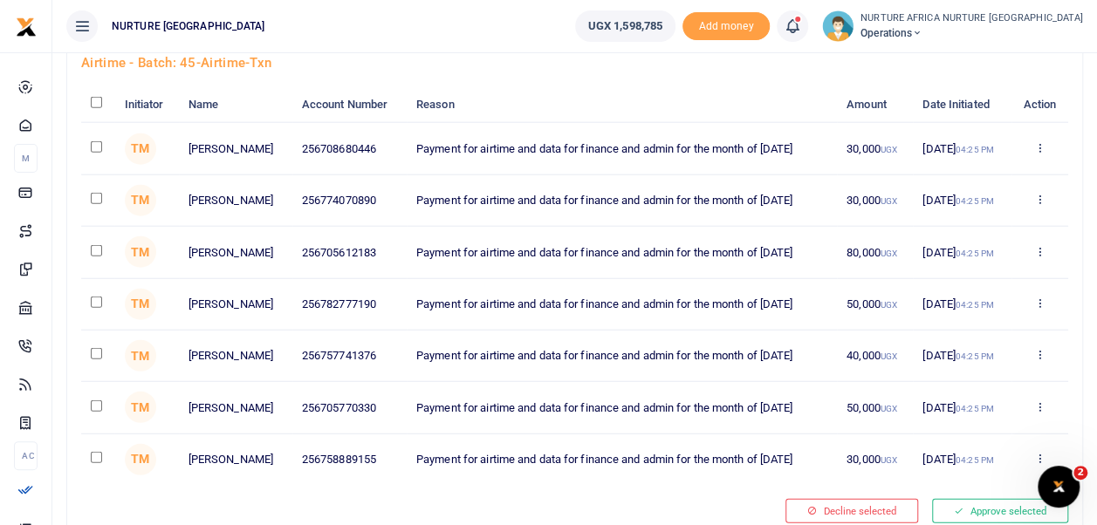
click at [96, 257] on input "checkbox" at bounding box center [96, 250] width 11 height 11
checkbox input "true"
click at [98, 463] on input "checkbox" at bounding box center [96, 457] width 11 height 11
checkbox input "true"
click at [96, 308] on input "checkbox" at bounding box center [96, 302] width 11 height 11
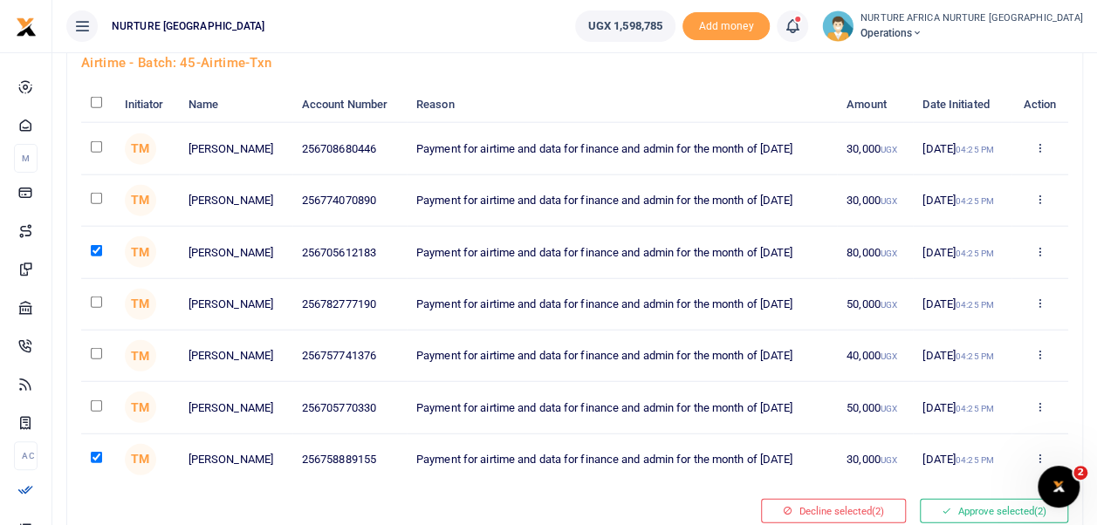
checkbox input "true"
click at [96, 359] on input "checkbox" at bounding box center [96, 353] width 11 height 11
checkbox input "true"
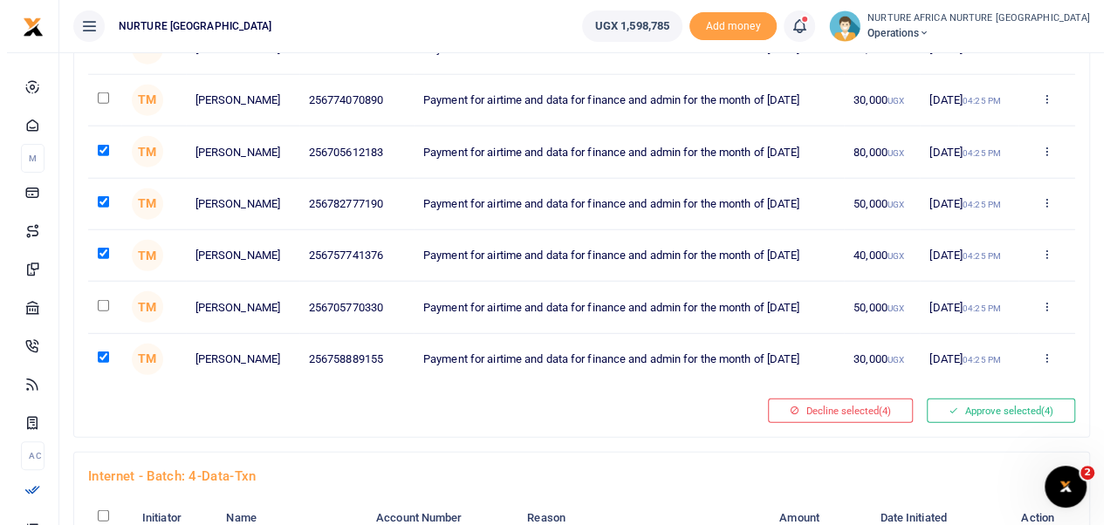
scroll to position [2209, 0]
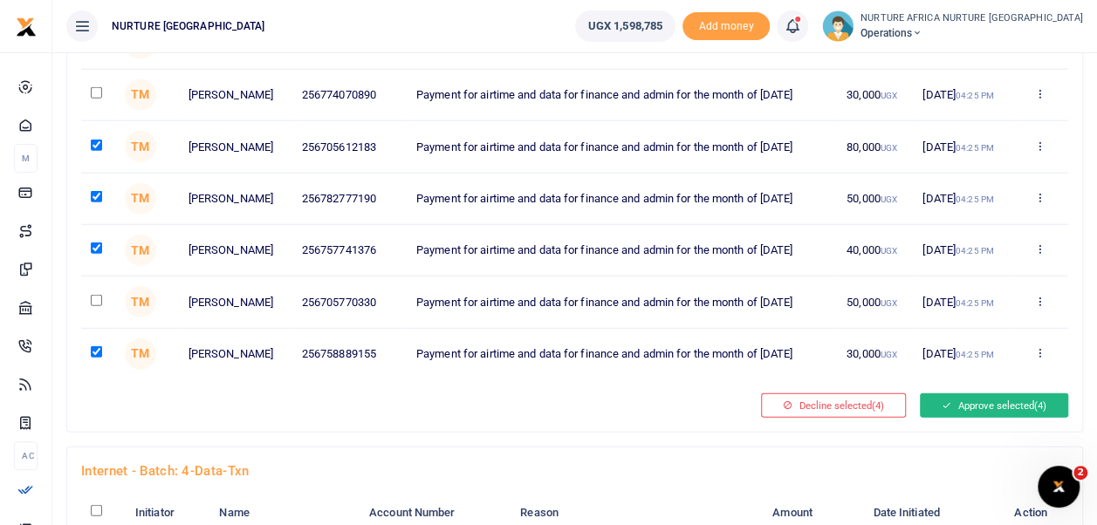
click at [1000, 418] on button "Approve selected (4)" at bounding box center [994, 405] width 148 height 24
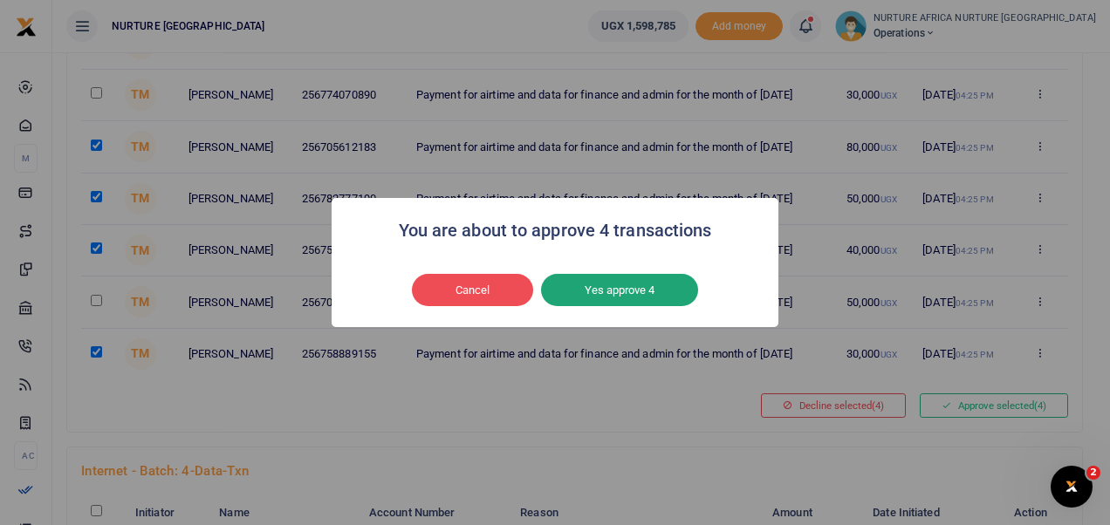
click at [660, 285] on button "Yes approve 4" at bounding box center [619, 290] width 157 height 33
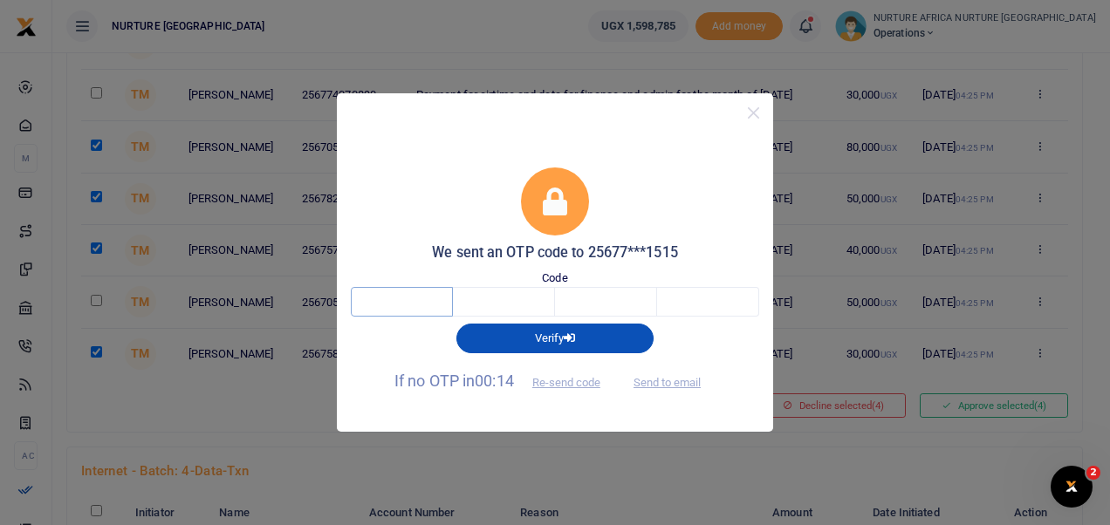
click at [410, 298] on input "text" at bounding box center [402, 302] width 102 height 30
type input "4"
type input "3"
type input "6"
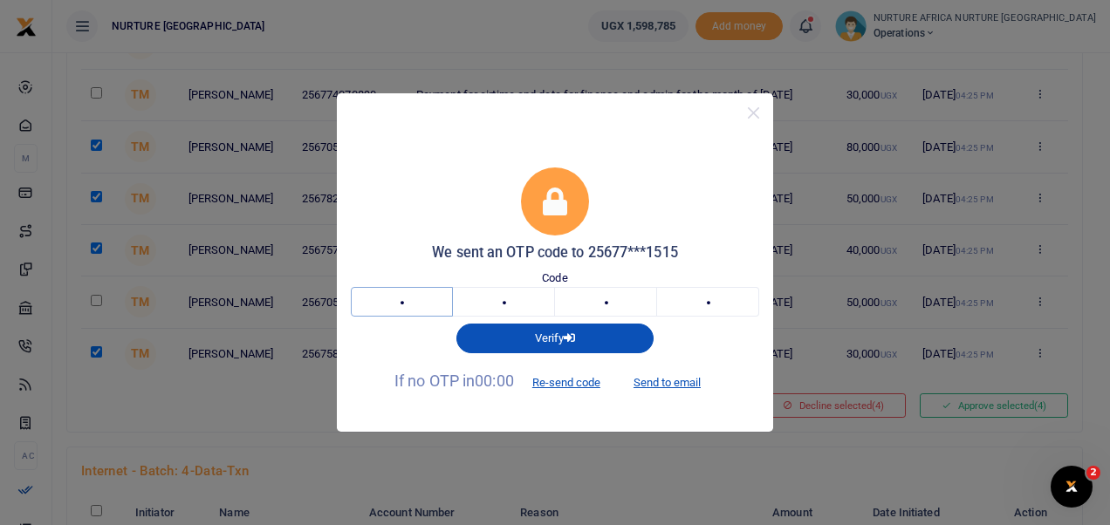
click at [410, 299] on input "4" at bounding box center [402, 302] width 102 height 30
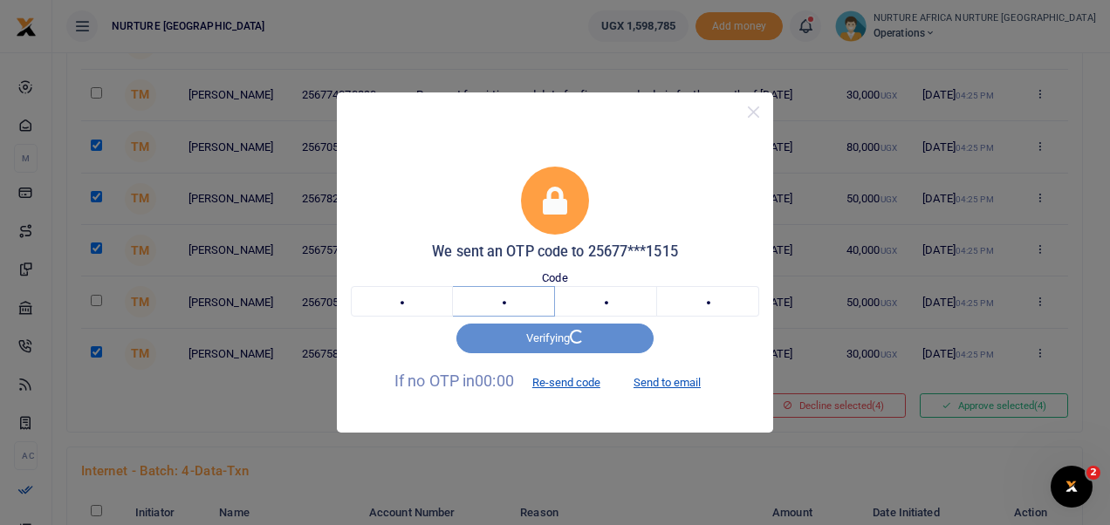
type input "7"
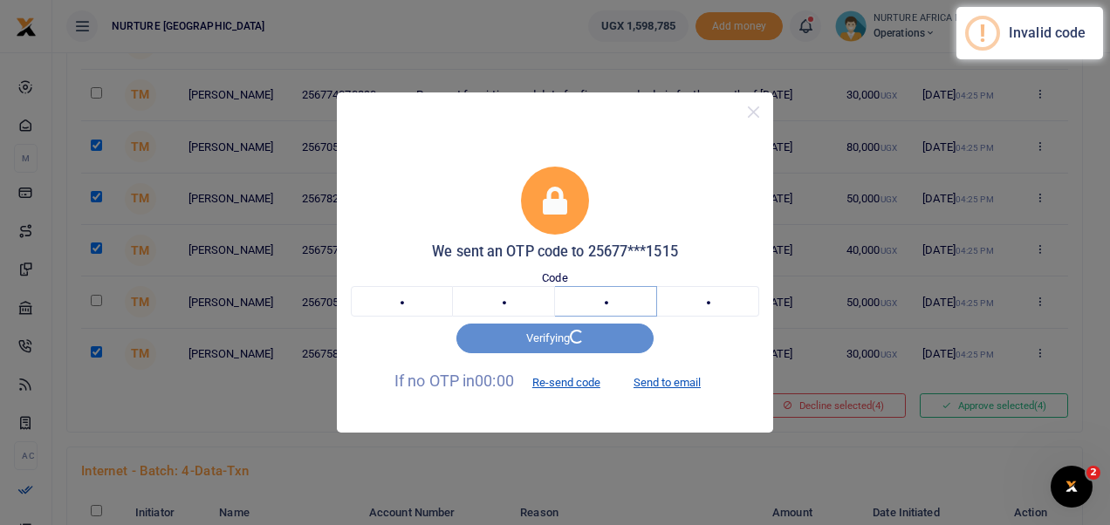
type input "1"
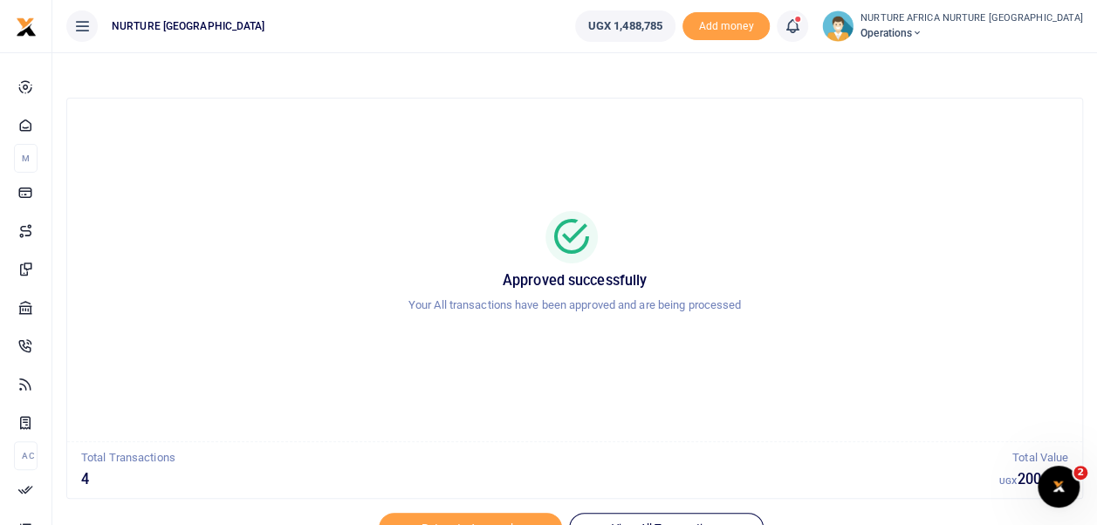
scroll to position [73, 0]
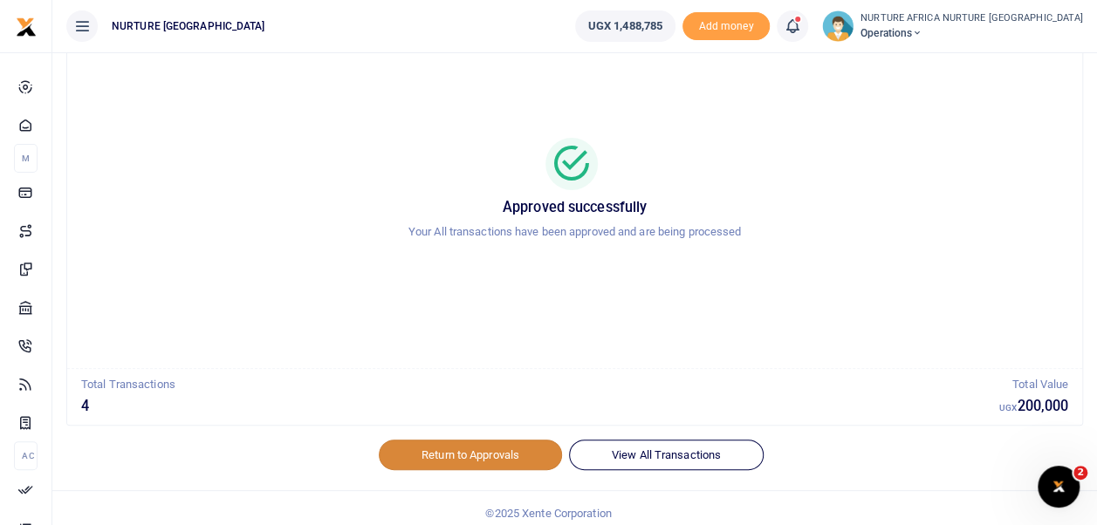
click at [503, 452] on link "Return to Approvals" at bounding box center [470, 455] width 183 height 30
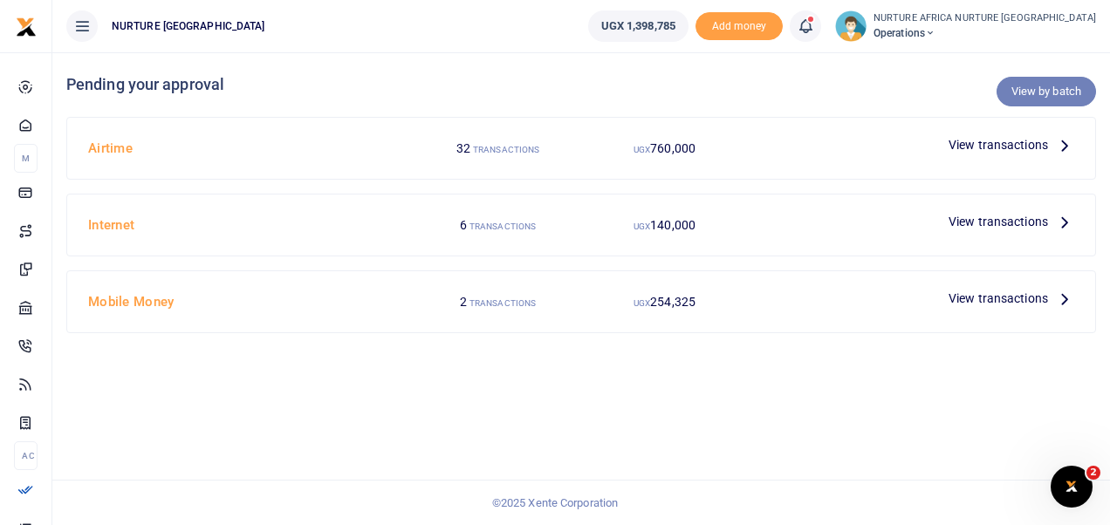
click at [1034, 92] on link "View by batch" at bounding box center [1045, 92] width 99 height 30
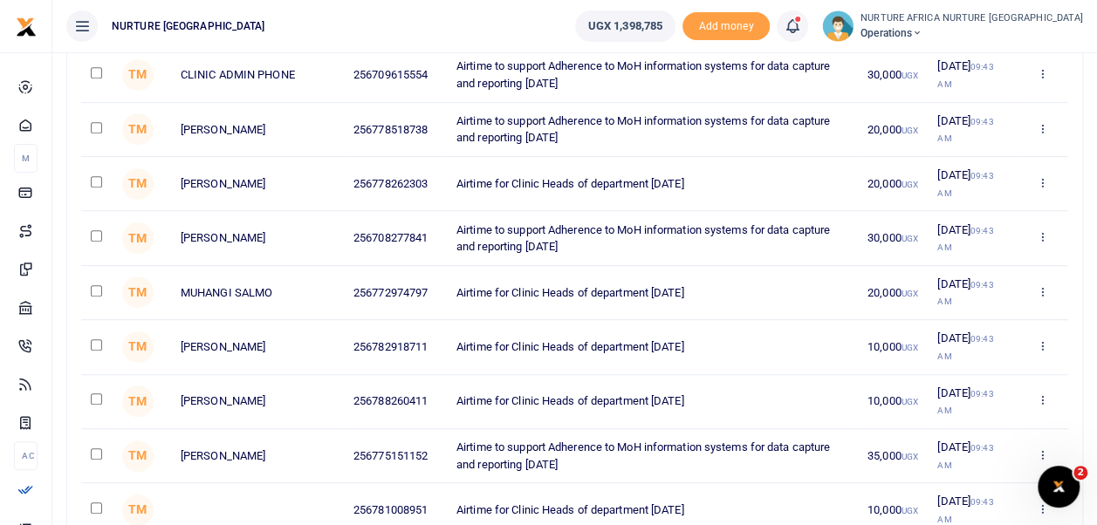
scroll to position [2104, 0]
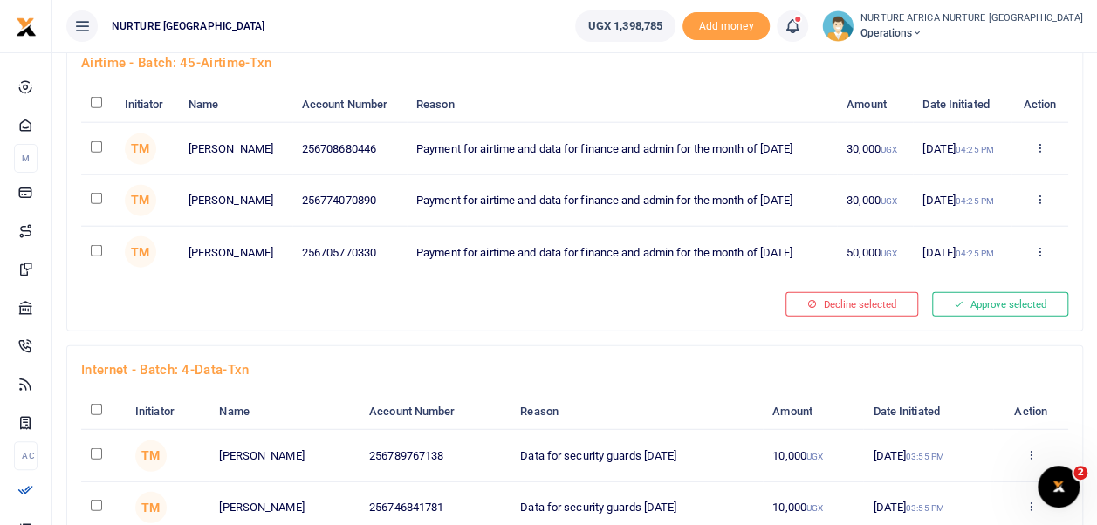
click at [95, 257] on input "checkbox" at bounding box center [96, 250] width 11 height 11
checkbox input "true"
click at [1041, 311] on span "(1)" at bounding box center [1040, 304] width 12 height 12
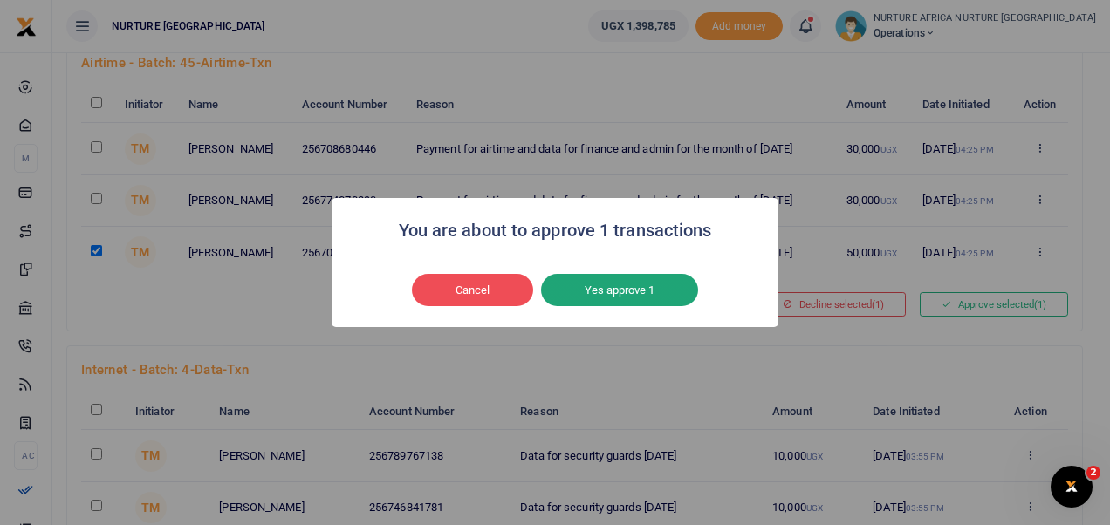
click at [647, 303] on button "Yes approve 1" at bounding box center [619, 290] width 157 height 33
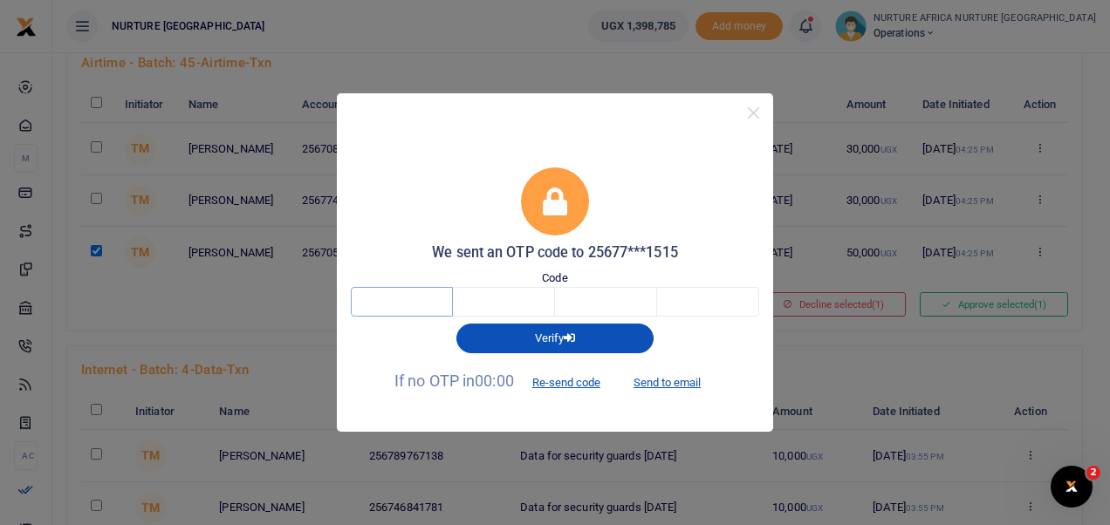
click at [400, 302] on input "text" at bounding box center [402, 302] width 102 height 30
type input "1"
type input "4"
type input "3"
type input "6"
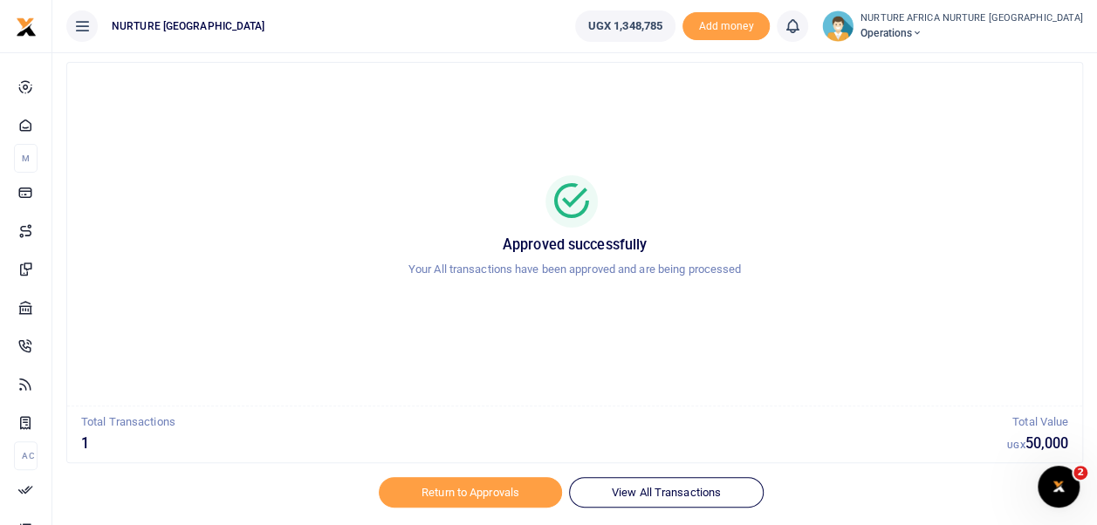
scroll to position [83, 0]
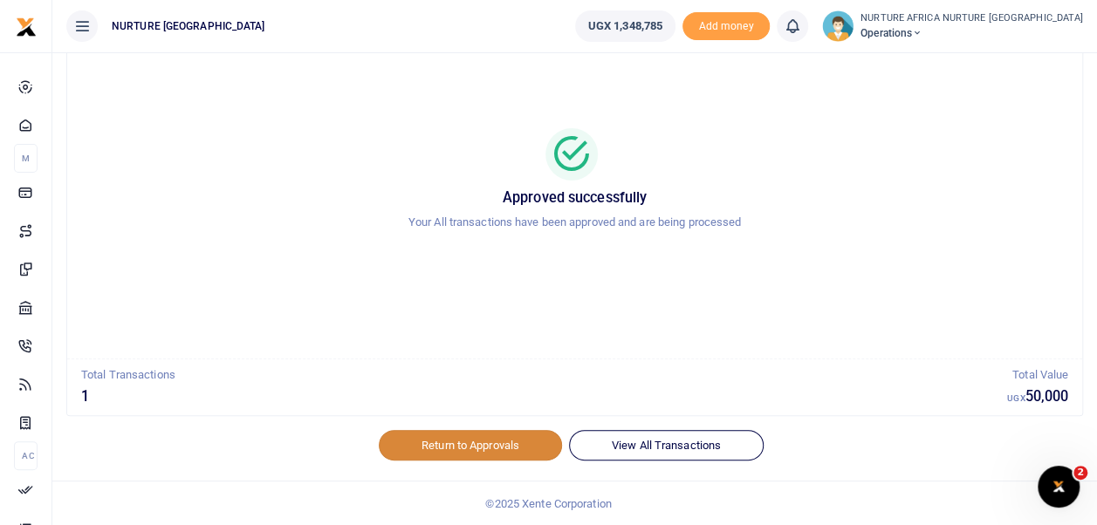
click at [509, 449] on link "Return to Approvals" at bounding box center [470, 445] width 183 height 30
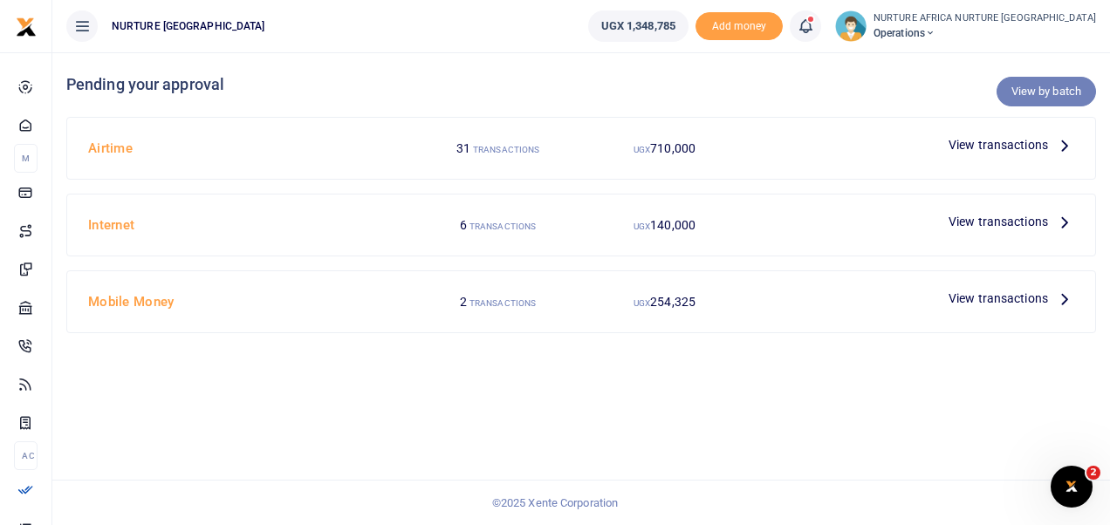
click at [1047, 102] on link "View by batch" at bounding box center [1045, 92] width 99 height 30
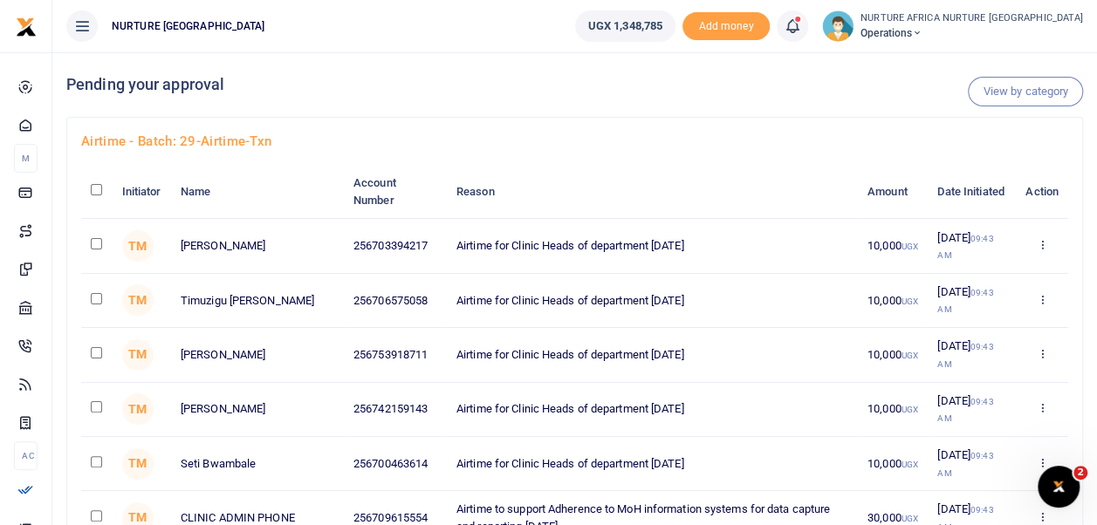
click at [91, 185] on input "checkbox" at bounding box center [96, 189] width 11 height 11
checkbox input "true"
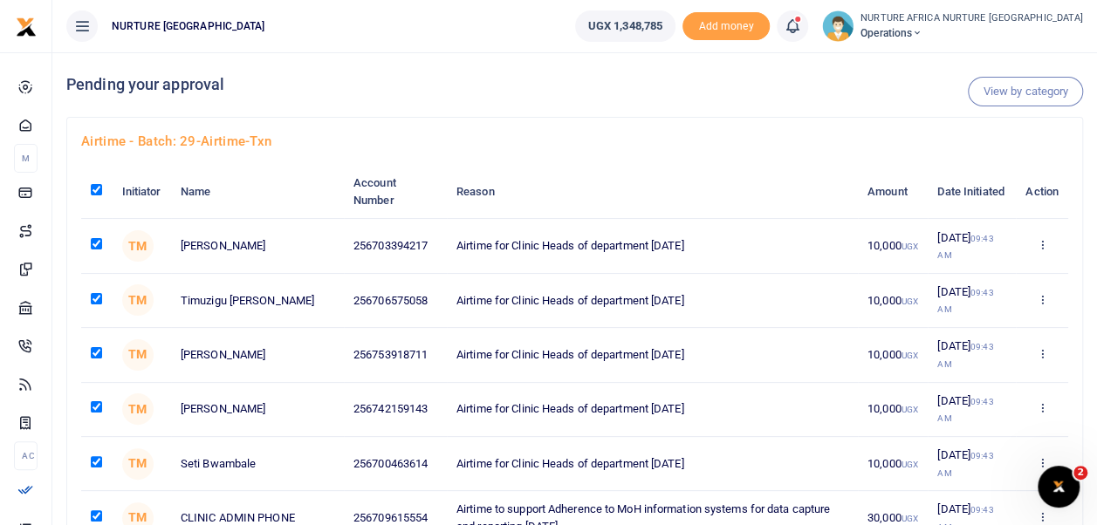
checkbox input "true"
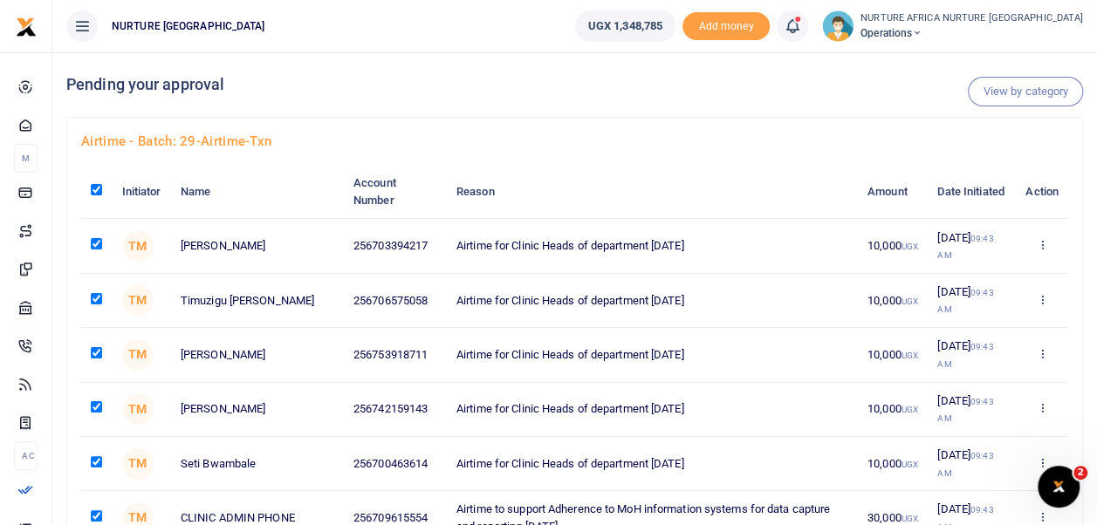
checkbox input "true"
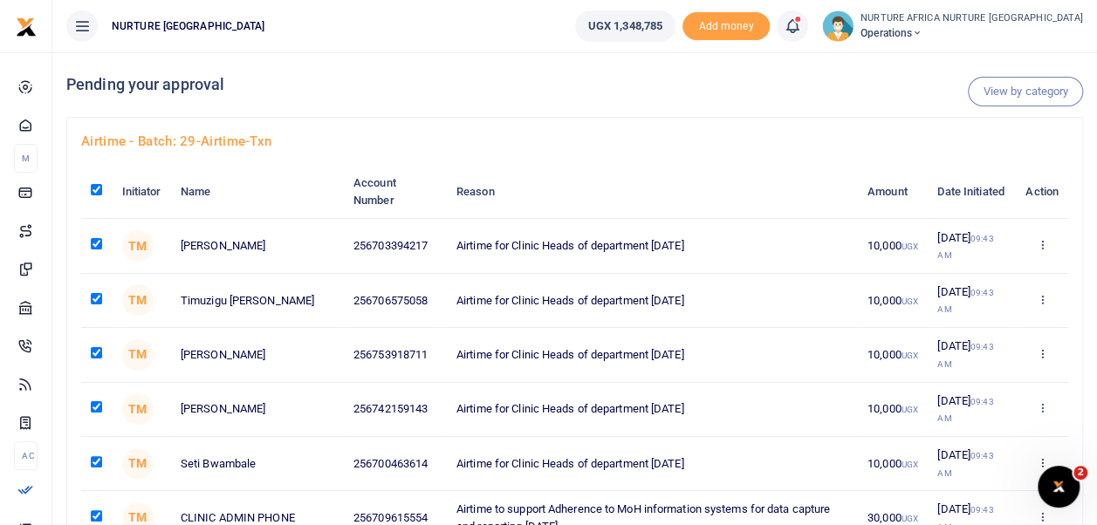
checkbox input "true"
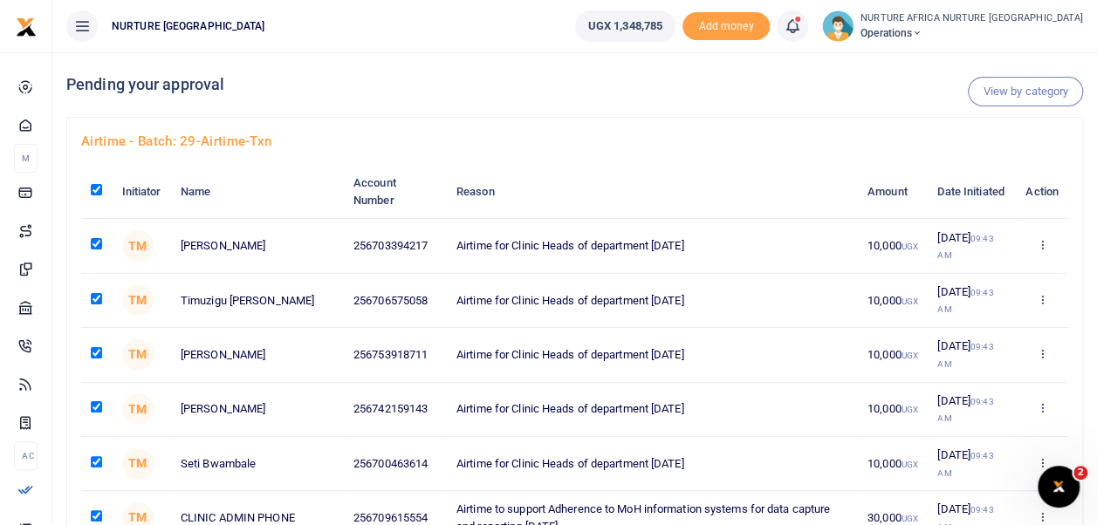
checkbox input "true"
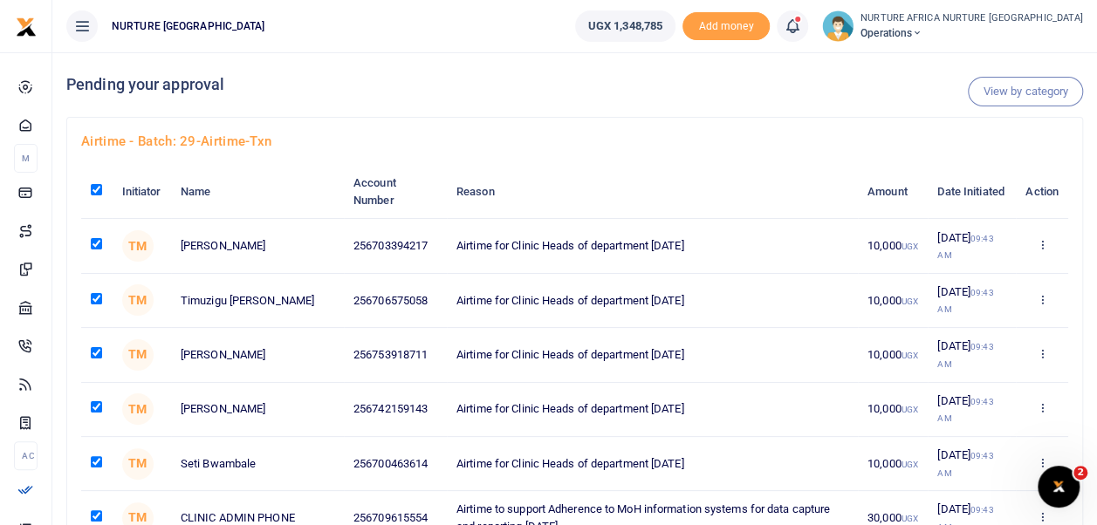
checkbox input "true"
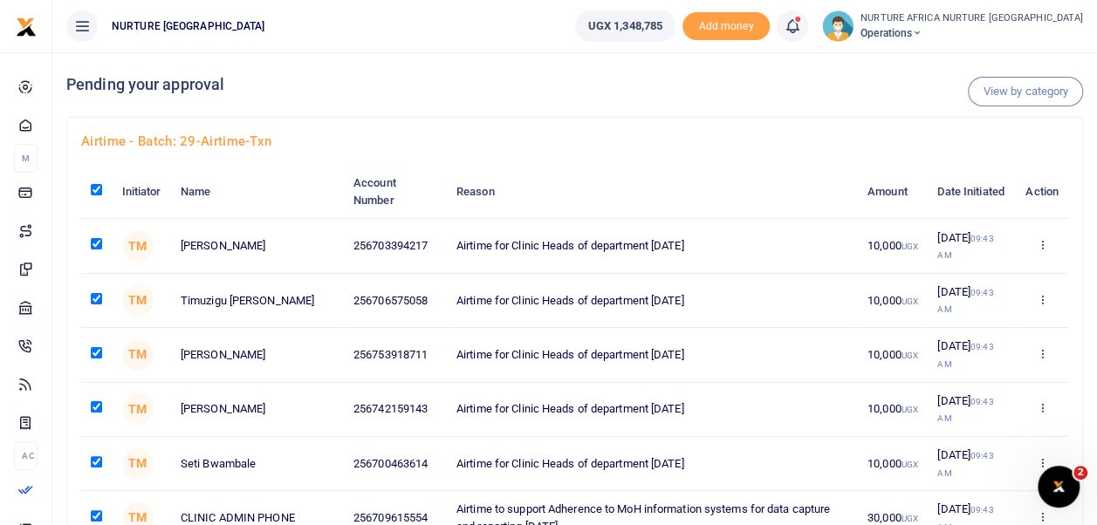
checkbox input "true"
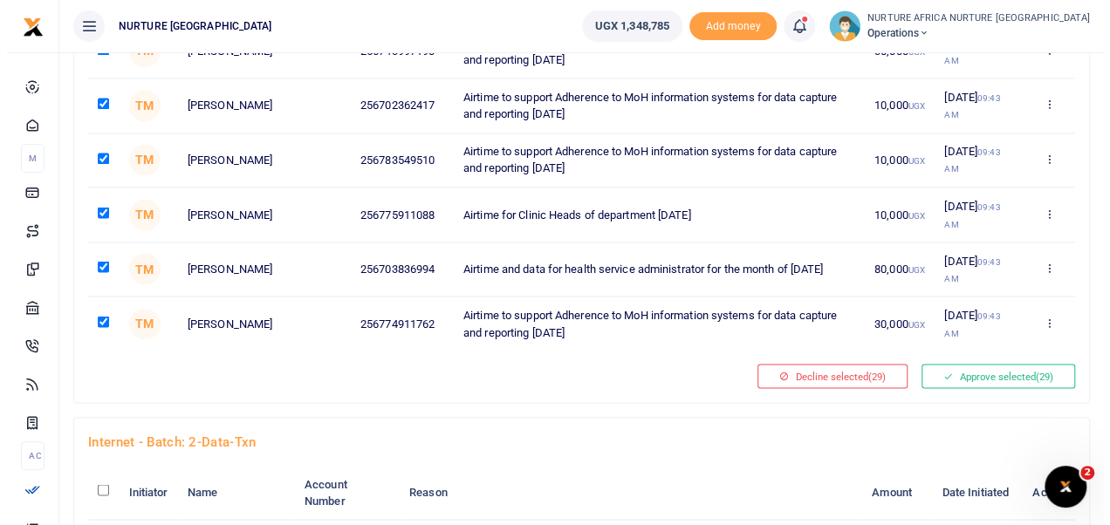
scroll to position [1419, 0]
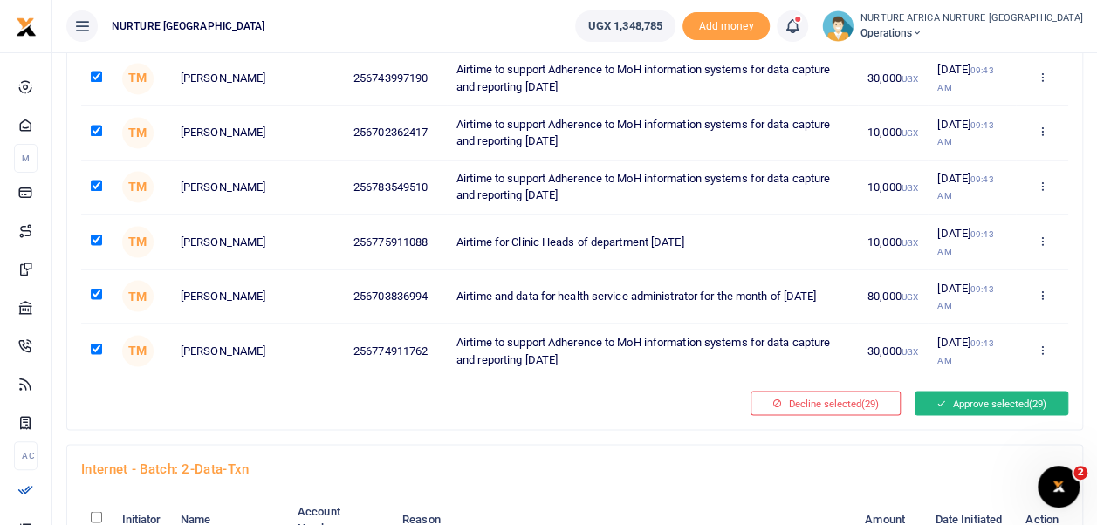
click at [982, 392] on button "Approve selected (29)" at bounding box center [991, 403] width 154 height 24
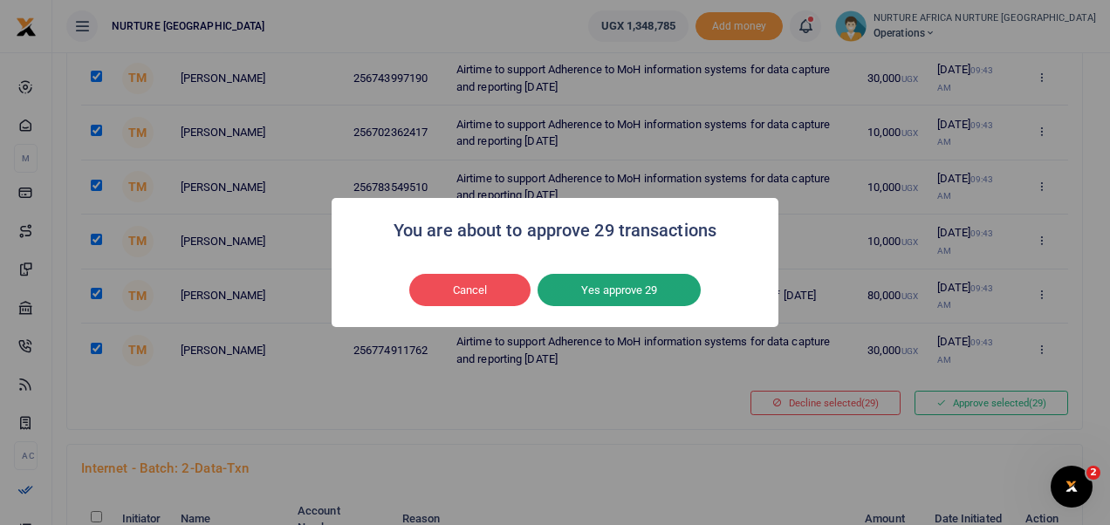
click at [619, 291] on button "Yes approve 29" at bounding box center [618, 290] width 163 height 33
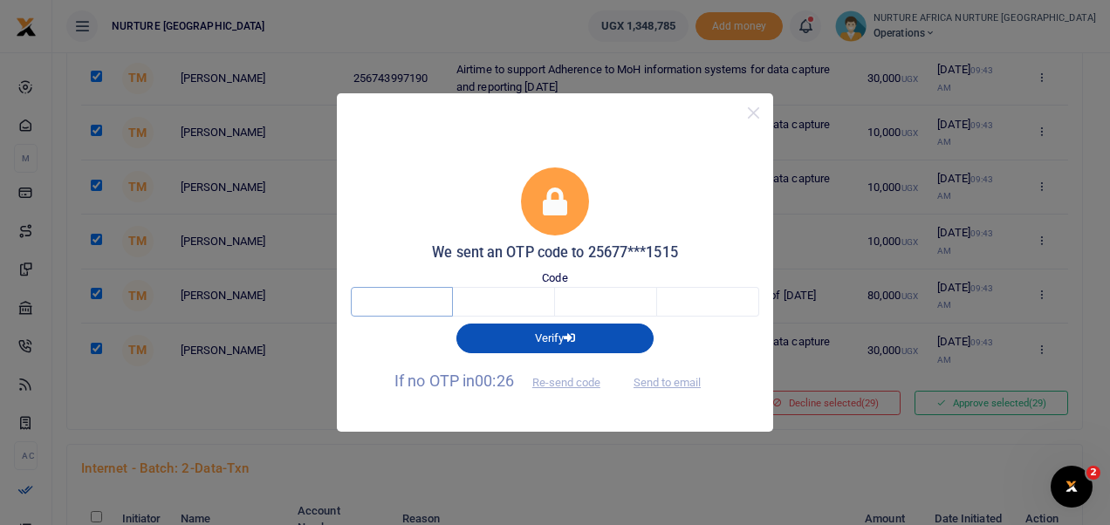
click at [433, 303] on input "text" at bounding box center [402, 302] width 102 height 30
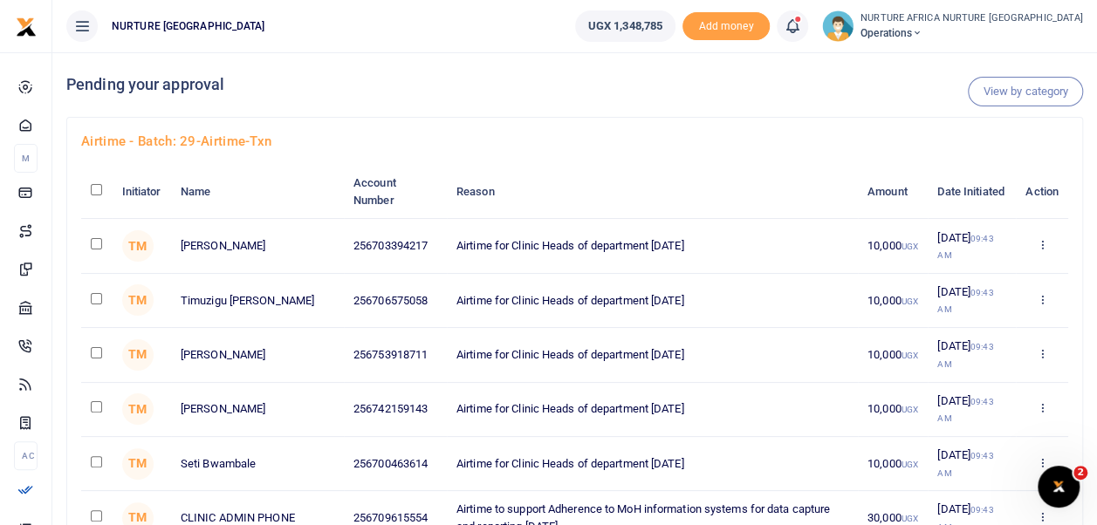
click at [96, 188] on input "checkbox" at bounding box center [96, 189] width 11 height 11
checkbox input "true"
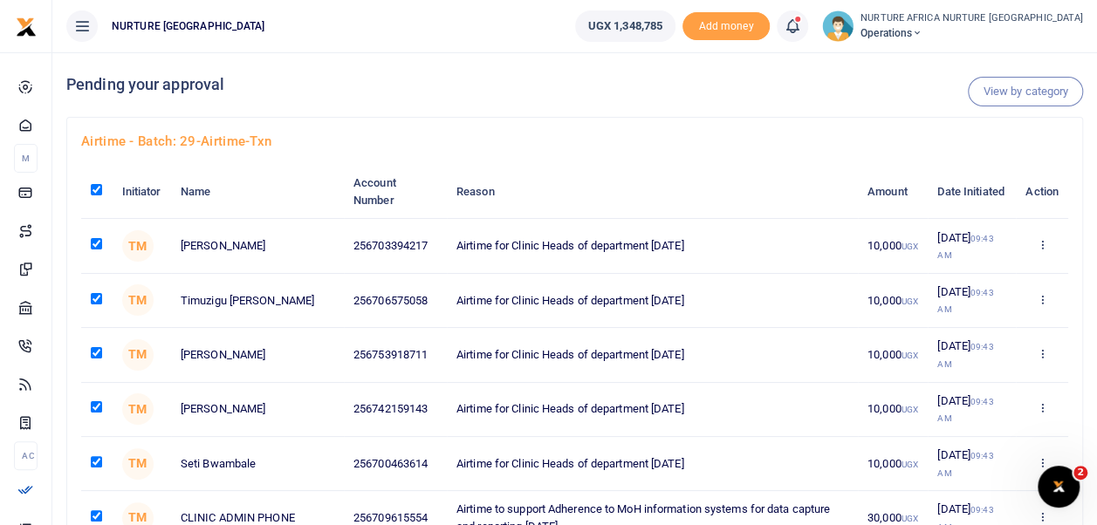
checkbox input "true"
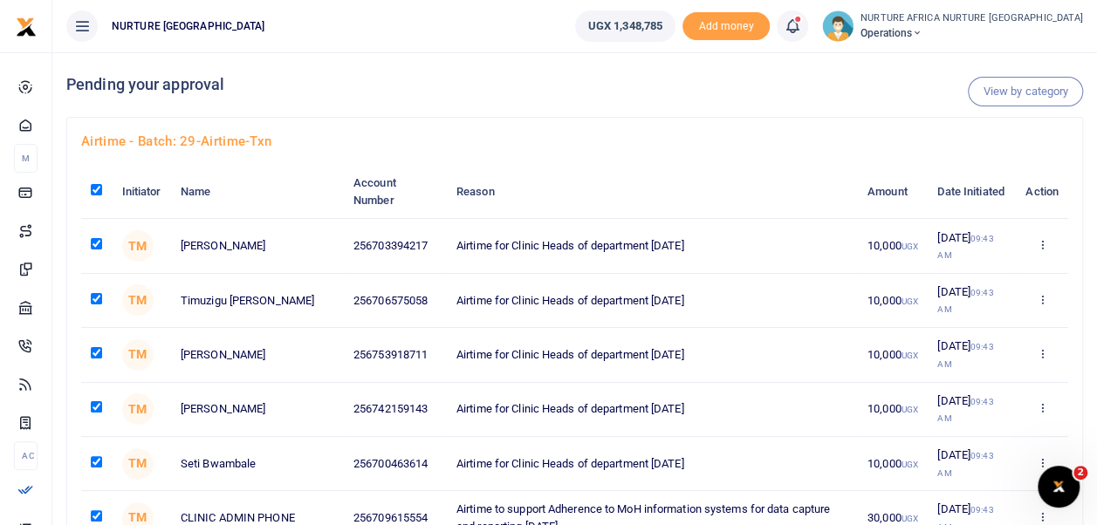
checkbox input "true"
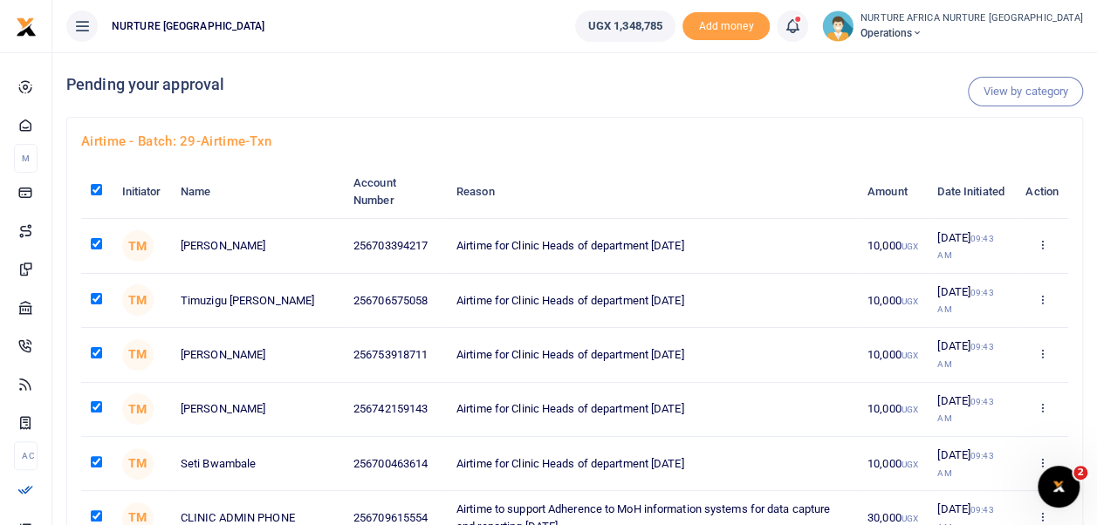
checkbox input "true"
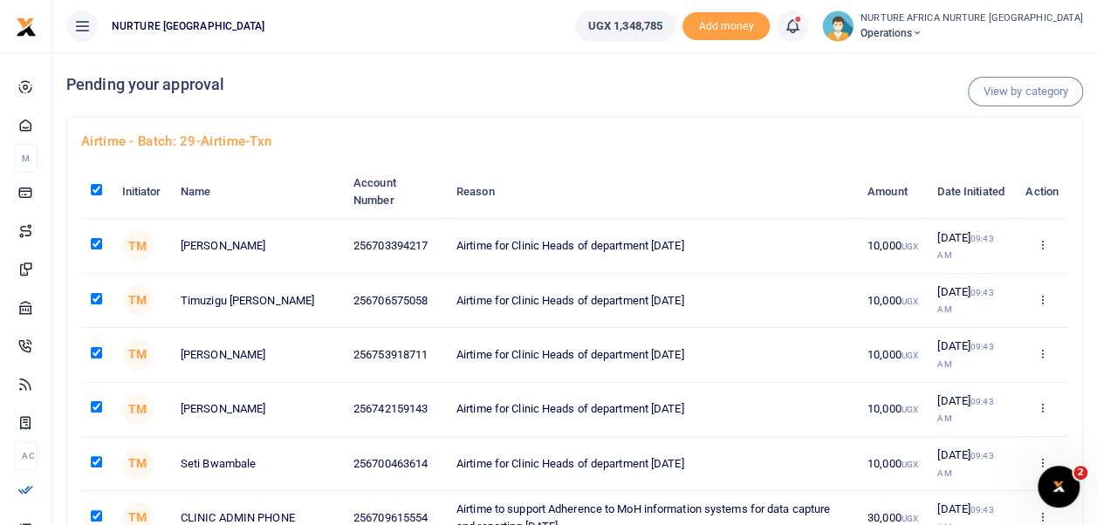
checkbox input "true"
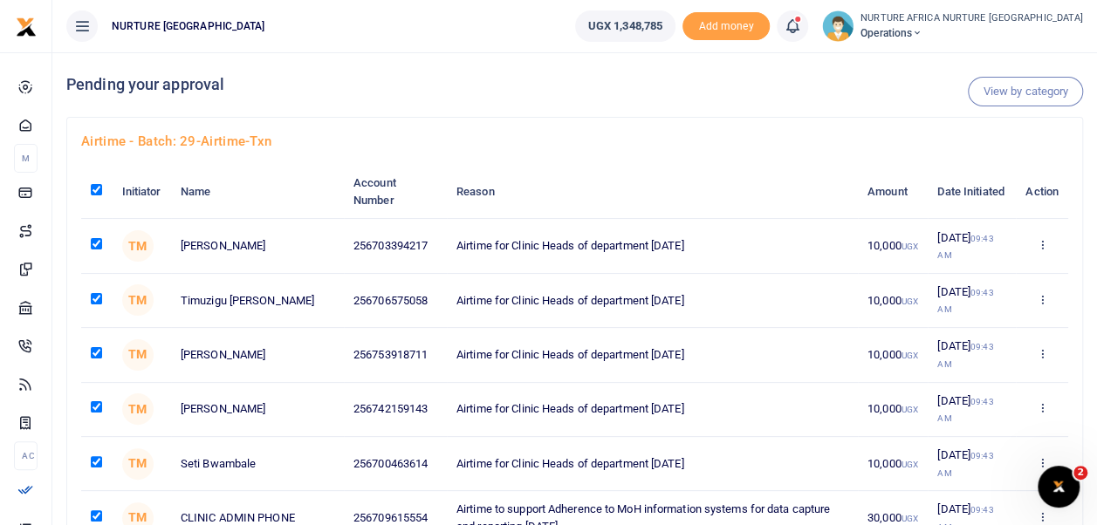
checkbox input "true"
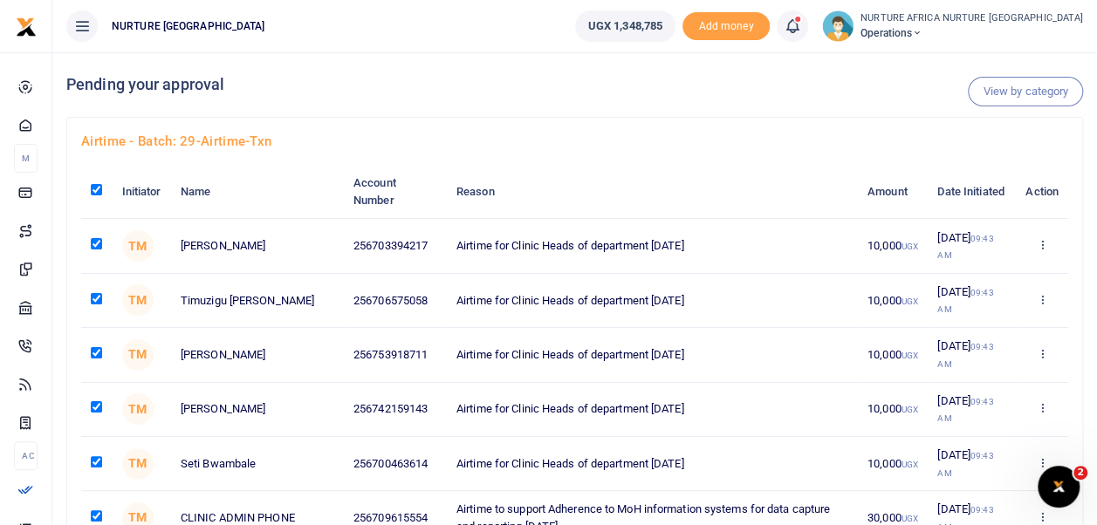
checkbox input "true"
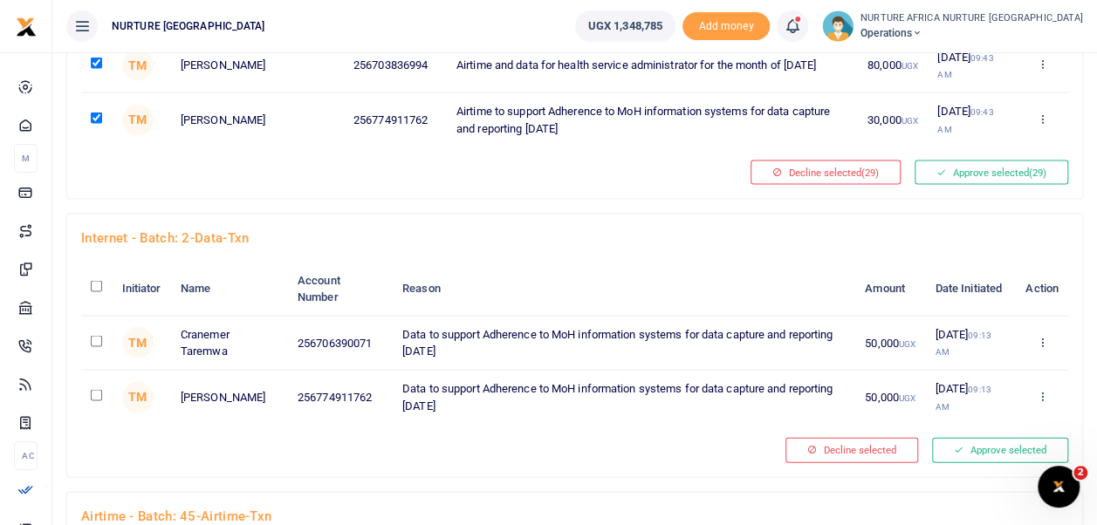
scroll to position [1649, 0]
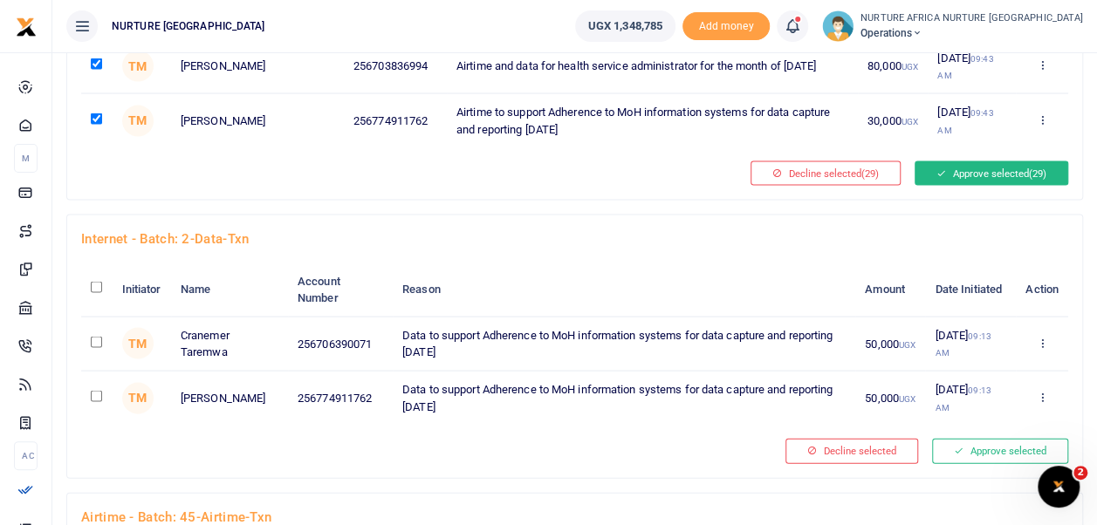
click at [1010, 161] on button "Approve selected (29)" at bounding box center [991, 173] width 154 height 24
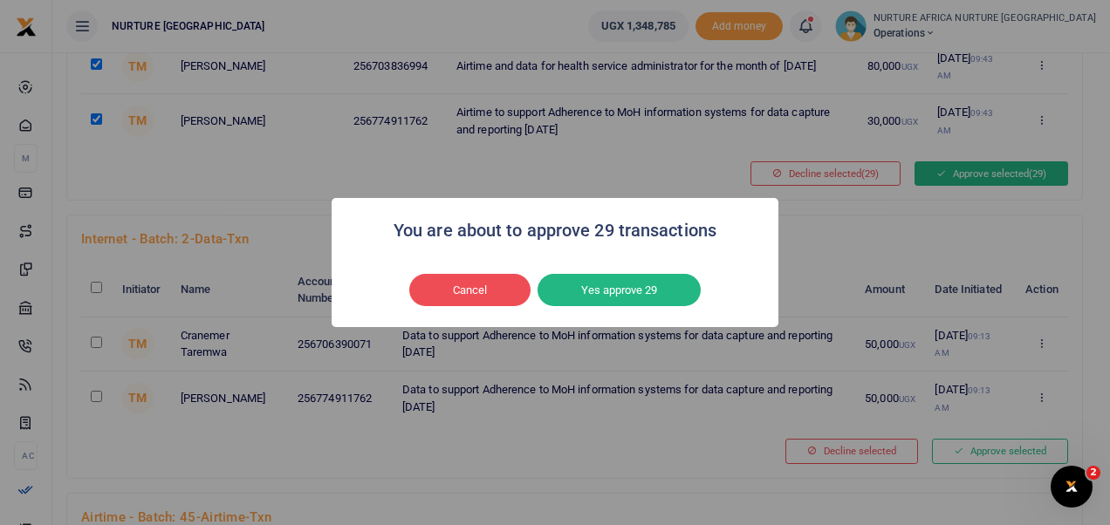
click at [644, 287] on button "Yes approve 29" at bounding box center [618, 290] width 163 height 33
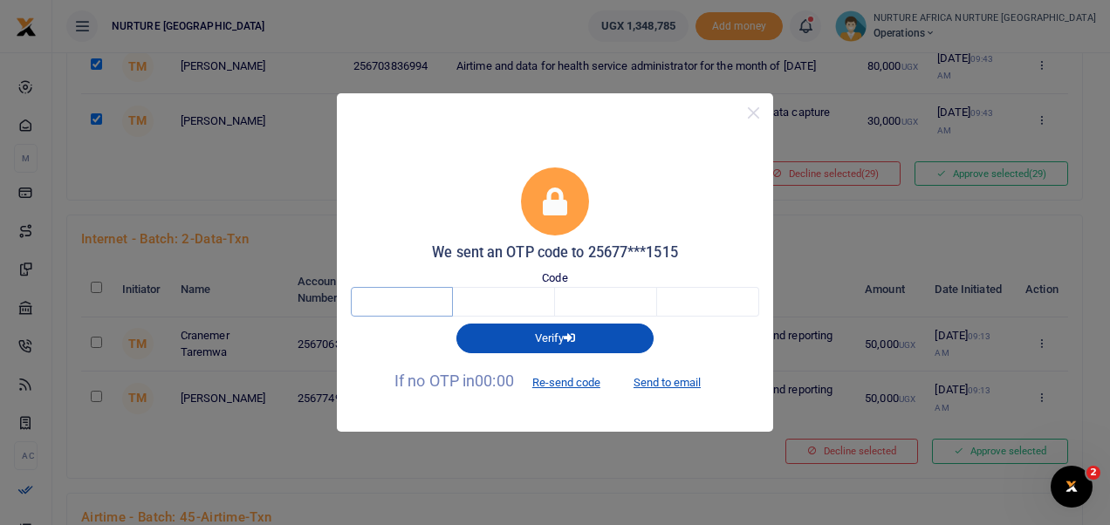
click at [419, 308] on input "text" at bounding box center [402, 302] width 102 height 30
type input "8"
type input "0"
type input "4"
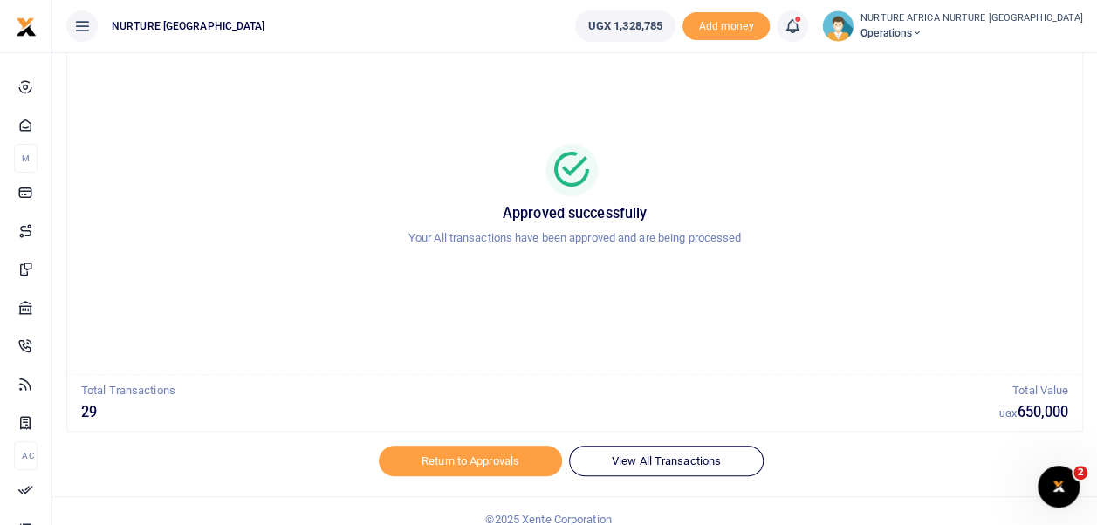
scroll to position [83, 0]
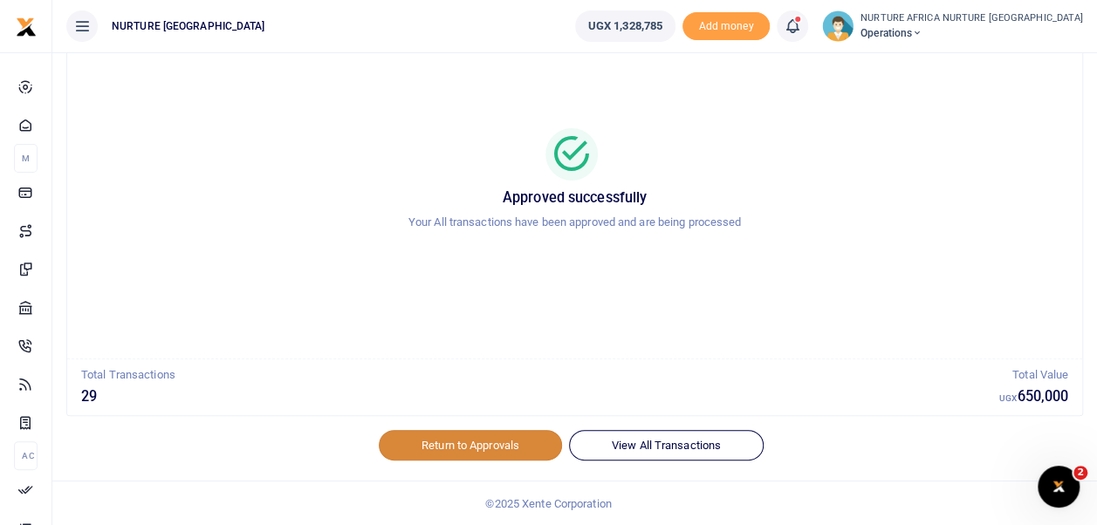
click at [520, 447] on link "Return to Approvals" at bounding box center [470, 445] width 183 height 30
click at [457, 446] on link "Return to Approvals" at bounding box center [470, 445] width 183 height 30
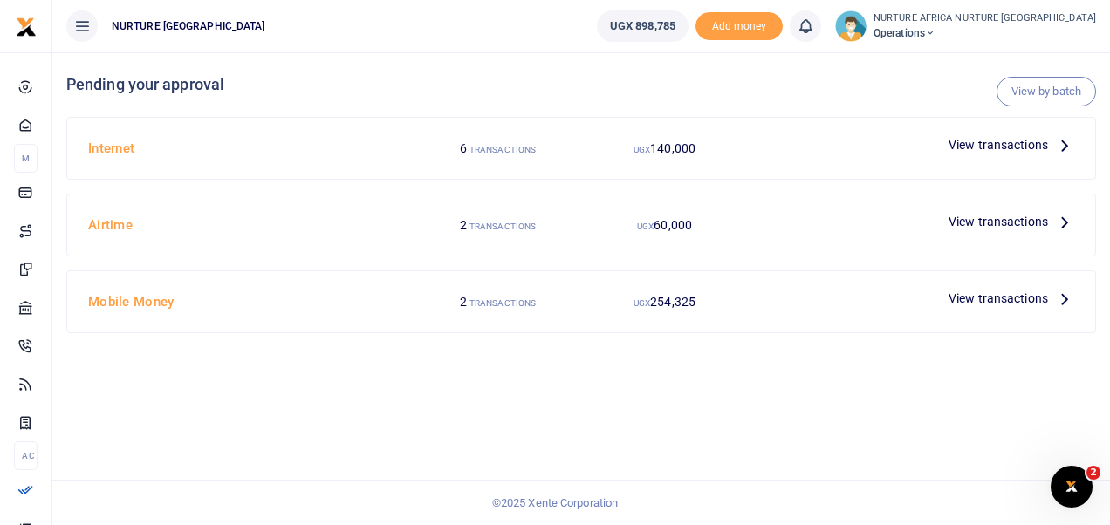
click at [999, 137] on span "View transactions" at bounding box center [997, 144] width 99 height 19
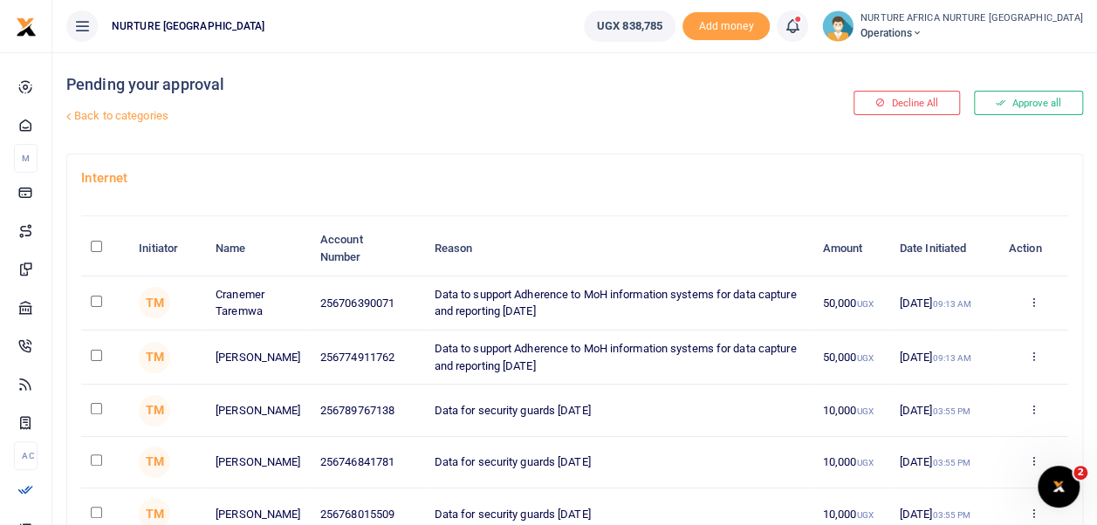
click at [98, 244] on input "\a \a : activate to sort column descending" at bounding box center [96, 246] width 11 height 11
checkbox input "true"
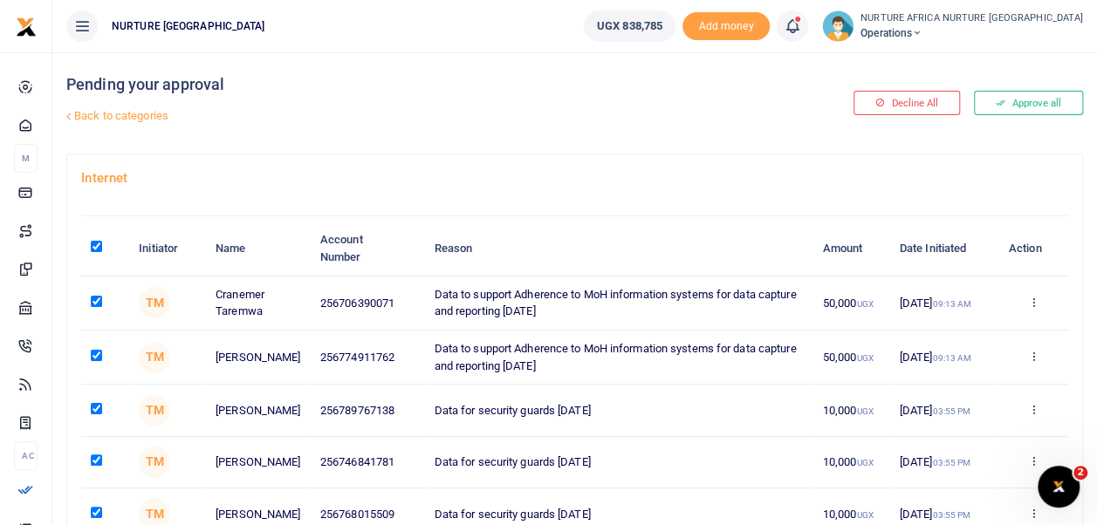
checkbox input "true"
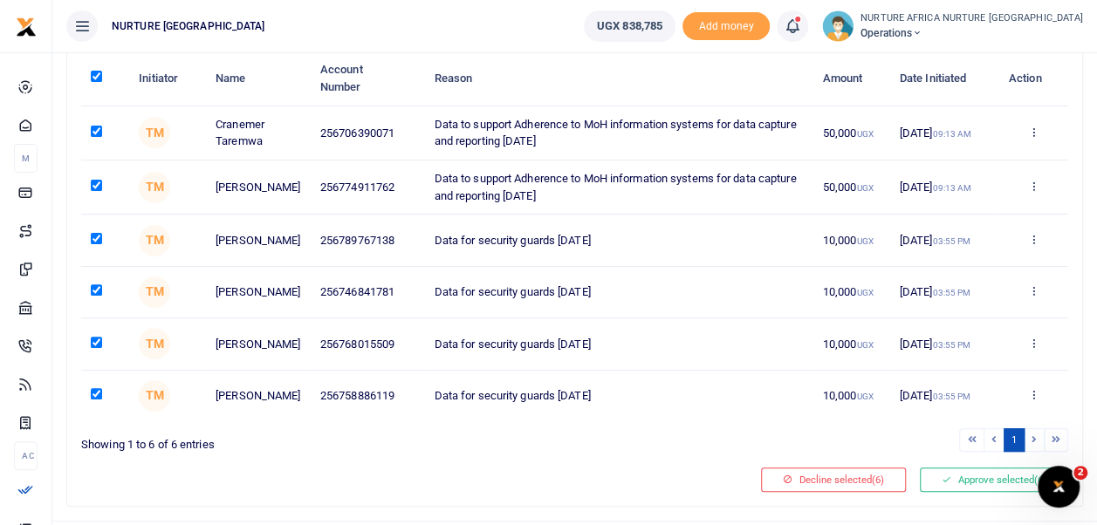
scroll to position [168, 0]
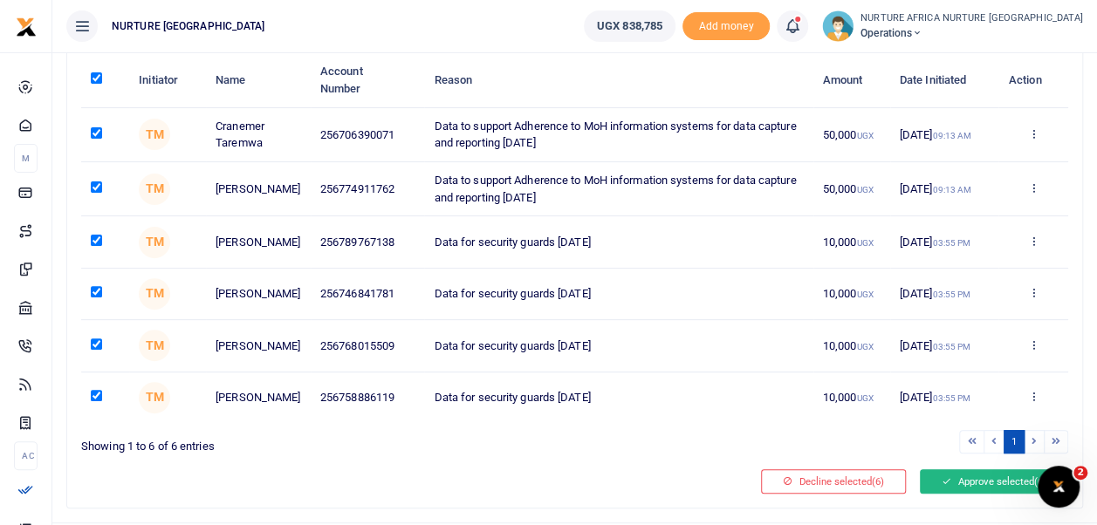
click at [991, 489] on button "Approve selected (6)" at bounding box center [994, 481] width 148 height 24
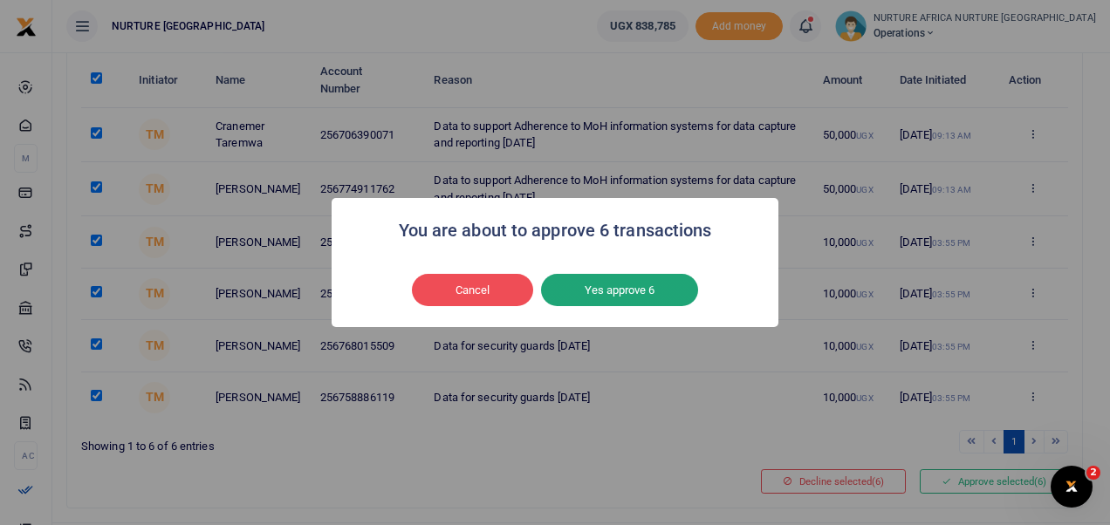
click at [592, 286] on button "Yes approve 6" at bounding box center [619, 290] width 157 height 33
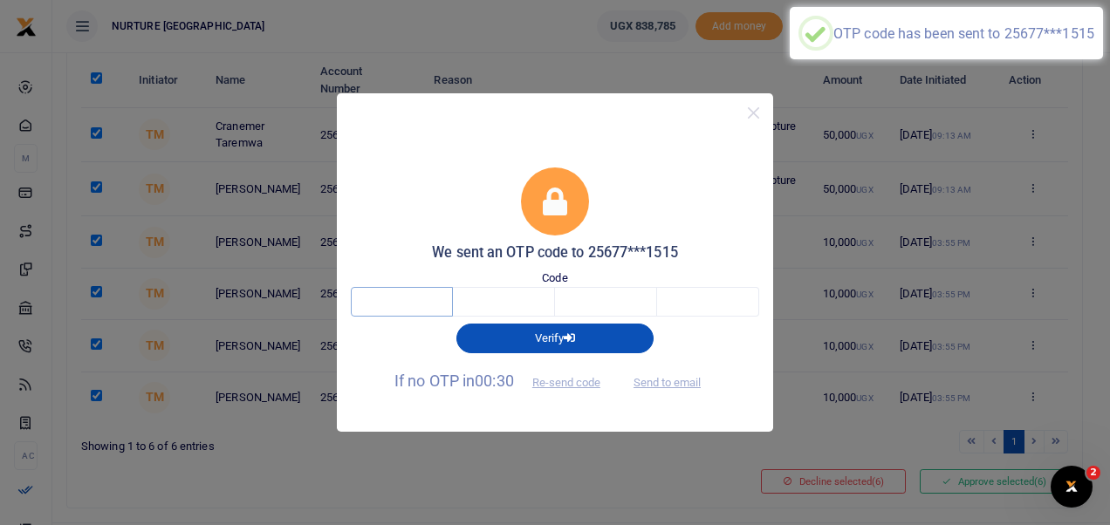
click at [414, 298] on input "text" at bounding box center [402, 302] width 102 height 30
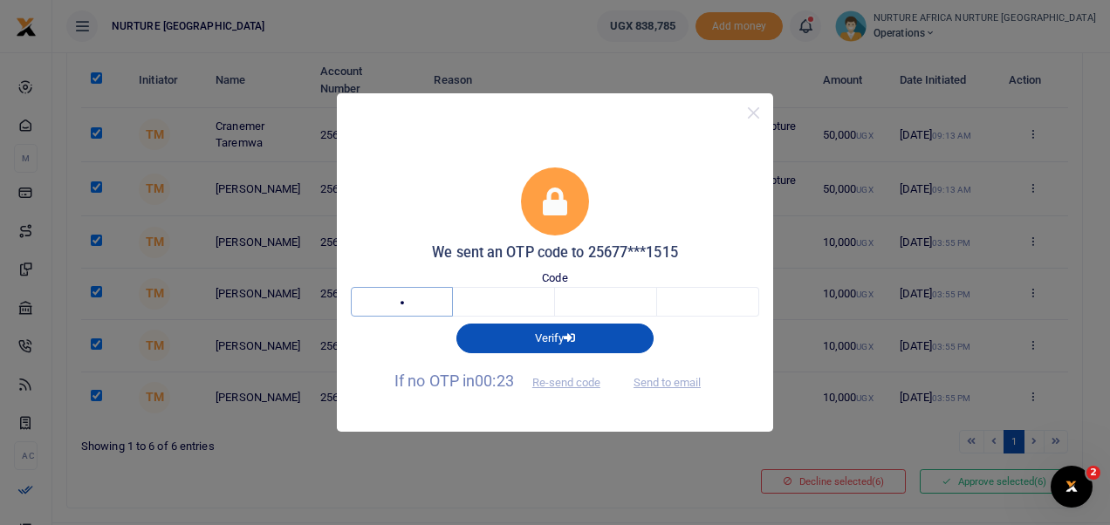
type input "6"
type input "9"
type input "7"
type input "2"
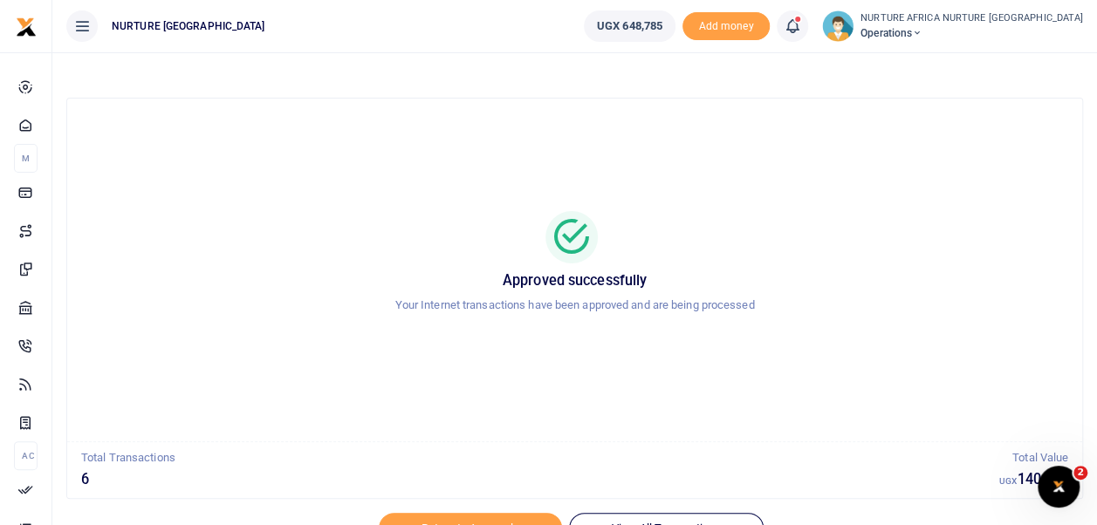
click at [801, 24] on icon at bounding box center [791, 26] width 17 height 19
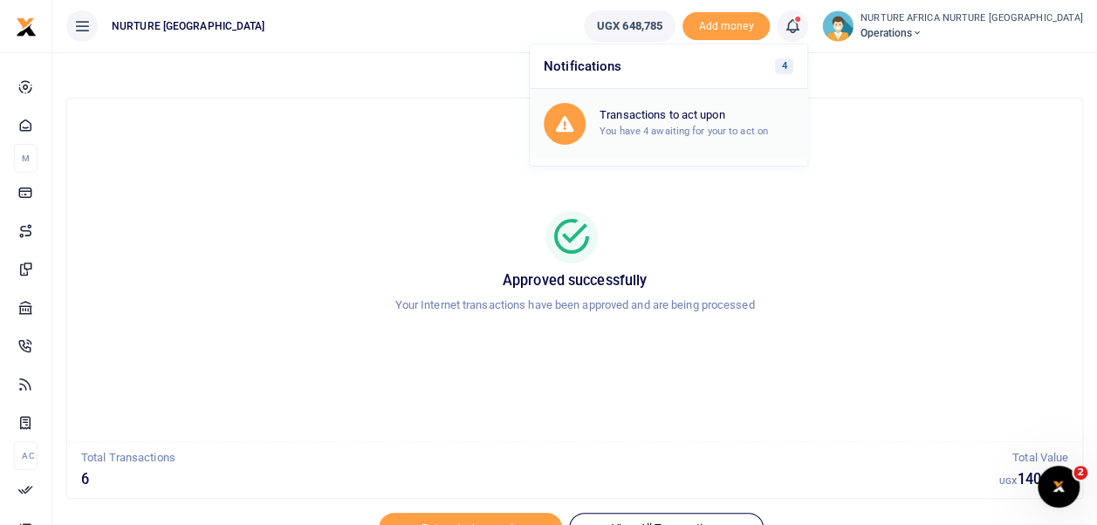
click at [759, 120] on h6 "Transactions to act upon" at bounding box center [696, 115] width 194 height 14
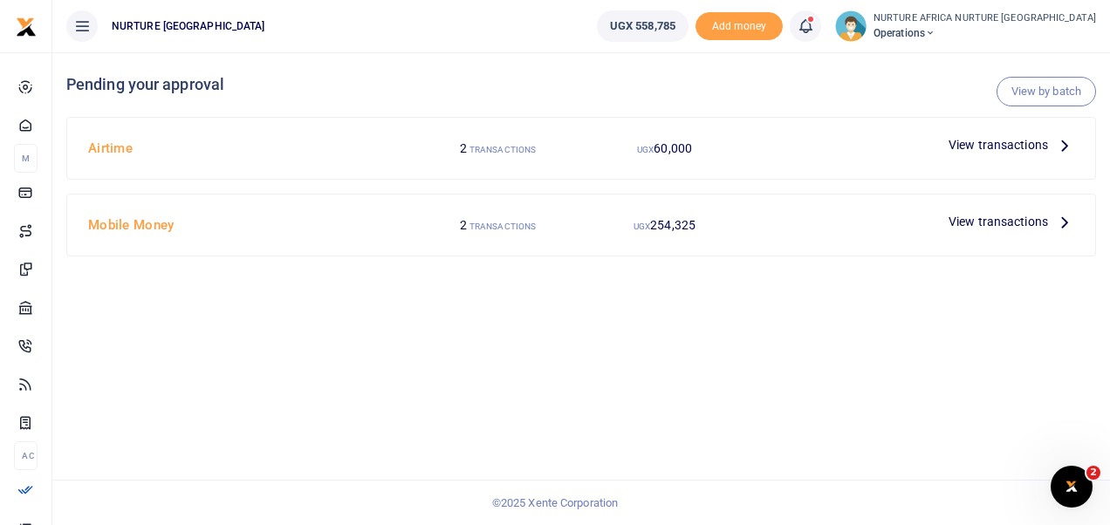
click at [978, 143] on span "View transactions" at bounding box center [997, 144] width 99 height 19
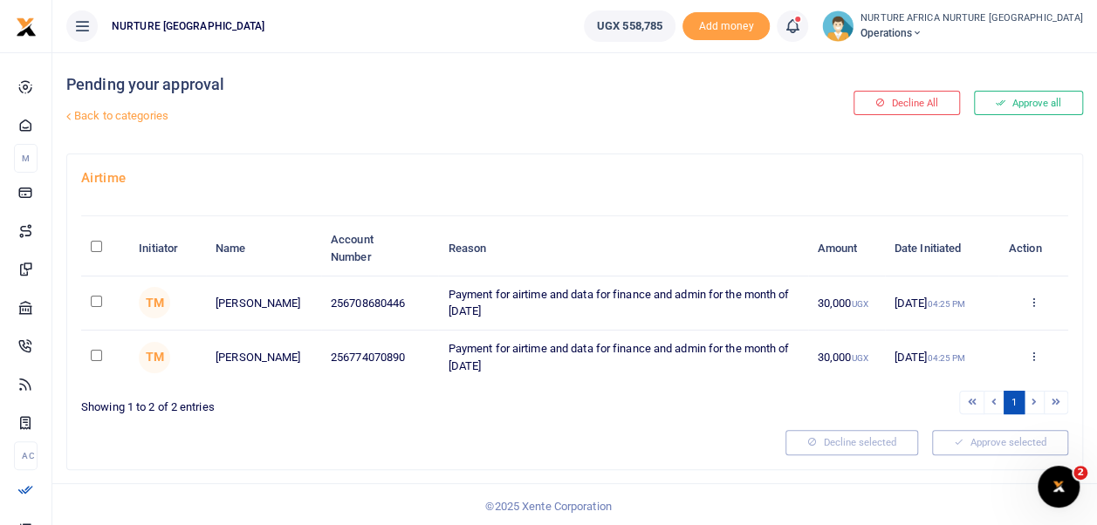
click at [91, 353] on input "checkbox" at bounding box center [96, 355] width 11 height 11
checkbox input "true"
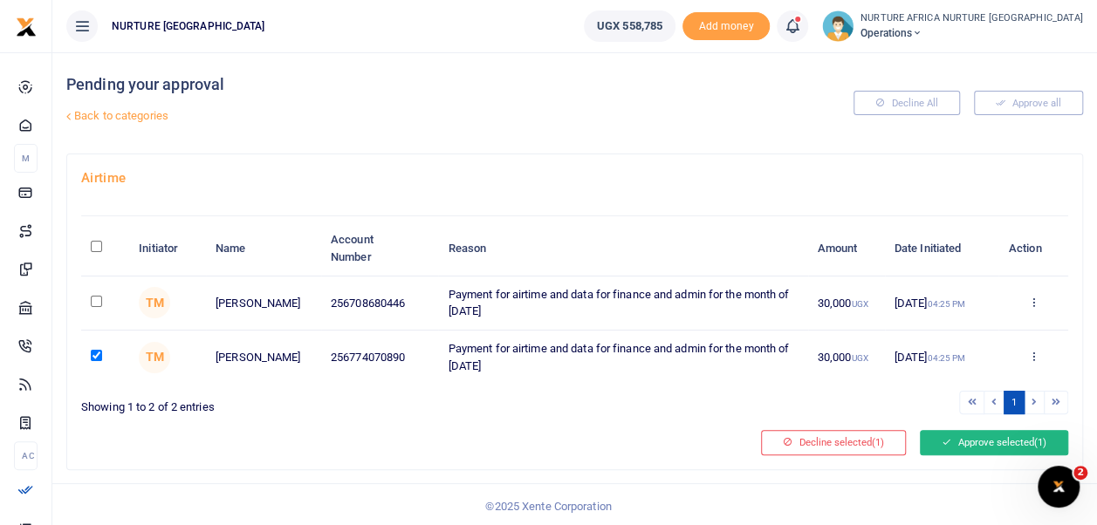
click at [941, 436] on icon at bounding box center [946, 442] width 10 height 12
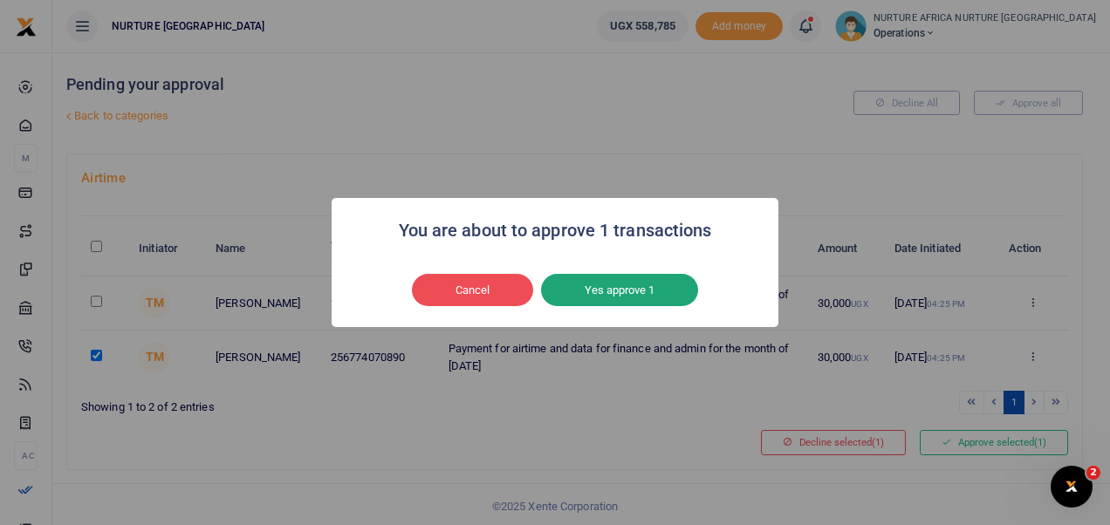
click at [599, 291] on button "Yes approve 1" at bounding box center [619, 290] width 157 height 33
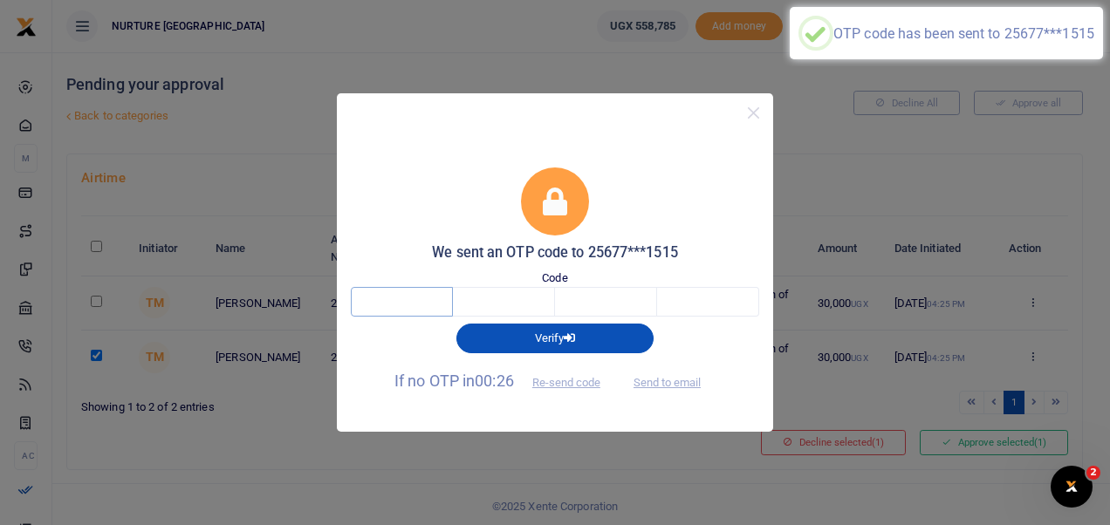
click at [387, 300] on input "text" at bounding box center [402, 302] width 102 height 30
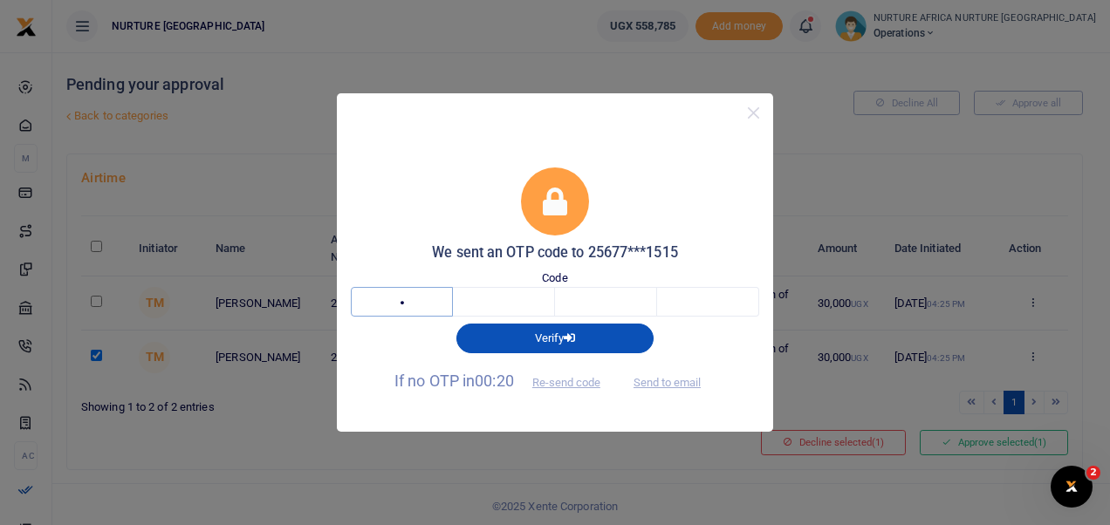
type input "8"
type input "6"
type input "3"
type input "1"
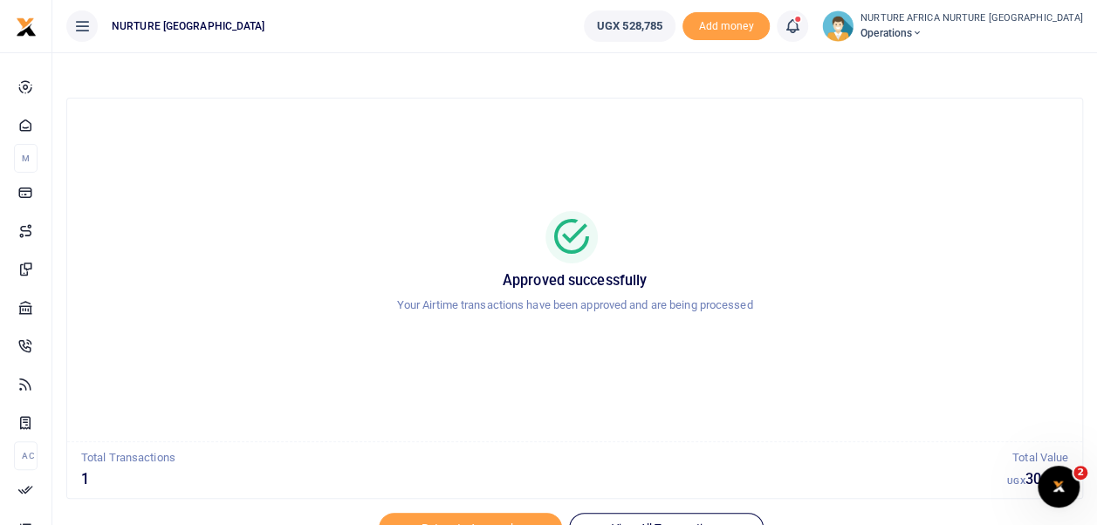
click at [801, 31] on icon at bounding box center [791, 26] width 17 height 19
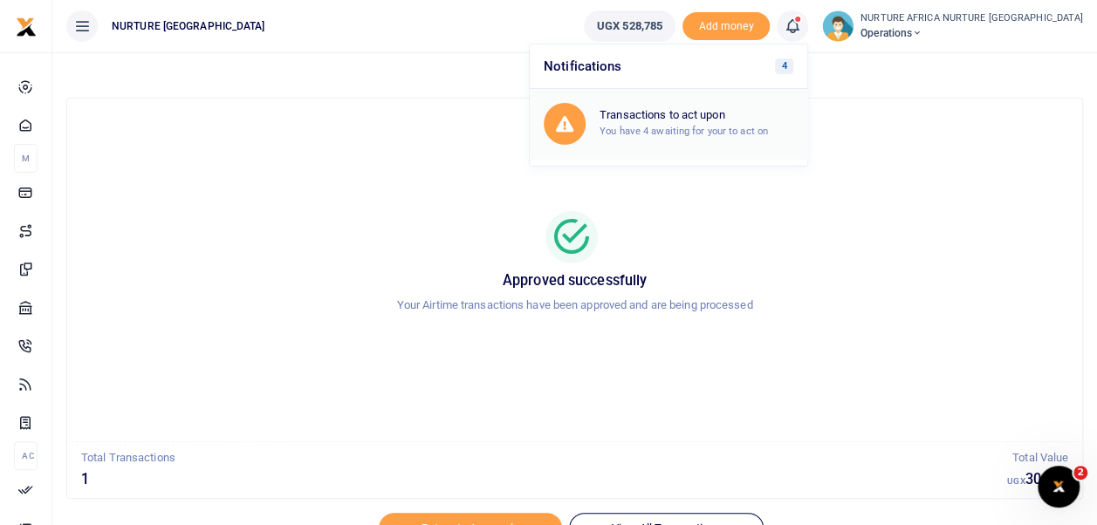
click at [749, 112] on h6 "Transactions to act upon" at bounding box center [696, 115] width 194 height 14
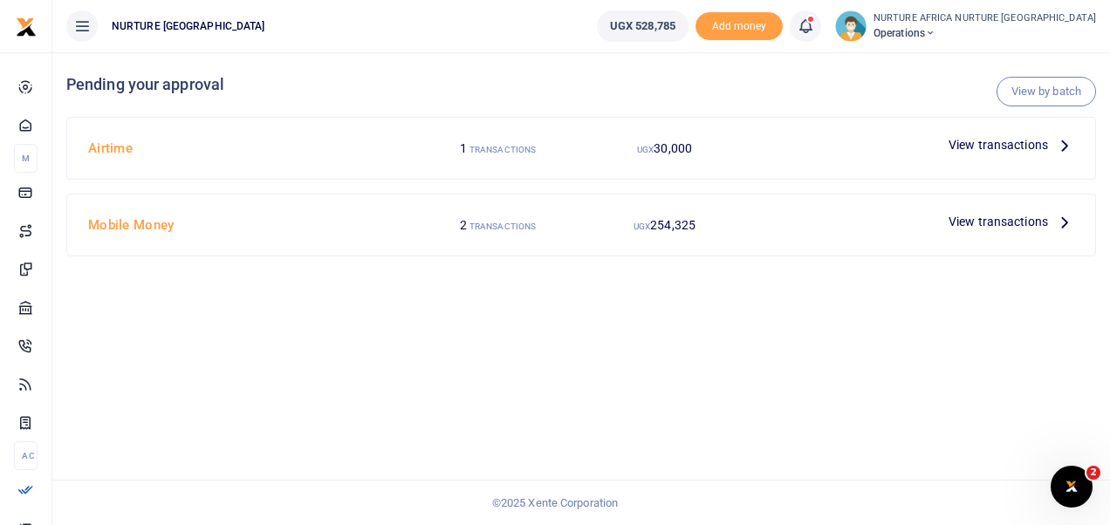
click at [1011, 147] on span "View transactions" at bounding box center [997, 144] width 99 height 19
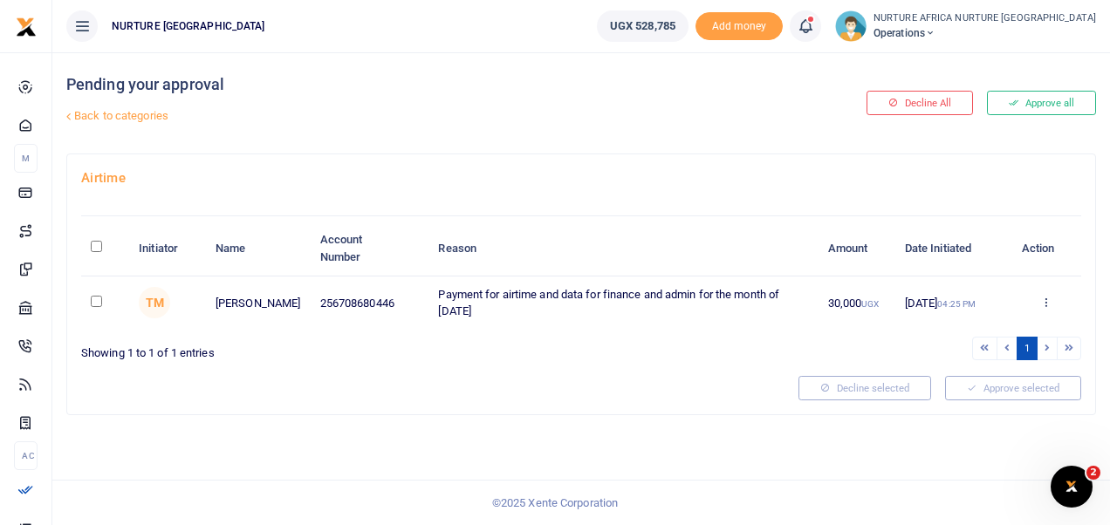
click at [97, 296] on input "checkbox" at bounding box center [96, 301] width 11 height 11
checkbox input "true"
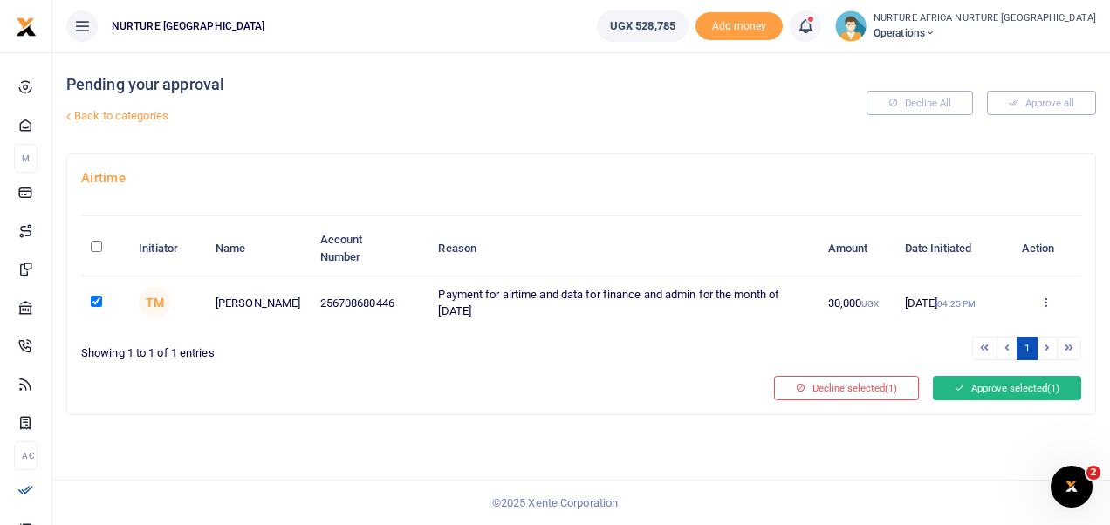
click at [1000, 385] on button "Approve selected (1)" at bounding box center [1007, 388] width 148 height 24
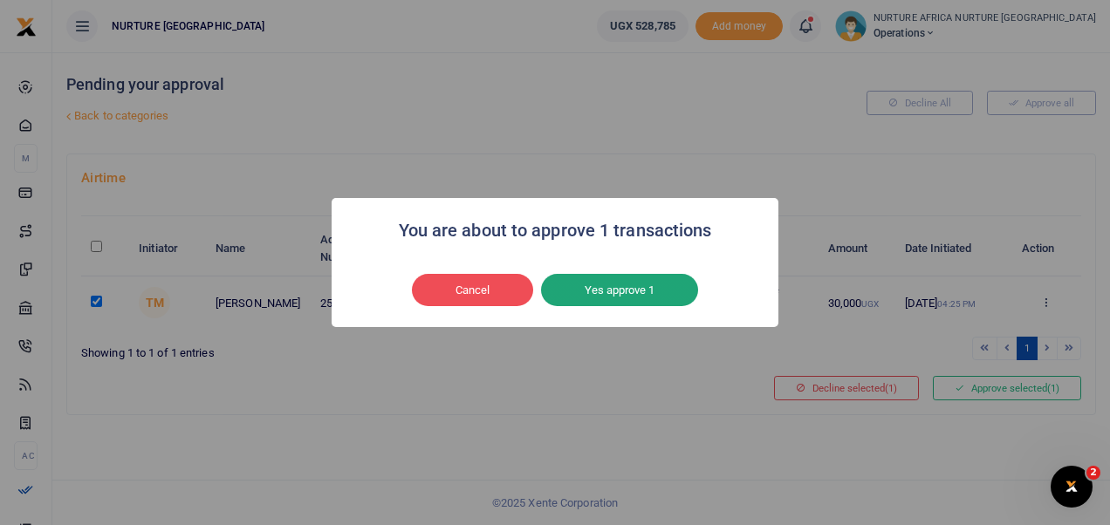
click at [659, 293] on button "Yes approve 1" at bounding box center [619, 290] width 157 height 33
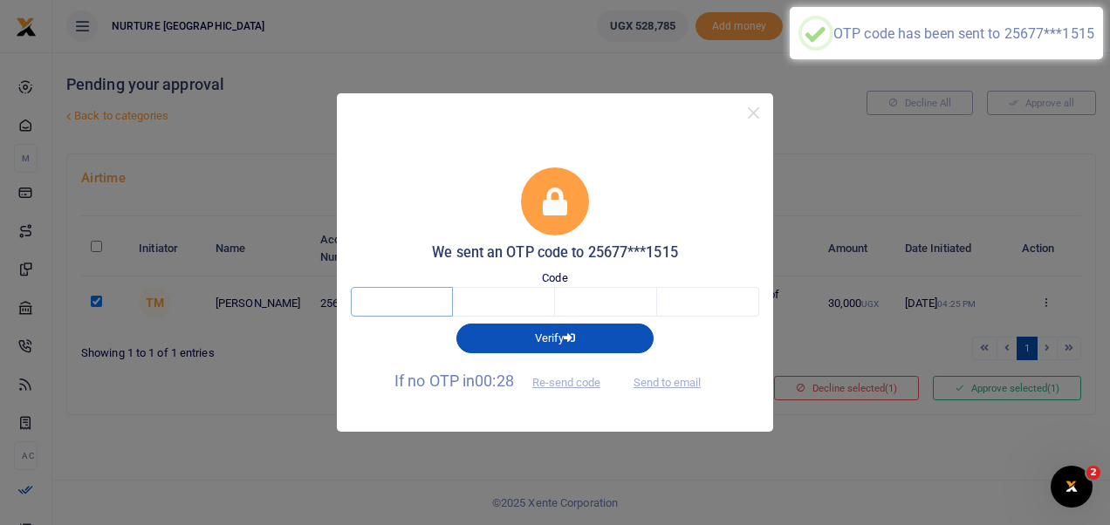
click at [409, 305] on input "text" at bounding box center [402, 302] width 102 height 30
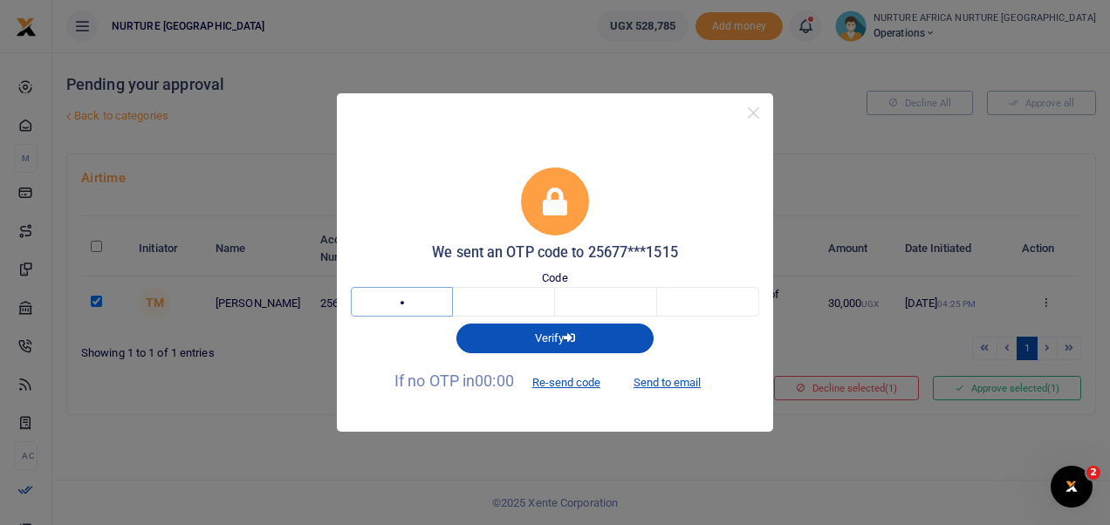
type input "8"
type input "6"
type input "3"
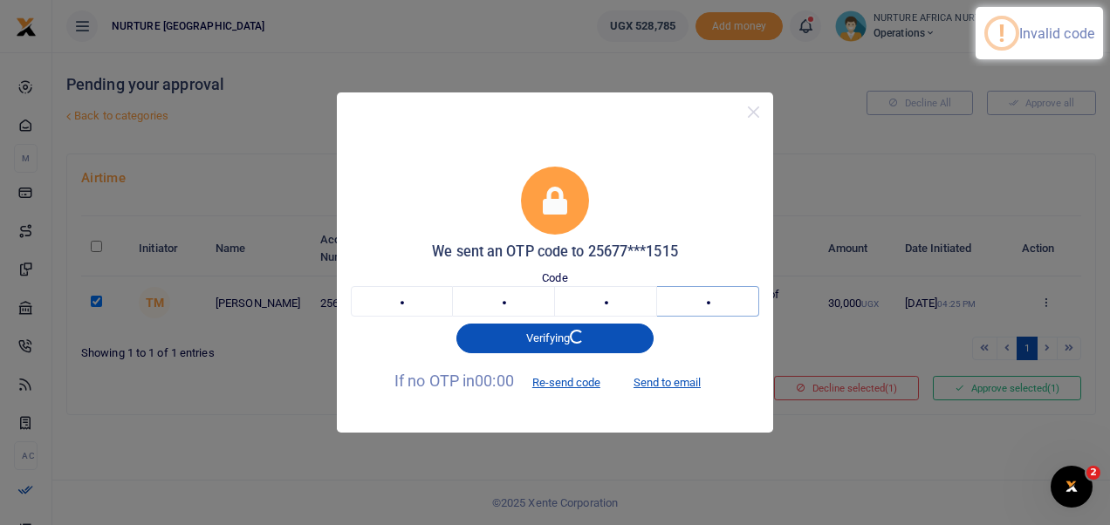
type input "1"
click at [409, 305] on input "8" at bounding box center [402, 301] width 102 height 30
type input "4"
type input "9"
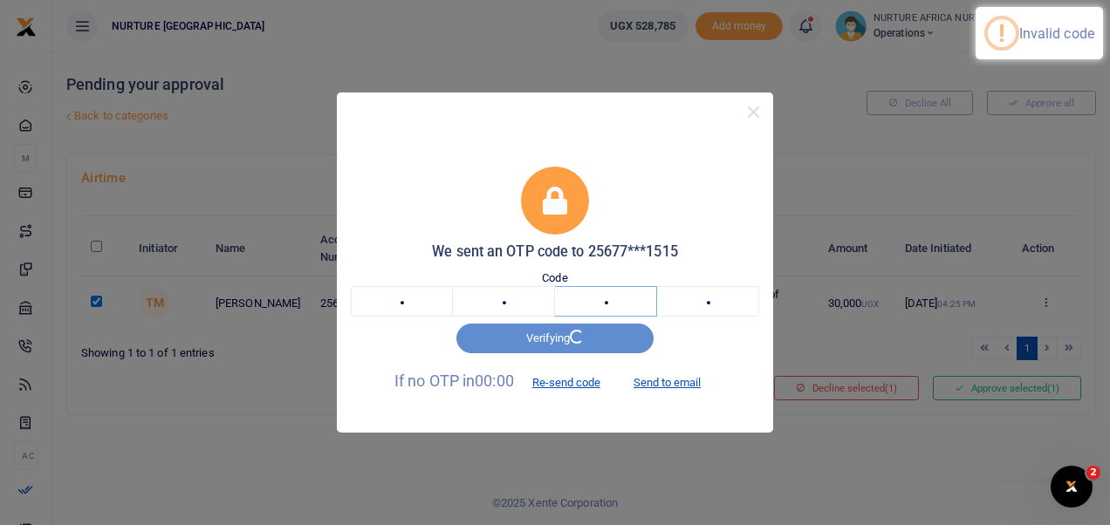
type input "1"
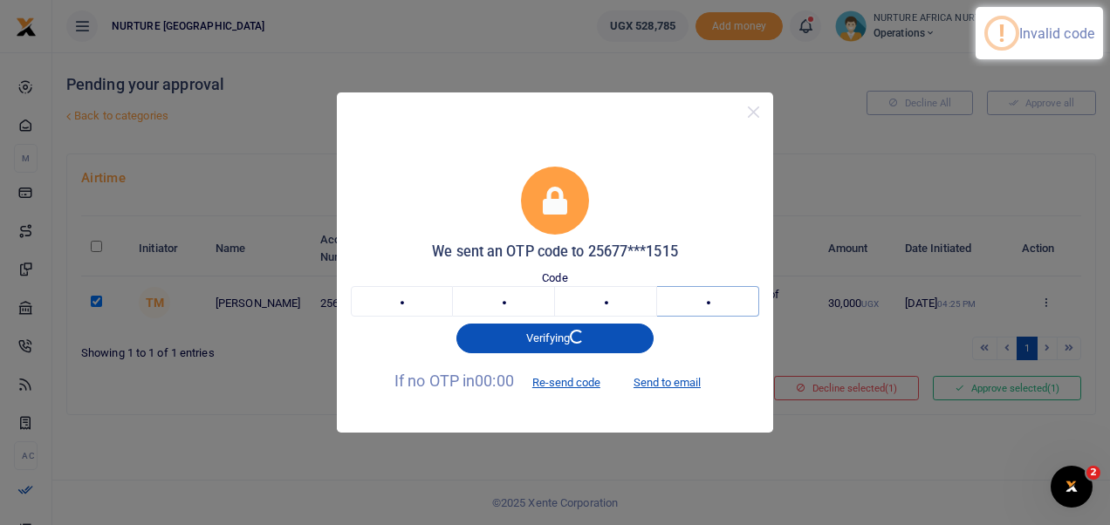
type input "9"
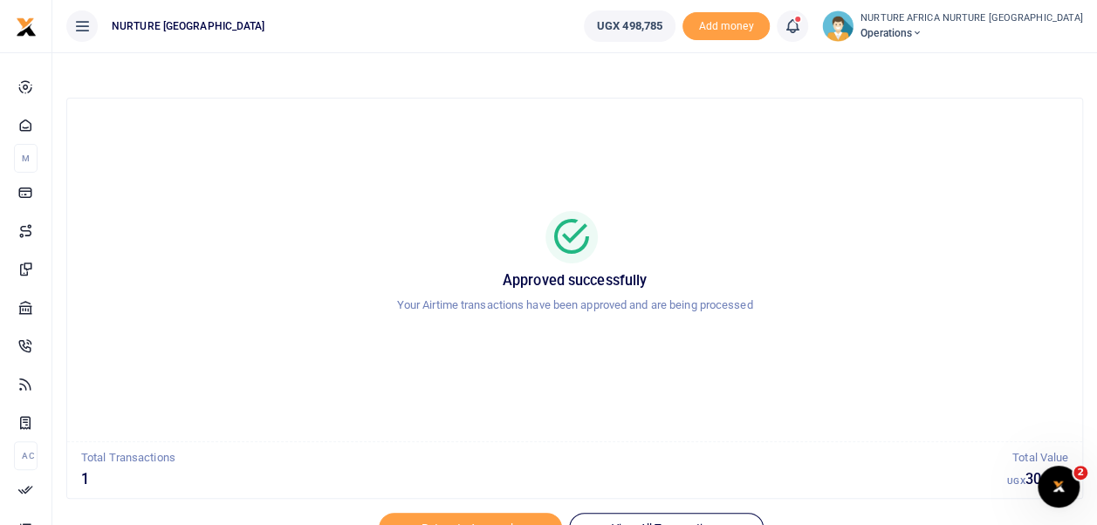
click at [801, 23] on icon at bounding box center [791, 26] width 17 height 19
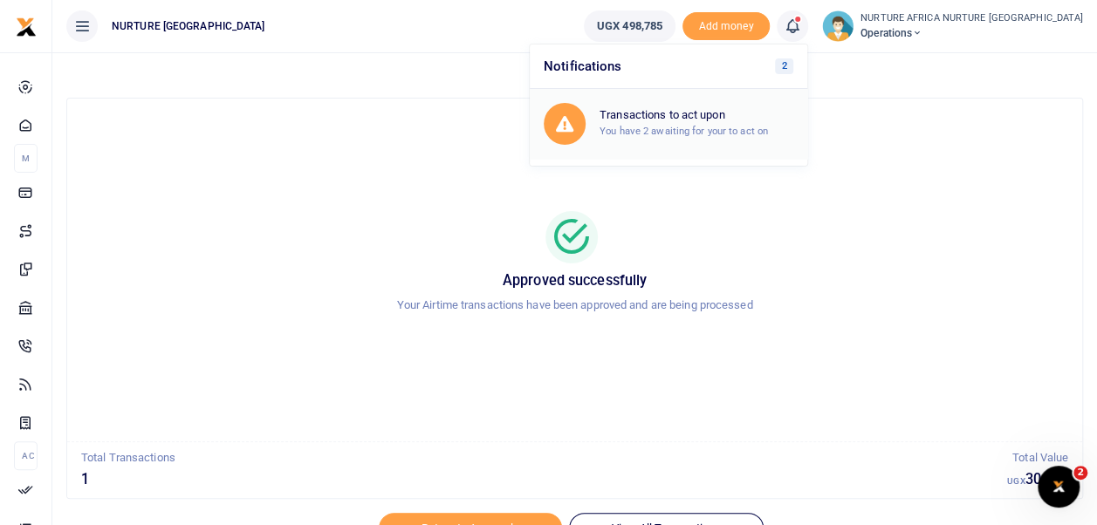
click at [756, 127] on small "You have 2 awaiting for your to act on" at bounding box center [683, 131] width 168 height 12
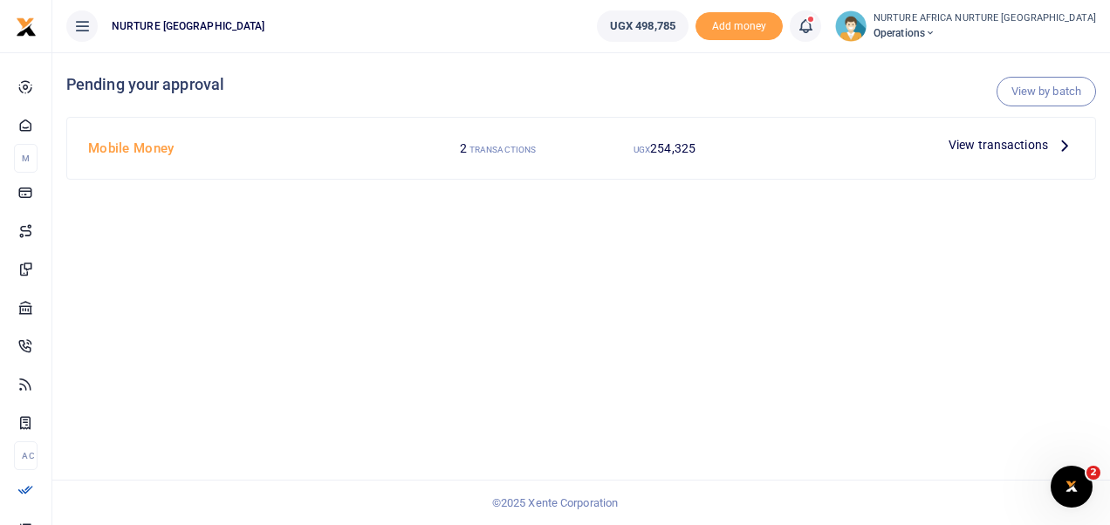
click at [1000, 139] on span "View transactions" at bounding box center [997, 144] width 99 height 19
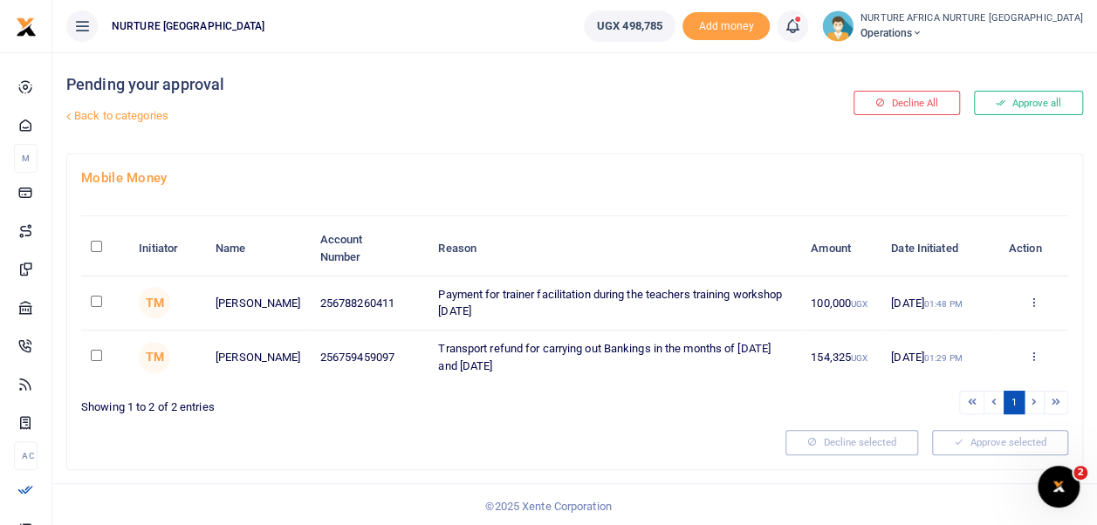
click at [96, 299] on input "checkbox" at bounding box center [96, 301] width 11 height 11
checkbox input "true"
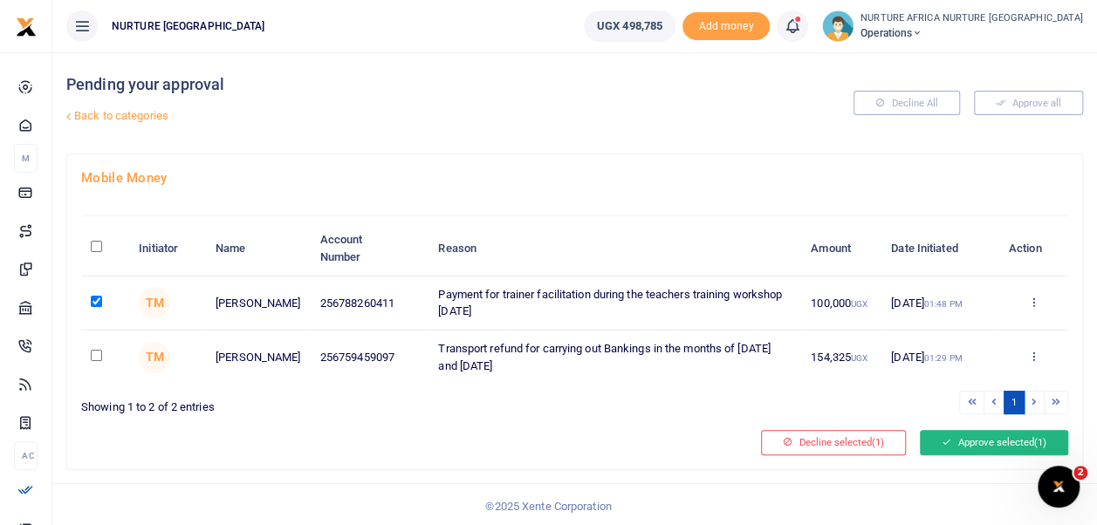
click at [1000, 443] on button "Approve selected (1)" at bounding box center [994, 442] width 148 height 24
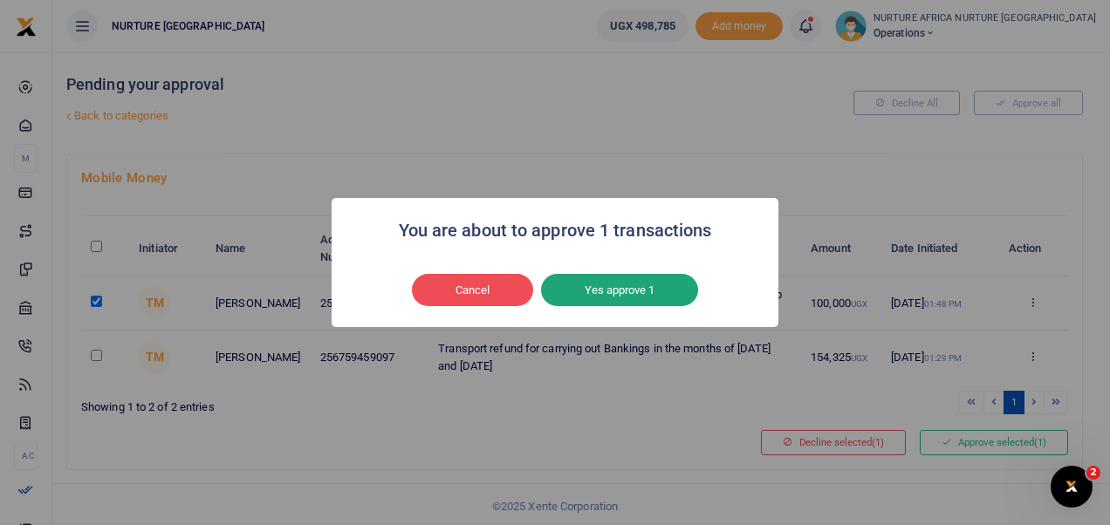
click at [656, 291] on button "Yes approve 1" at bounding box center [619, 290] width 157 height 33
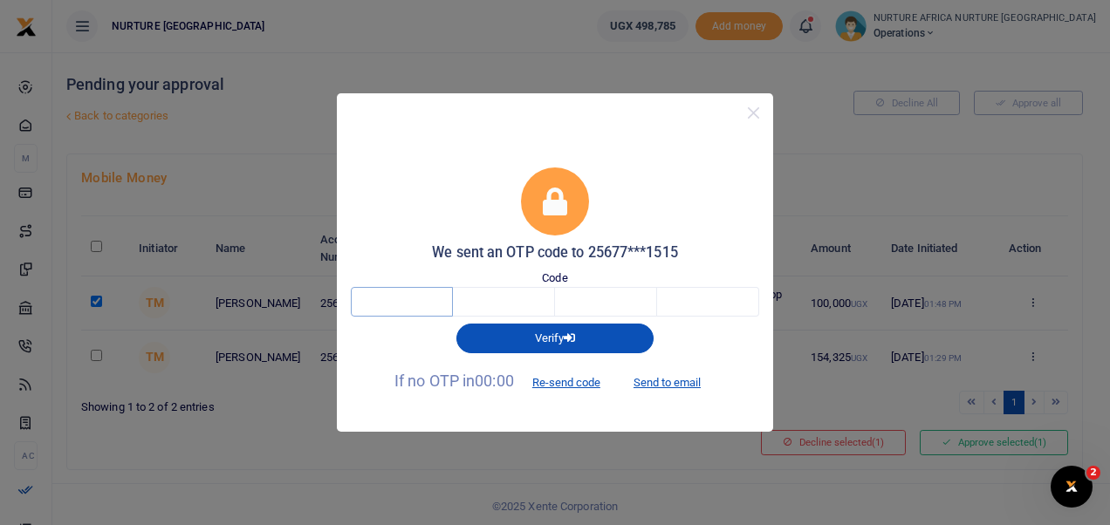
click at [378, 308] on input "text" at bounding box center [402, 302] width 102 height 30
type input "6"
type input "0"
type input "4"
type input "2"
